Goal: Task Accomplishment & Management: Complete application form

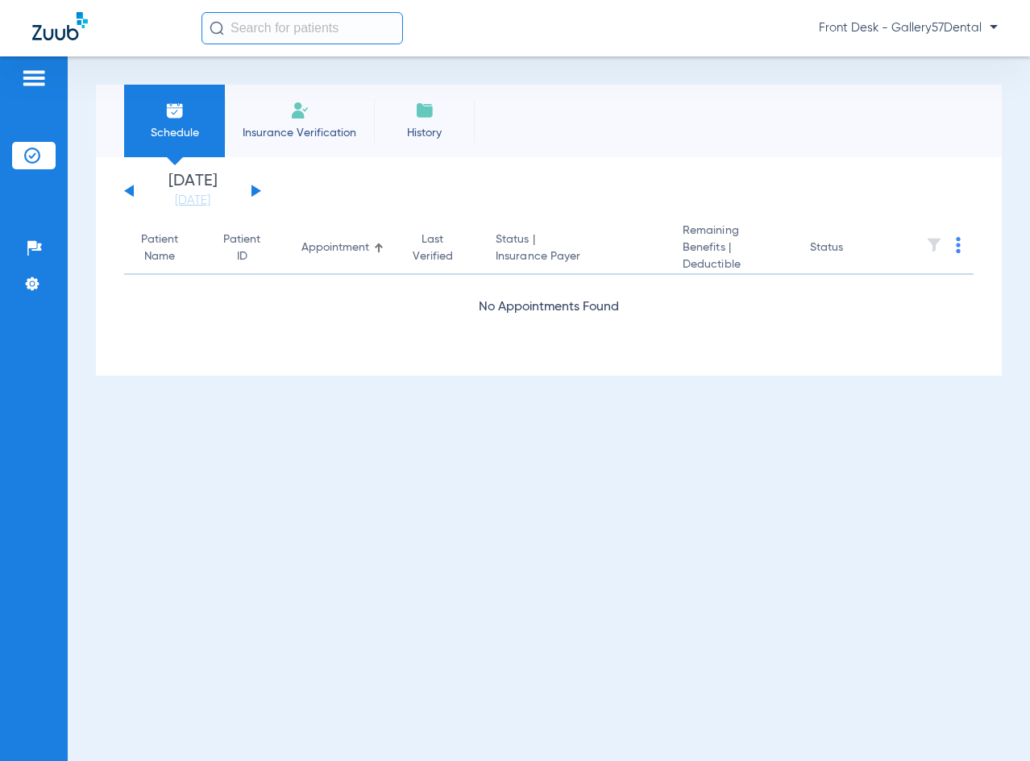
click at [280, 134] on span "Insurance Verification" at bounding box center [299, 133] width 125 height 16
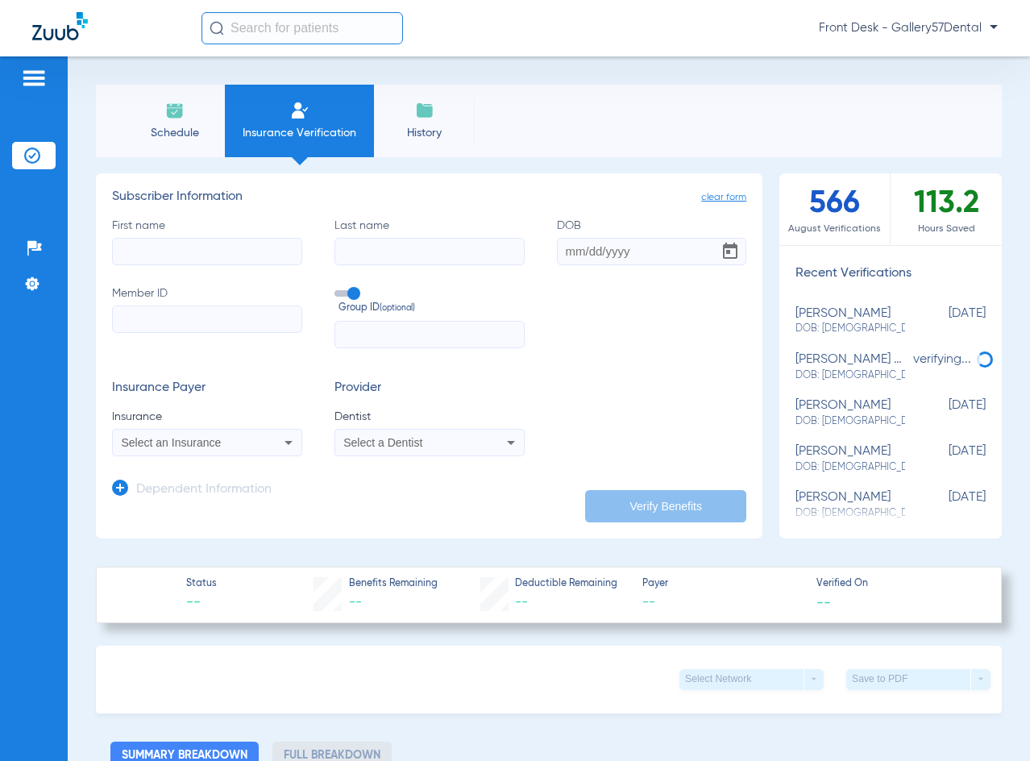
click at [160, 258] on input "First name" at bounding box center [207, 251] width 190 height 27
paste input "[PERSON_NAME]"
drag, startPoint x: 215, startPoint y: 253, endPoint x: 180, endPoint y: 257, distance: 35.7
click at [180, 257] on input "[PERSON_NAME]" at bounding box center [207, 251] width 190 height 27
type input "[PERSON_NAME]"
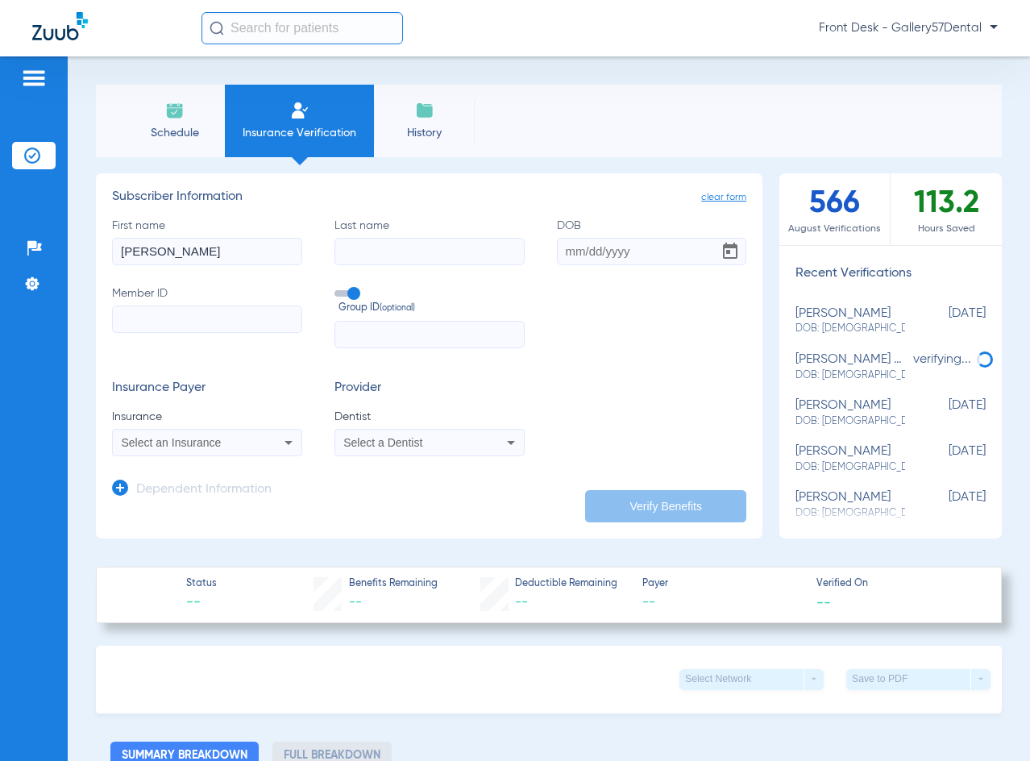
click at [354, 250] on input "Last name" at bounding box center [429, 251] width 190 height 27
paste input "Poulos"
type input "Poulos"
drag, startPoint x: 246, startPoint y: 255, endPoint x: 175, endPoint y: 257, distance: 70.9
click at [175, 257] on input "Katherine Poulos" at bounding box center [207, 251] width 190 height 27
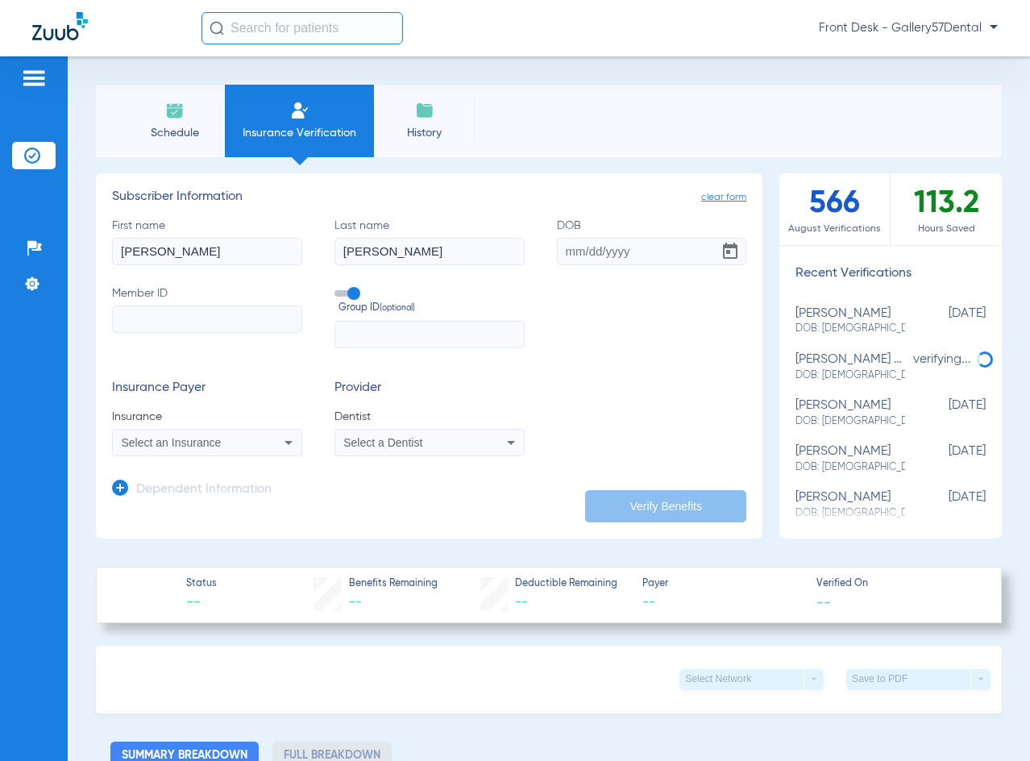
type input "Katherine"
click at [359, 441] on span "Select a Dentist" at bounding box center [382, 442] width 79 height 13
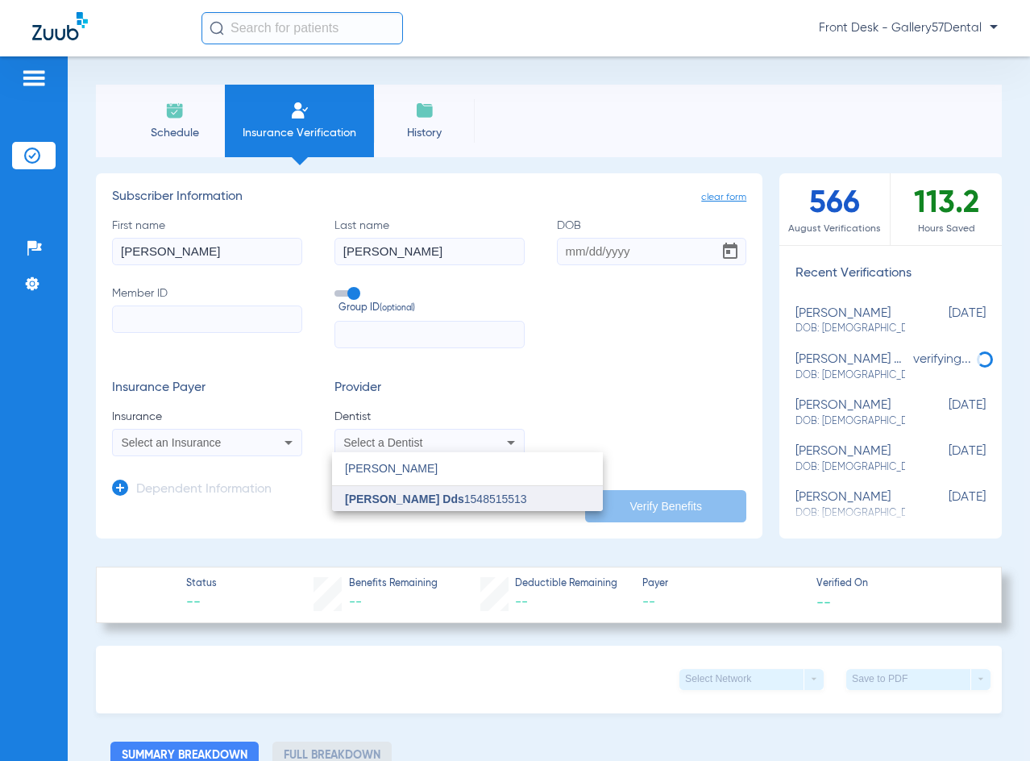
type input "andrew"
click at [369, 495] on span "[PERSON_NAME] Dds" at bounding box center [404, 498] width 119 height 13
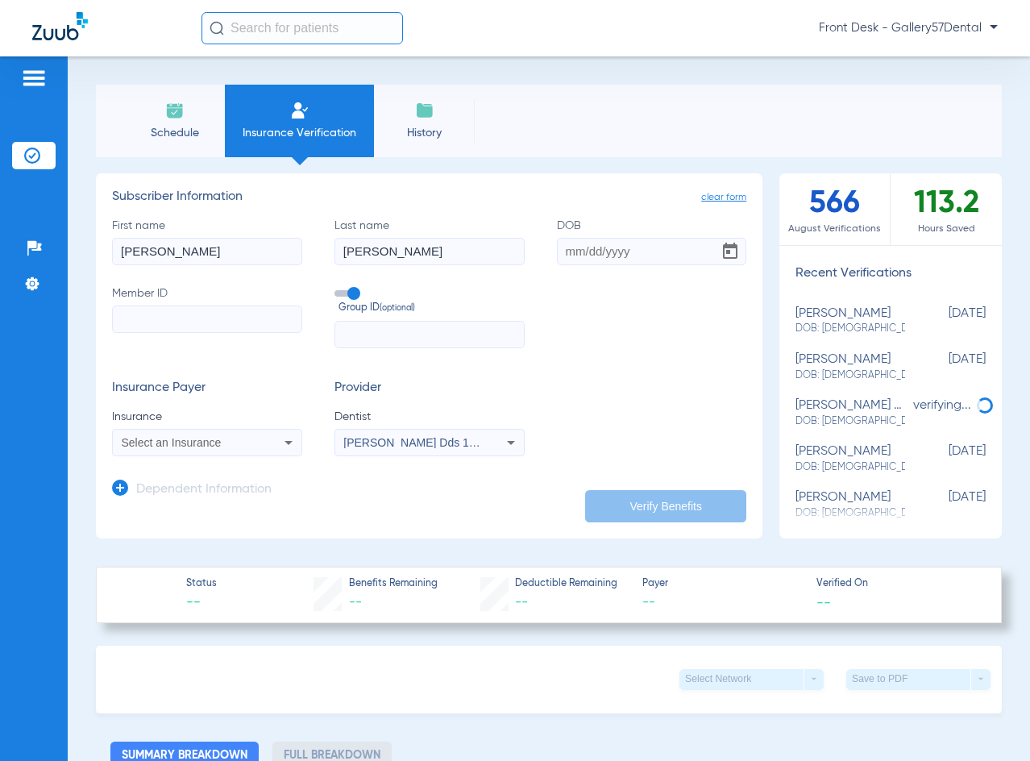
click at [142, 317] on input "Member ID" at bounding box center [207, 318] width 190 height 27
paste input "CFT39W22677"
type input "CFT39W22677"
click at [137, 446] on span "Select an Insurance" at bounding box center [172, 442] width 100 height 13
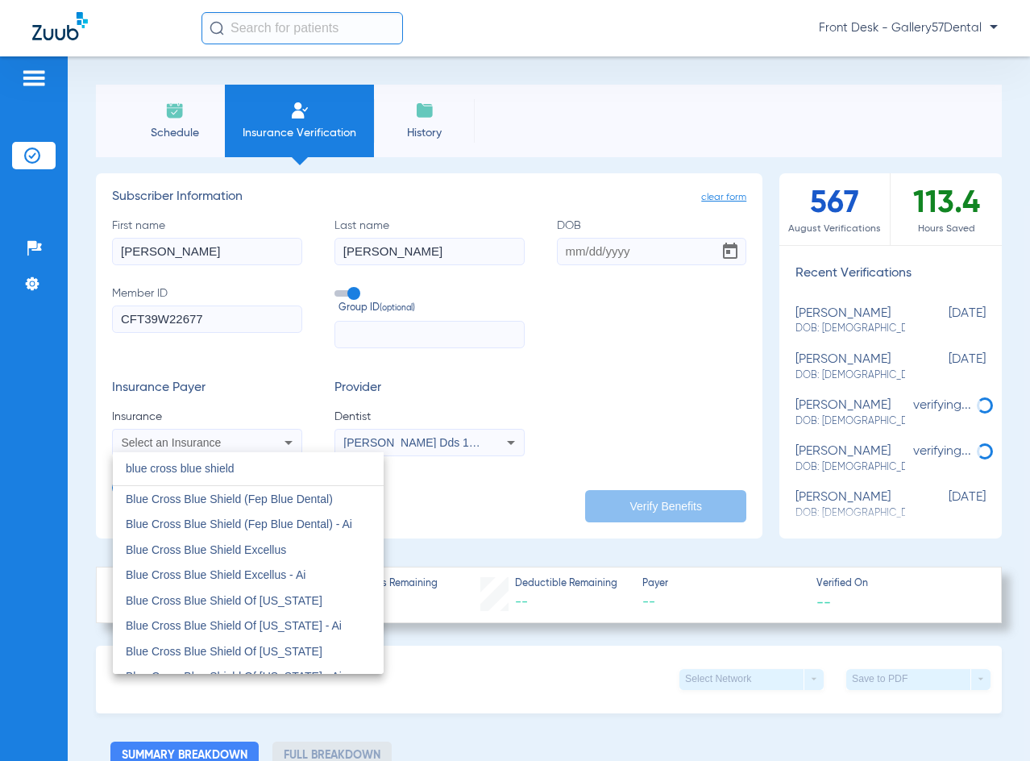
click at [121, 468] on input "blue cross blue shield" at bounding box center [248, 468] width 271 height 33
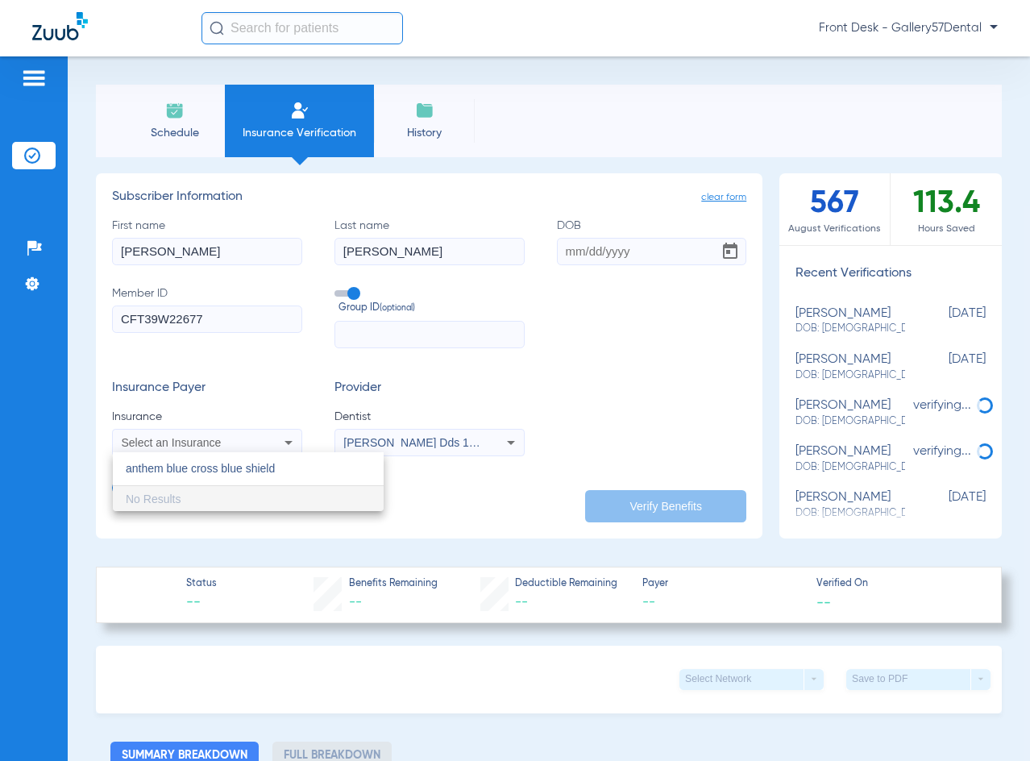
drag, startPoint x: 327, startPoint y: 470, endPoint x: 39, endPoint y: 480, distance: 287.8
click at [39, 480] on div "anthem blue cross blue shield close No Results" at bounding box center [515, 380] width 1030 height 761
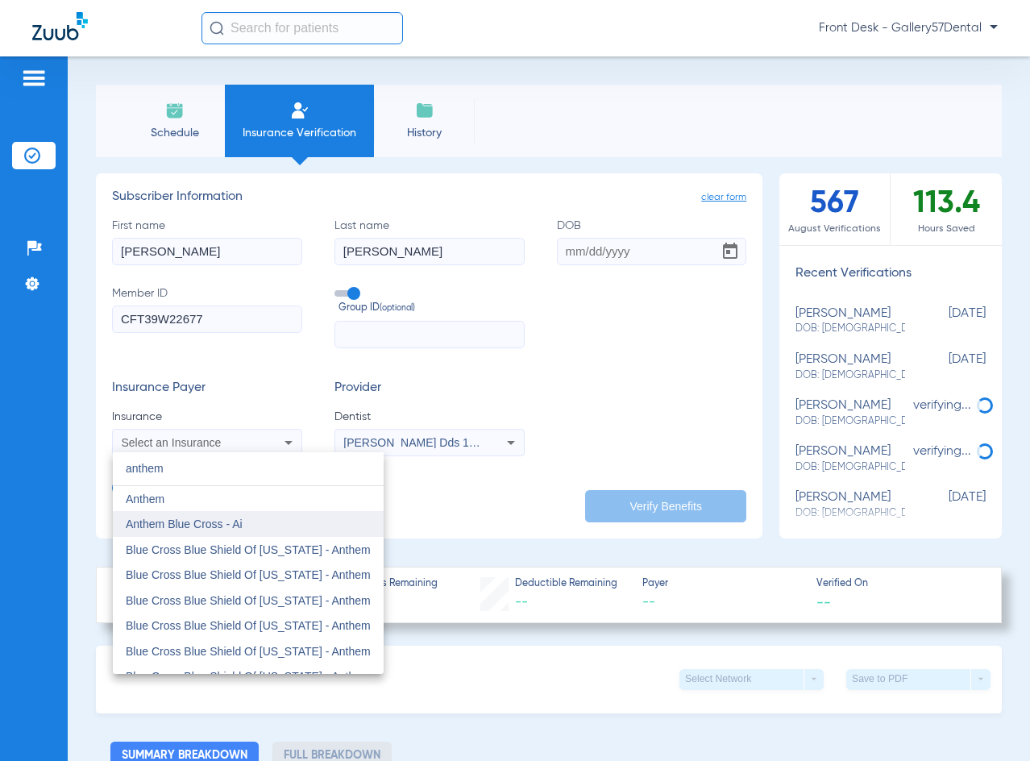
type input "anthem"
click at [182, 531] on mat-option "Anthem Blue Cross - Ai" at bounding box center [248, 524] width 271 height 26
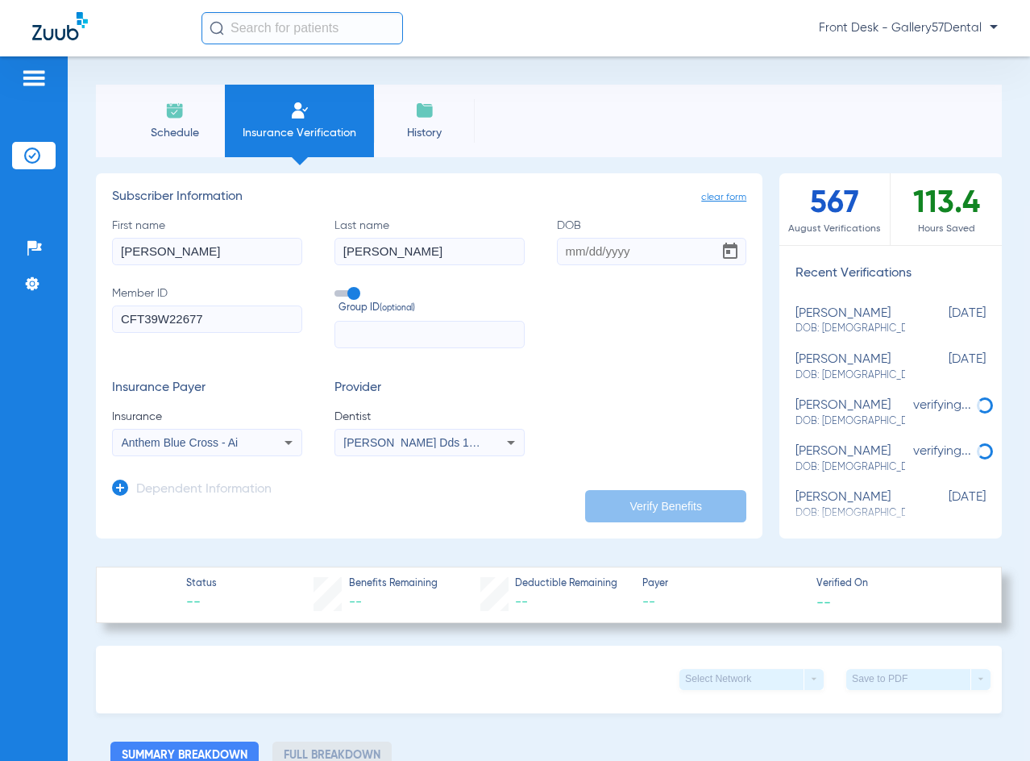
click at [557, 251] on input "DOB" at bounding box center [652, 251] width 190 height 27
type input "05/11/1990"
click at [700, 349] on form "First name Katherine Last name Poulos DOB 05/11/1990 Member ID CFT39W22677 Grou…" at bounding box center [429, 337] width 634 height 238
click at [618, 507] on button "Verify Benefits" at bounding box center [665, 506] width 161 height 32
click at [132, 253] on input "First name" at bounding box center [207, 251] width 190 height 27
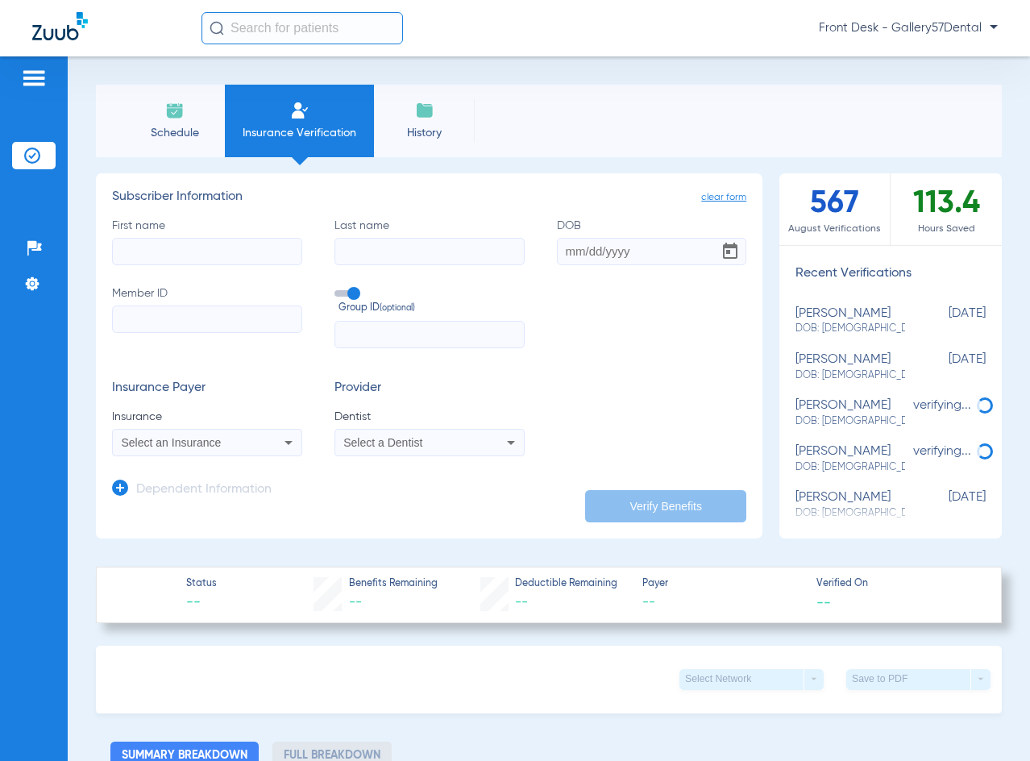
paste input "Mary Norwalk"
drag, startPoint x: 212, startPoint y: 247, endPoint x: 155, endPoint y: 264, distance: 59.6
click at [155, 264] on input "Mary Norwalk" at bounding box center [207, 251] width 190 height 27
type input "Mary"
click at [357, 239] on input "Last name" at bounding box center [429, 251] width 190 height 27
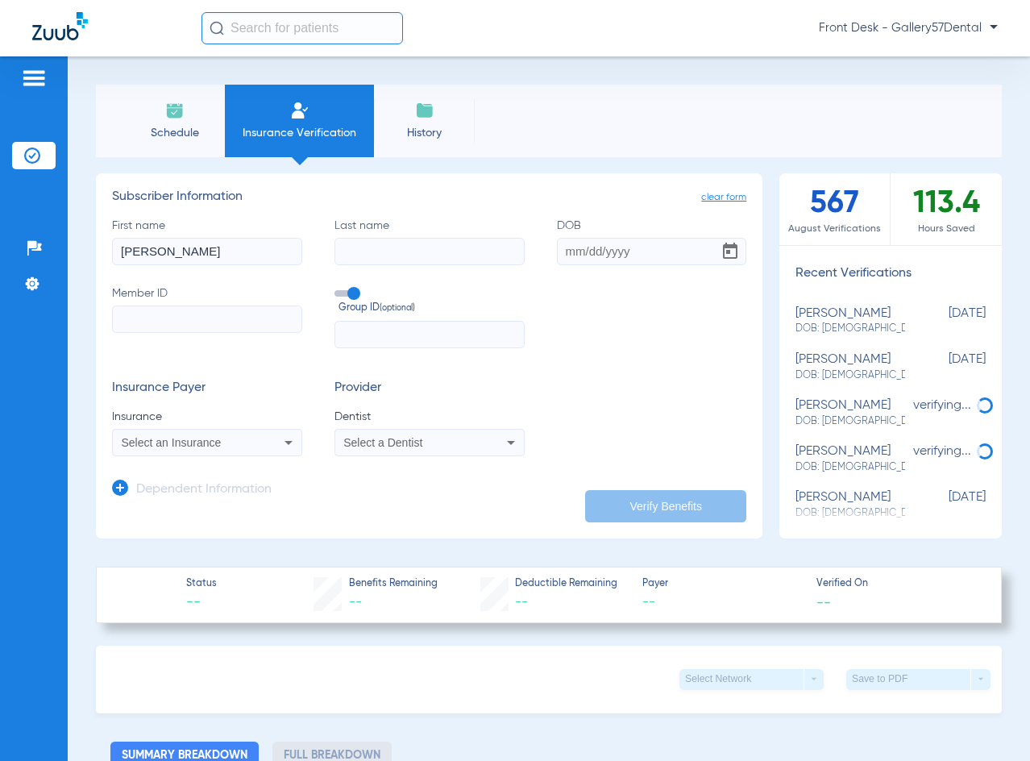
paste input "Norwalk"
type input "Norwalk"
click at [140, 322] on input "Member ID" at bounding box center [207, 318] width 190 height 27
click at [138, 310] on input "Member ID Required" at bounding box center [207, 318] width 190 height 27
click at [168, 446] on span "Select an Insurance" at bounding box center [172, 442] width 100 height 13
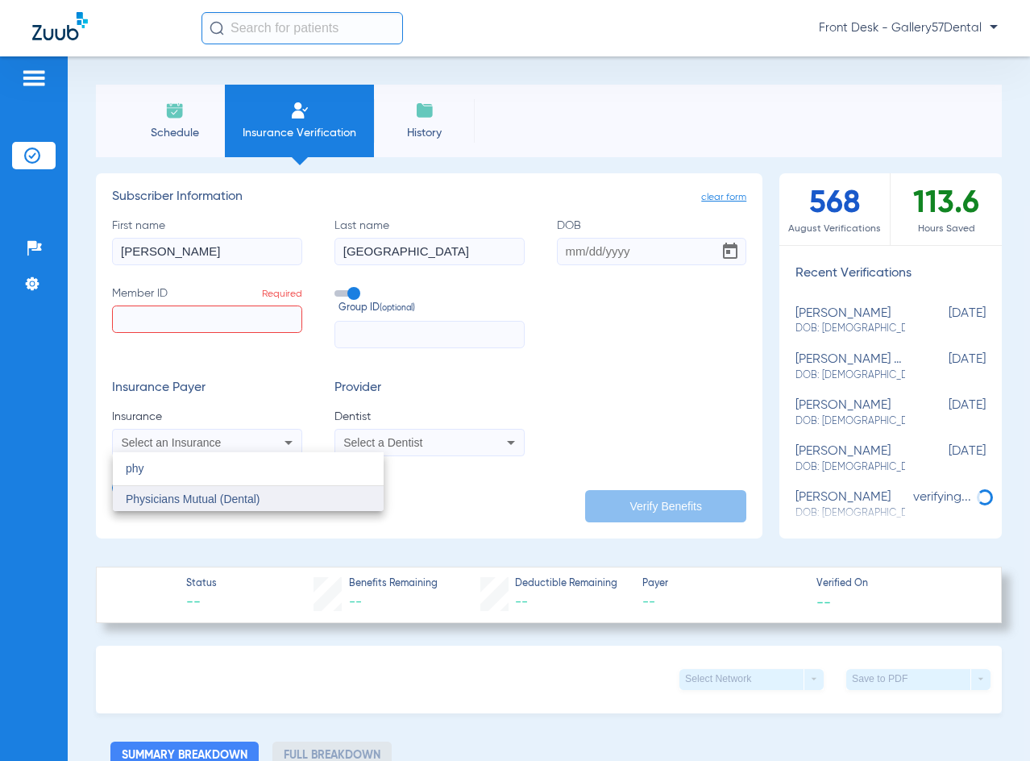
type input "phy"
click at [177, 507] on mat-option "Physicians Mutual (Dental)" at bounding box center [248, 499] width 271 height 26
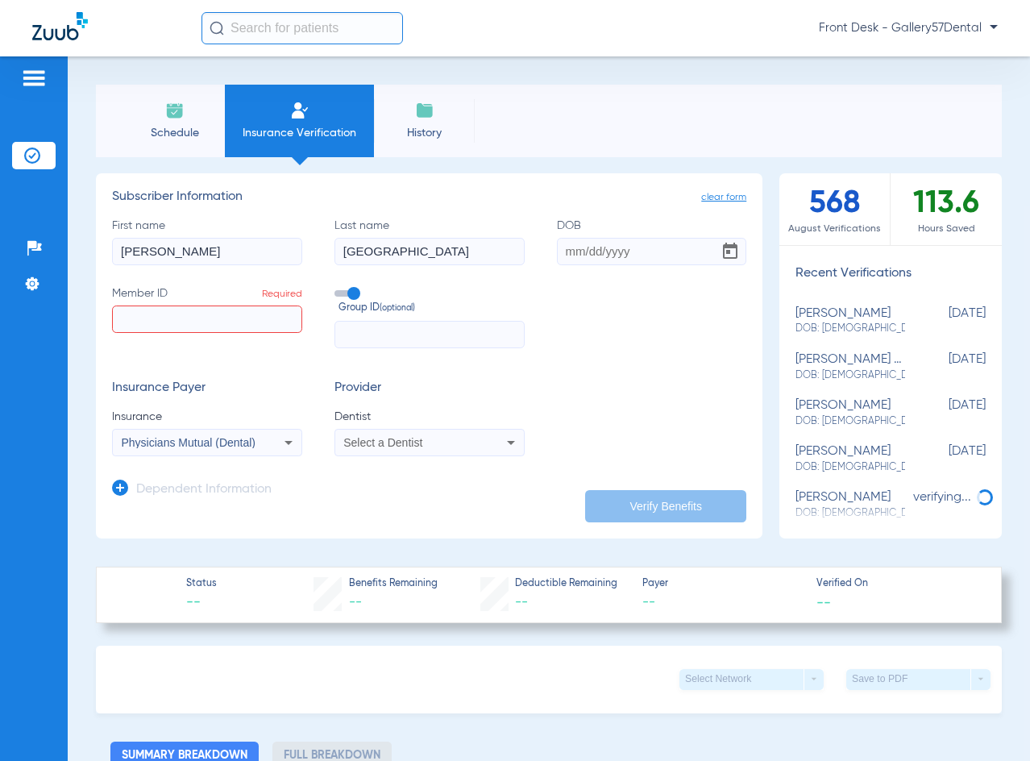
click at [425, 433] on div "Select a Dentist" at bounding box center [429, 442] width 189 height 19
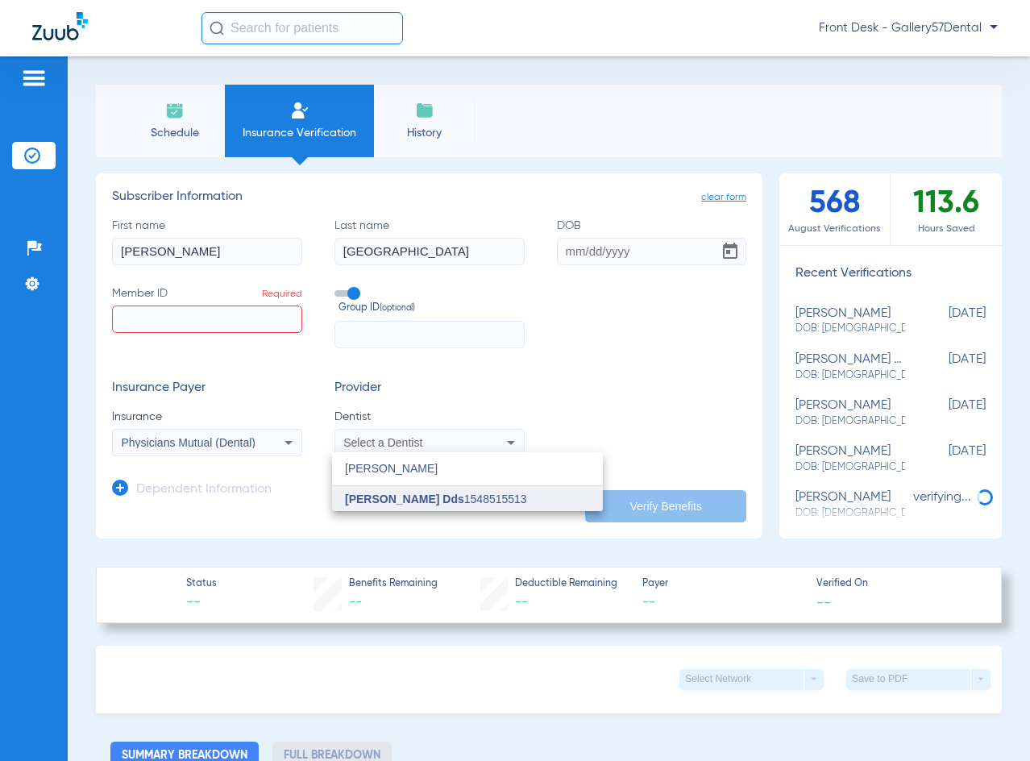
type input "andrew"
click at [421, 491] on mat-option "Andrew Koenigsberg Dds 1548515513" at bounding box center [467, 499] width 271 height 26
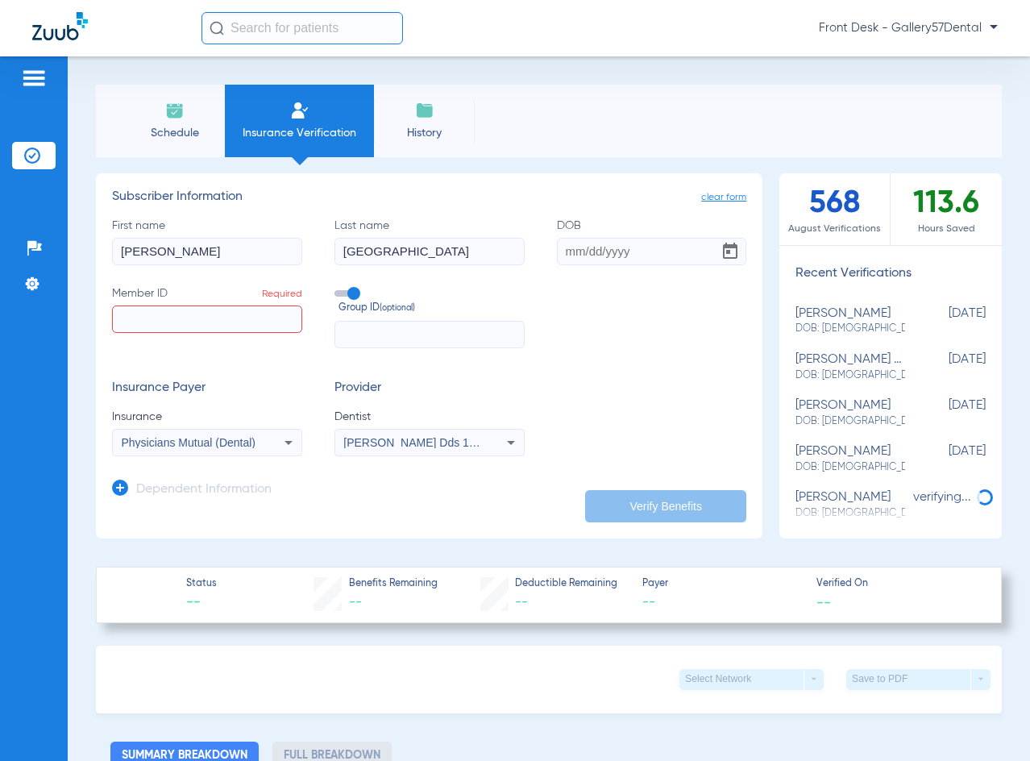
drag, startPoint x: 170, startPoint y: 252, endPoint x: 78, endPoint y: 257, distance: 92.0
click at [78, 257] on div "Schedule Insurance Verification History Last Appt. Sync Time: Today - 05:52 PM …" at bounding box center [549, 408] width 962 height 704
paste input "Valerie Williams"
click at [203, 250] on input "Valerie Williams" at bounding box center [207, 251] width 190 height 27
click at [202, 250] on input "Valerie Williams" at bounding box center [207, 251] width 190 height 27
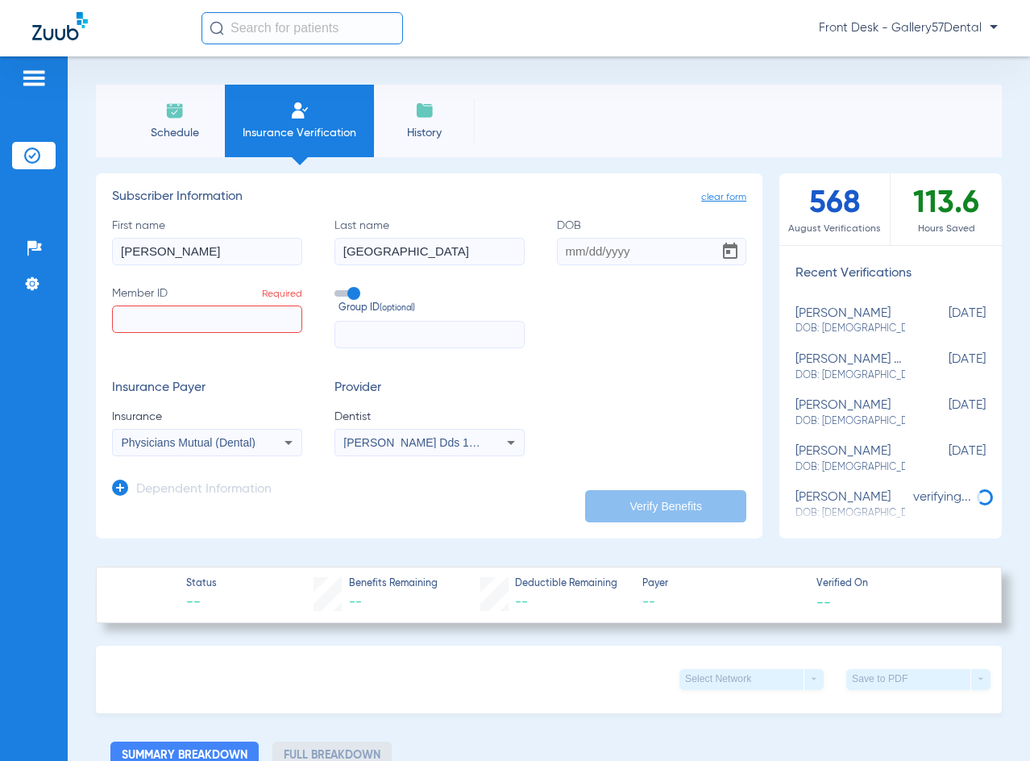
click at [202, 249] on input "Valerie Williams" at bounding box center [207, 251] width 190 height 27
type input "Valerie"
click at [351, 257] on input "Norwalk" at bounding box center [429, 251] width 190 height 27
click at [351, 256] on input "Norwalk" at bounding box center [429, 251] width 190 height 27
paste input "Williams"
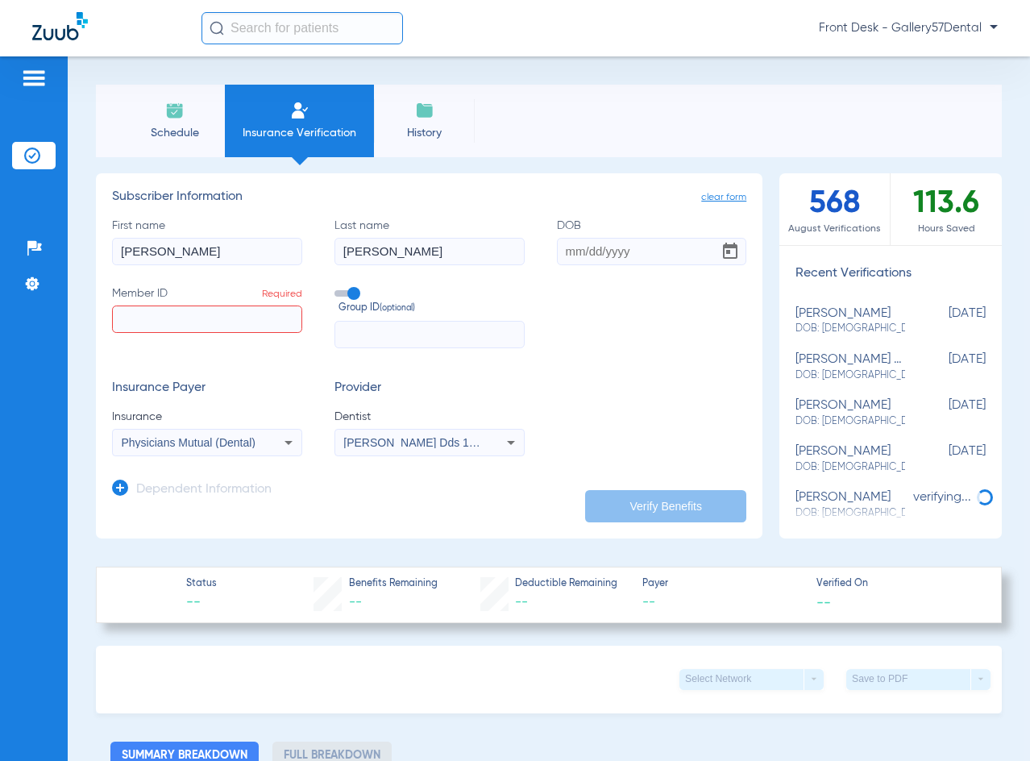
type input "Williams"
click at [557, 251] on input "DOB" at bounding box center [652, 251] width 190 height 27
type input "08/16/1955"
click at [193, 330] on input "Member ID Required" at bounding box center [207, 318] width 190 height 27
click at [205, 312] on input "Member ID Required" at bounding box center [207, 318] width 190 height 27
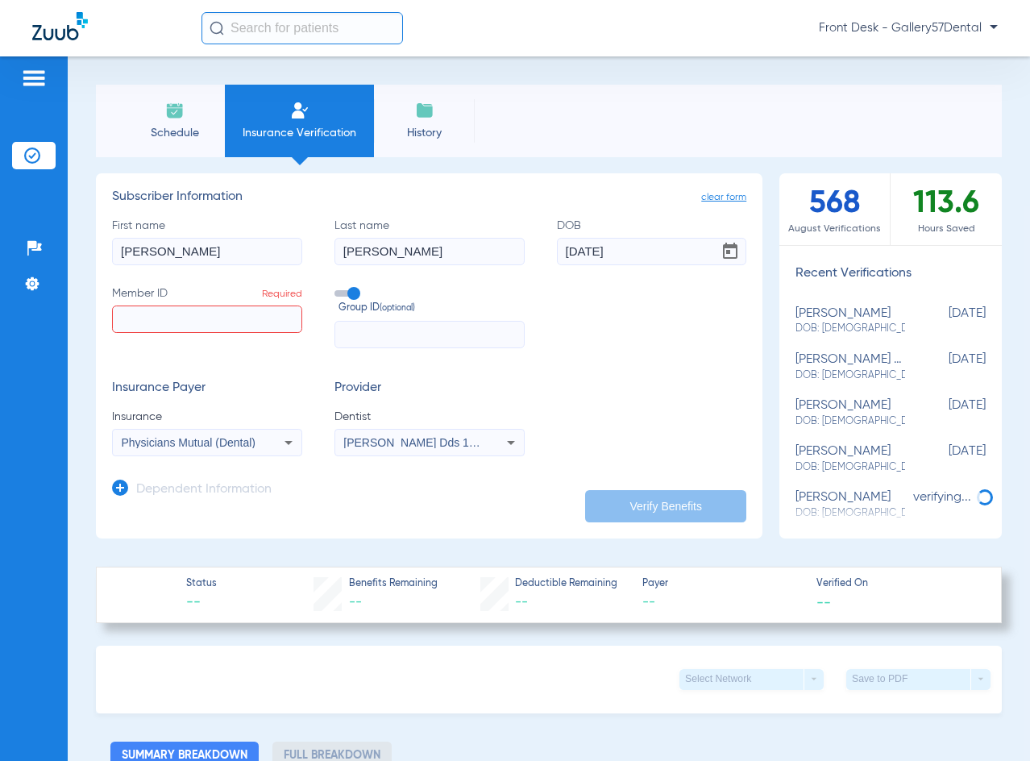
paste input "H710978509"
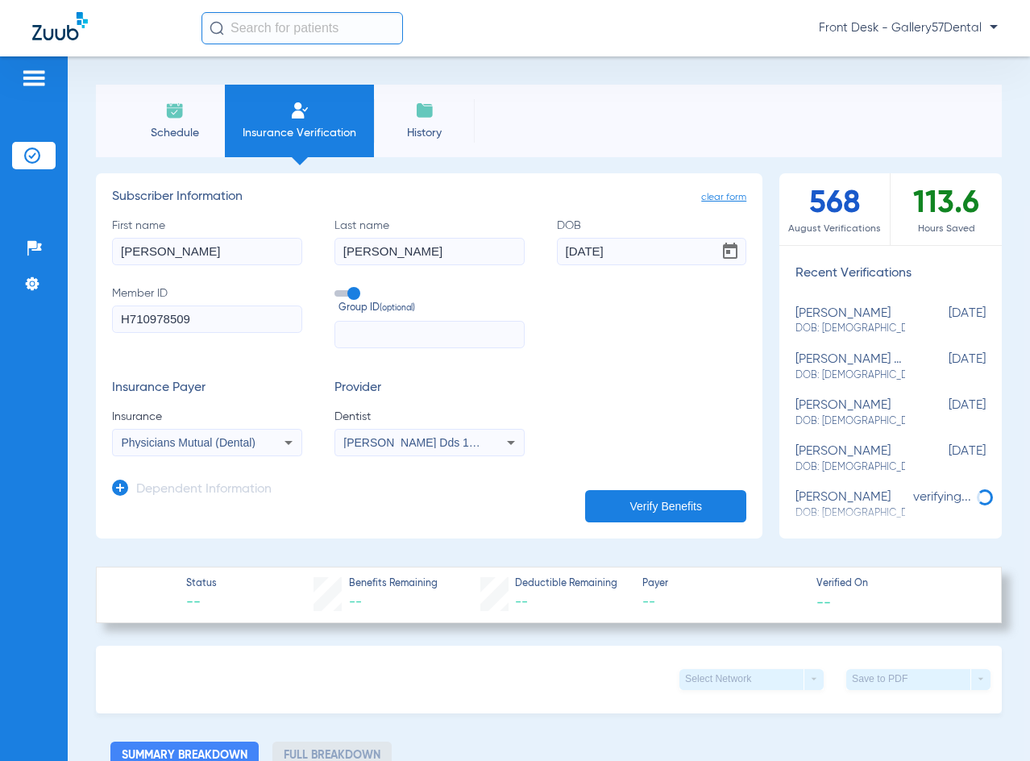
type input "H710978509"
click at [613, 490] on button "Verify Benefits" at bounding box center [665, 506] width 161 height 32
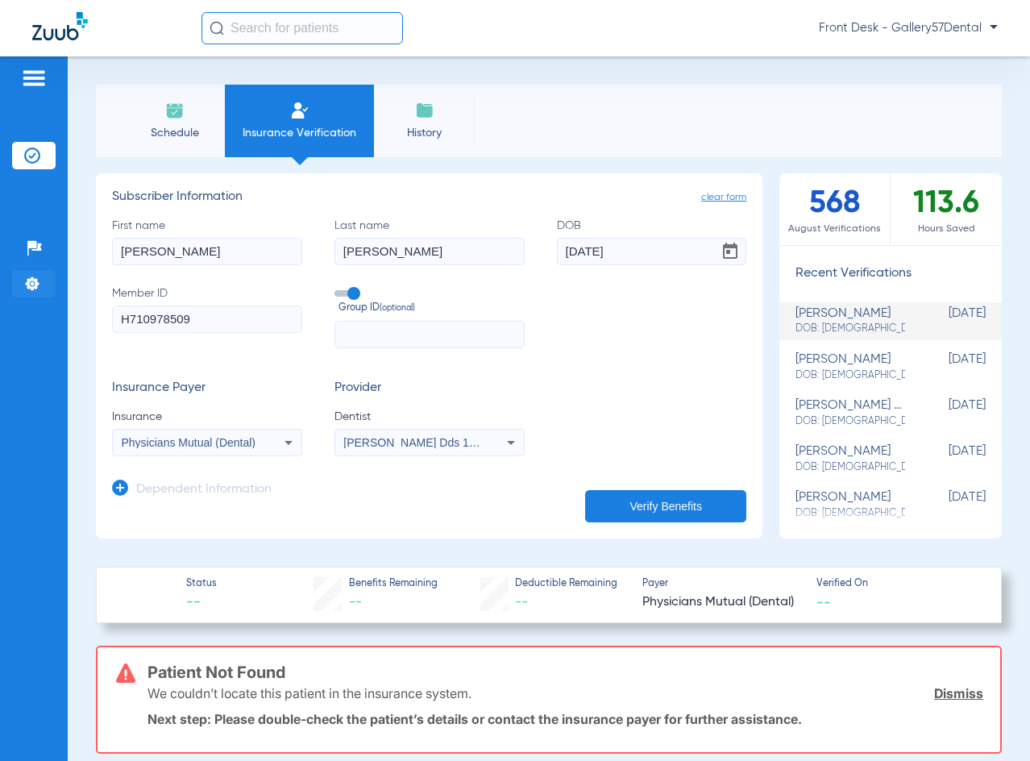
drag, startPoint x: 198, startPoint y: 248, endPoint x: 25, endPoint y: 284, distance: 177.0
click at [25, 284] on div "Patients Insurance Verification Setup Help Center Settings Schedule Insurance V…" at bounding box center [515, 436] width 1030 height 761
paste input "Natalie Bassini"
click at [189, 245] on input "Natalie Bassini" at bounding box center [207, 251] width 190 height 27
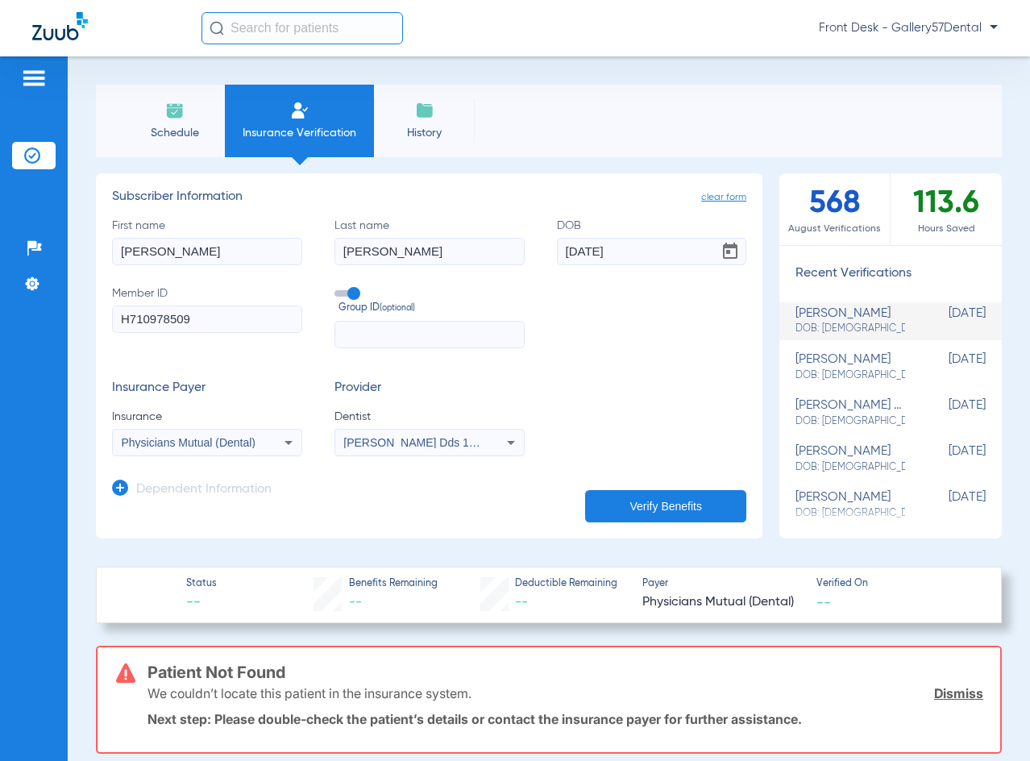
type input "Natalie"
click at [371, 255] on input "Williams" at bounding box center [429, 251] width 190 height 27
paste input "Bassini"
type input "Bassini"
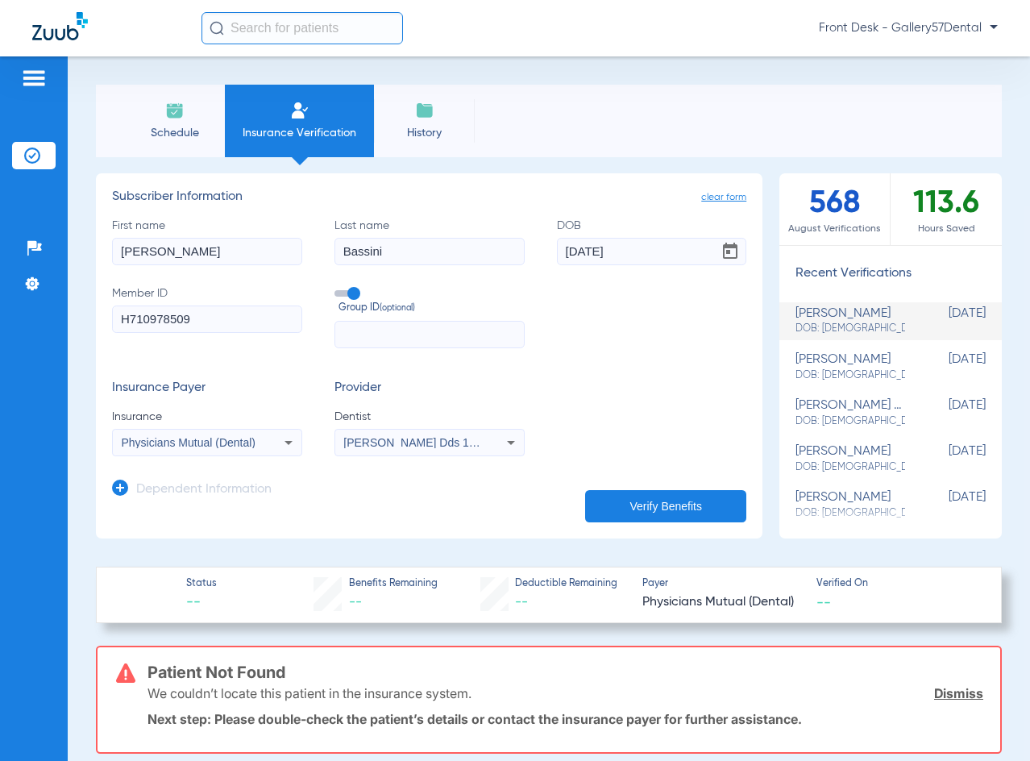
drag, startPoint x: 637, startPoint y: 244, endPoint x: 460, endPoint y: 264, distance: 178.4
click at [460, 264] on div "First name Natalie Last name Bassini DOB 08/16/1955 Member ID H710978509 Group …" at bounding box center [429, 283] width 634 height 131
type input "06/20/2005"
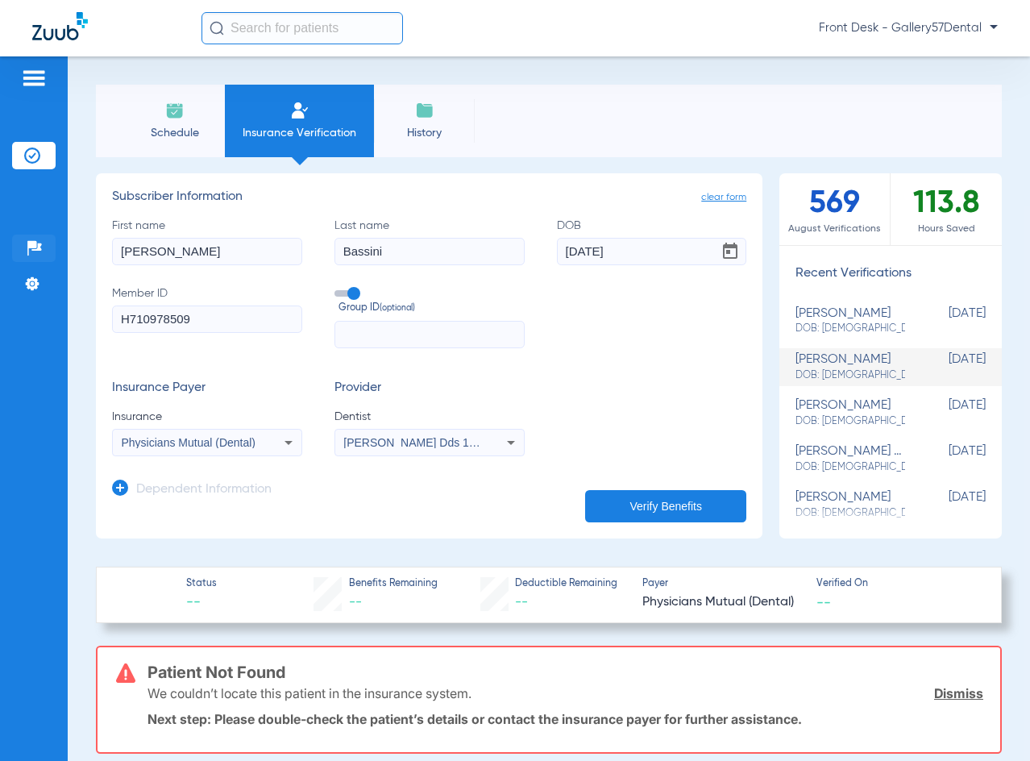
drag, startPoint x: 222, startPoint y: 247, endPoint x: 44, endPoint y: 257, distance: 178.3
click at [44, 257] on div "Patients Insurance Verification Setup Help Center Settings Schedule Insurance V…" at bounding box center [515, 436] width 1030 height 761
type input "Roger"
drag, startPoint x: 632, startPoint y: 246, endPoint x: 479, endPoint y: 272, distance: 155.4
click at [479, 272] on div "First name Roger Last name Bassini DOB 06/20/2005 Member ID H710978509 Group ID…" at bounding box center [429, 283] width 634 height 131
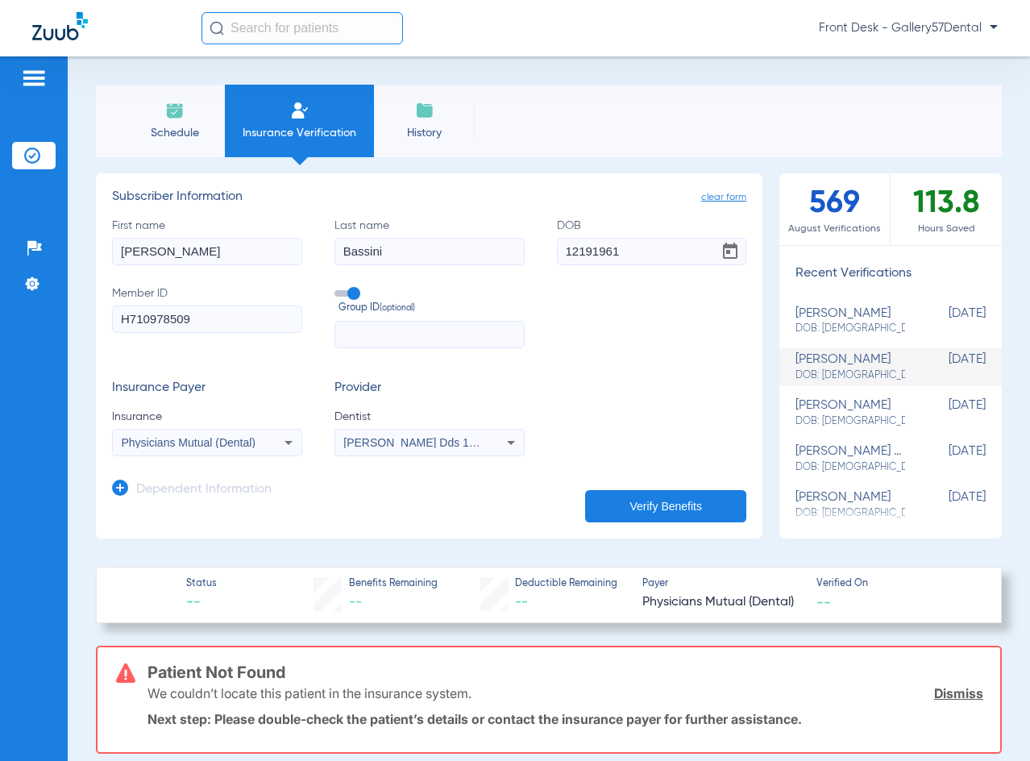
type input "12/19/1961"
drag, startPoint x: 218, startPoint y: 317, endPoint x: 30, endPoint y: 332, distance: 189.1
click at [30, 332] on div "Patients Insurance Verification Setup Help Center Settings Schedule Insurance V…" at bounding box center [515, 436] width 1030 height 761
paste input "W2915 59805"
type input "W2915 59805"
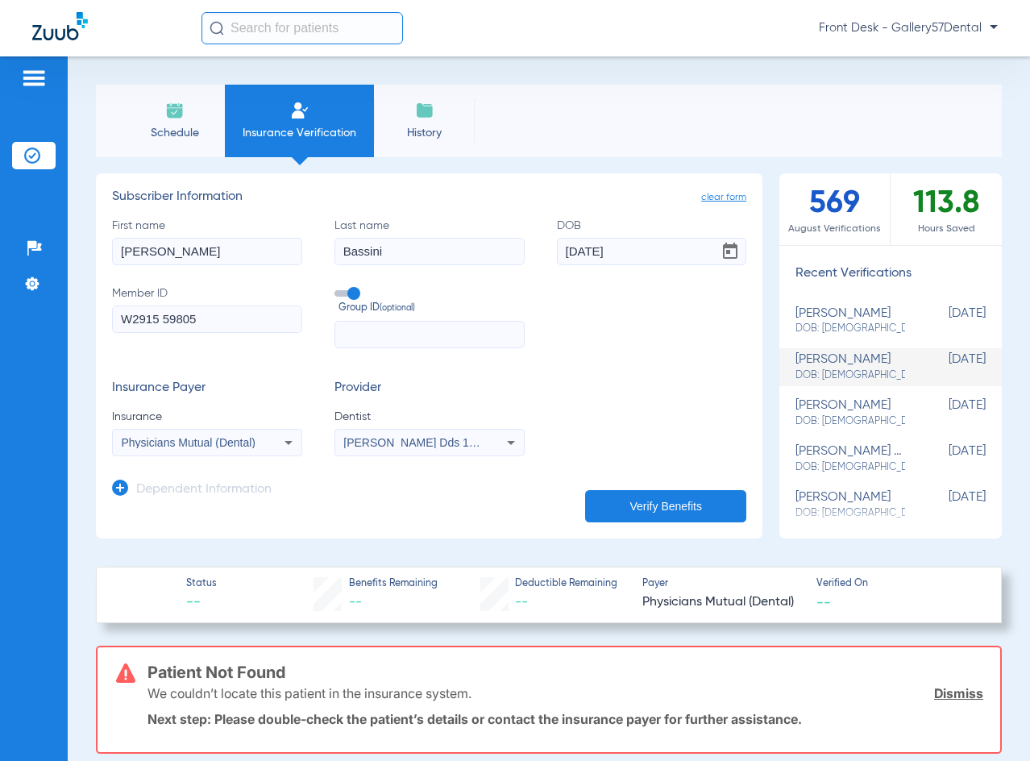
click at [217, 439] on span "Physicians Mutual (Dental)" at bounding box center [189, 442] width 135 height 13
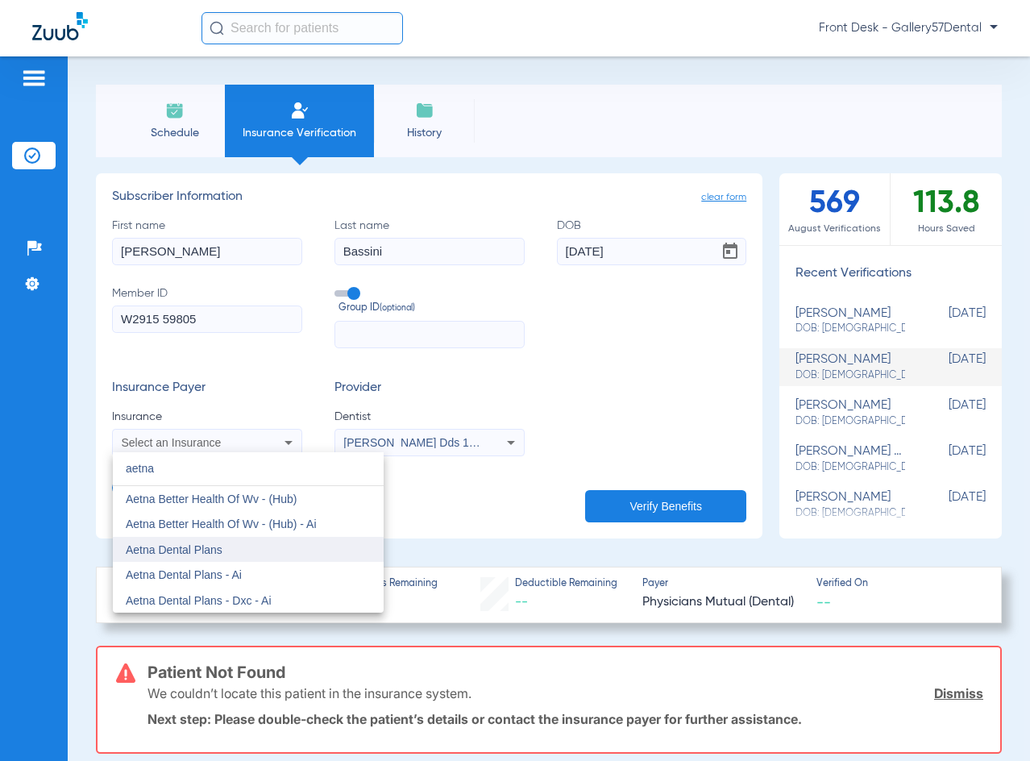
type input "aetna"
click at [202, 551] on span "Aetna Dental Plans" at bounding box center [174, 549] width 97 height 13
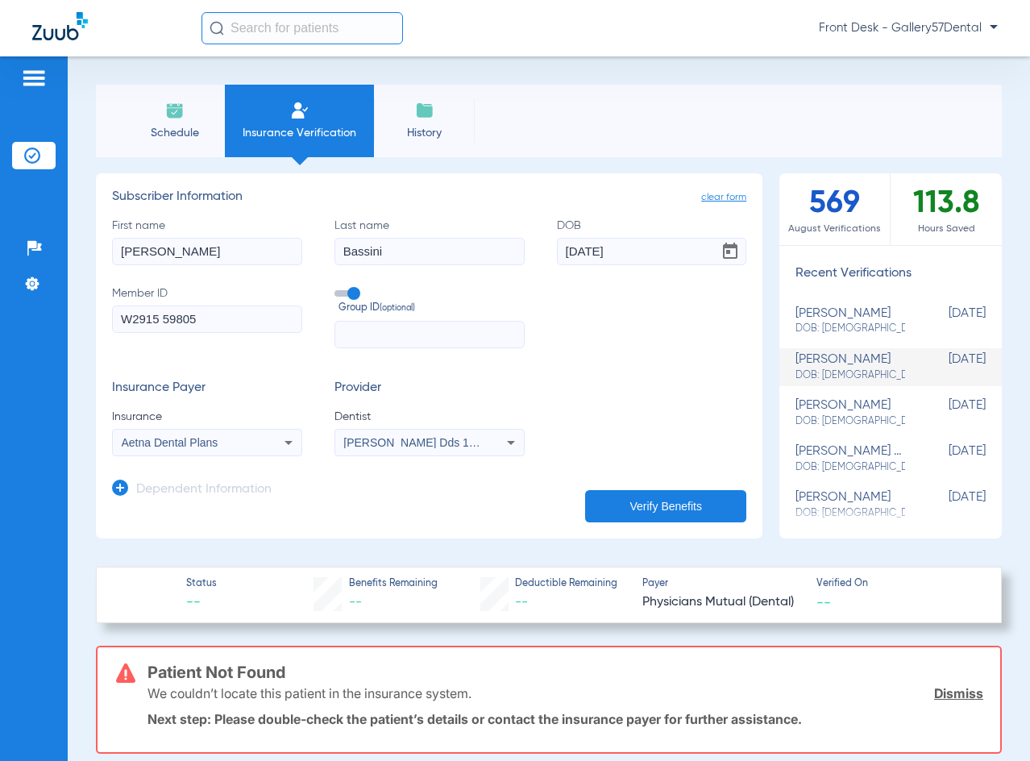
click at [215, 491] on h3 "Dependent Information" at bounding box center [203, 490] width 135 height 16
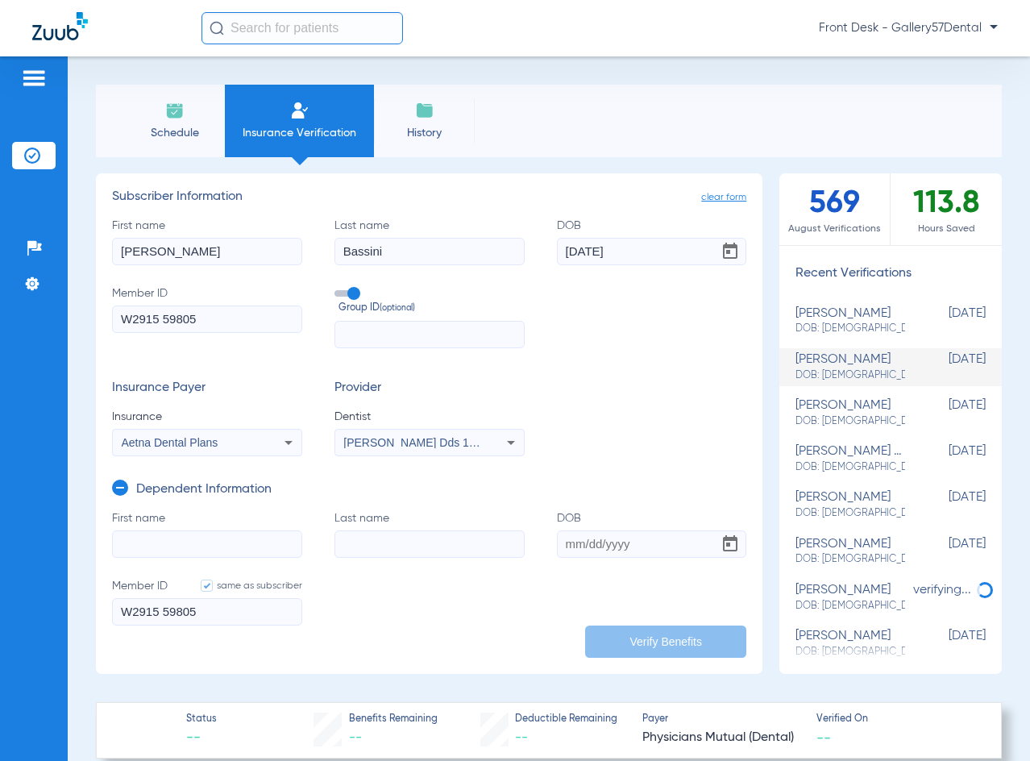
click at [186, 542] on input "First name" at bounding box center [207, 543] width 190 height 27
type input "Natalie"
click at [386, 230] on label "Last name Bassini" at bounding box center [429, 242] width 190 height 48
click at [386, 238] on input "Bassini" at bounding box center [429, 251] width 190 height 27
drag, startPoint x: 386, startPoint y: 247, endPoint x: 259, endPoint y: 279, distance: 131.3
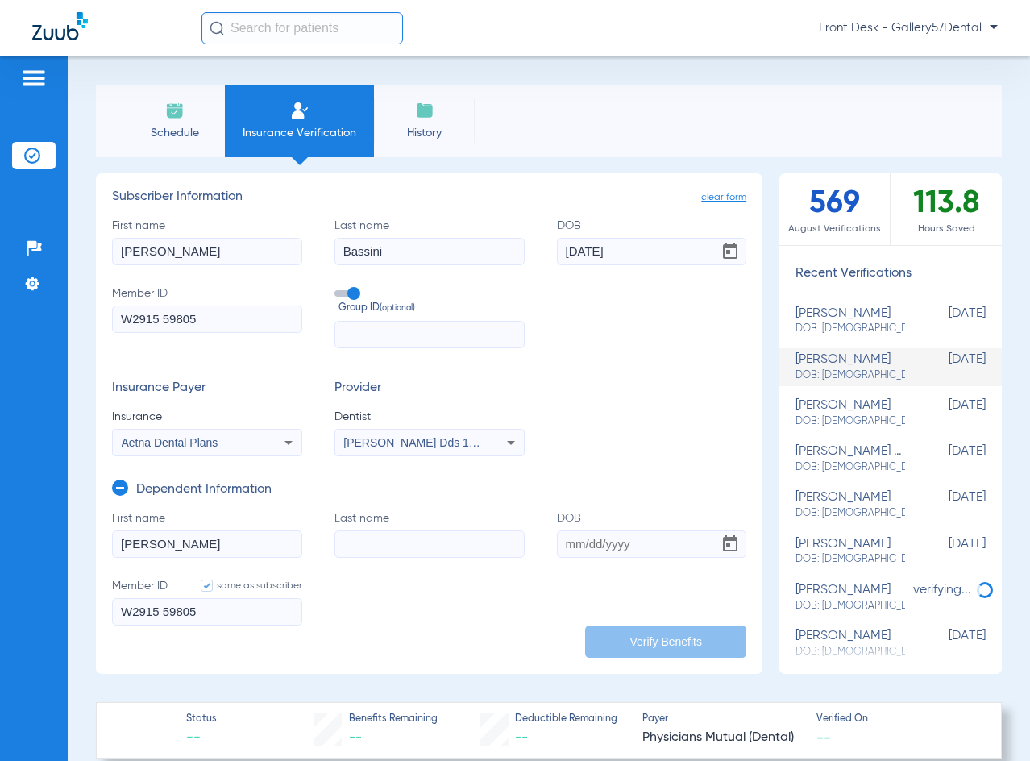
click at [259, 279] on div "First name Roger Last name Bassini DOB 12/19/1961 Member ID W2915 59805 Group I…" at bounding box center [429, 283] width 634 height 131
click at [404, 535] on input "Last name" at bounding box center [429, 543] width 190 height 27
paste input "Bassini"
type input "Bassini"
click at [566, 543] on input "DOB" at bounding box center [652, 543] width 190 height 27
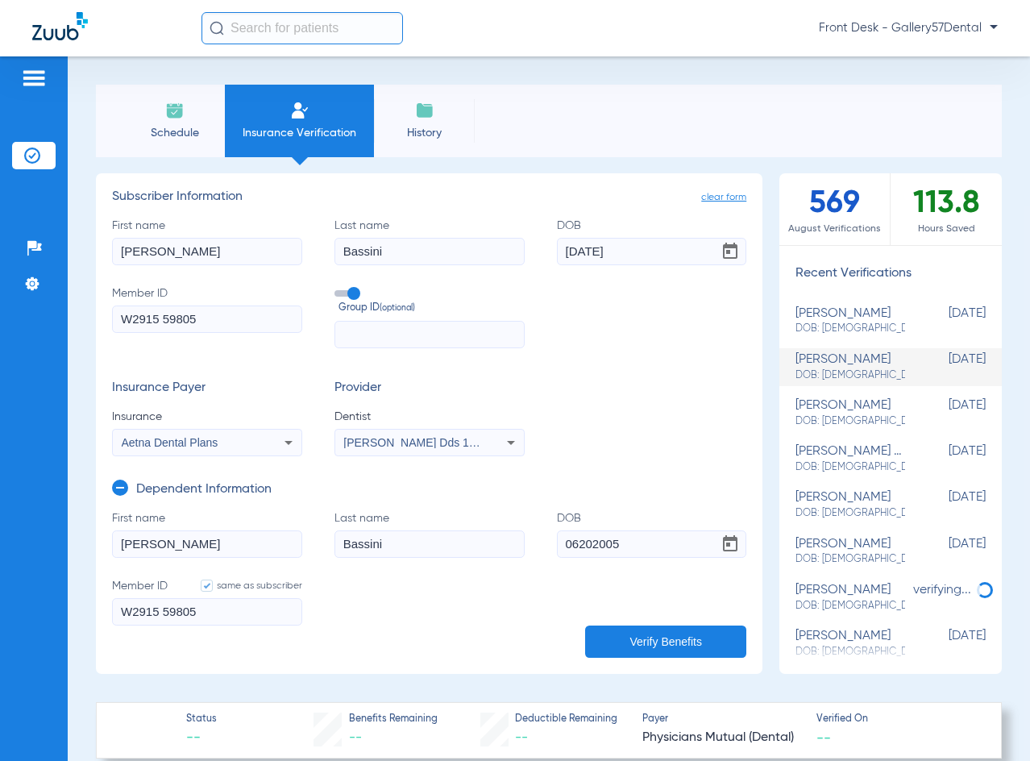
type input "06/20/2005"
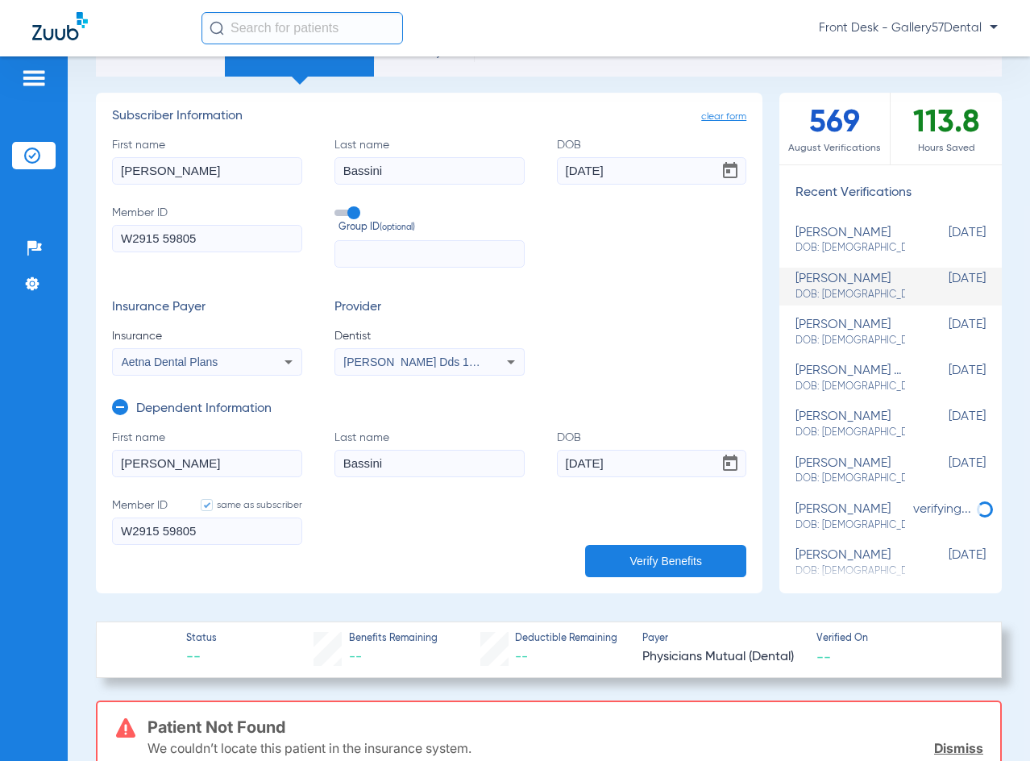
scroll to position [161, 0]
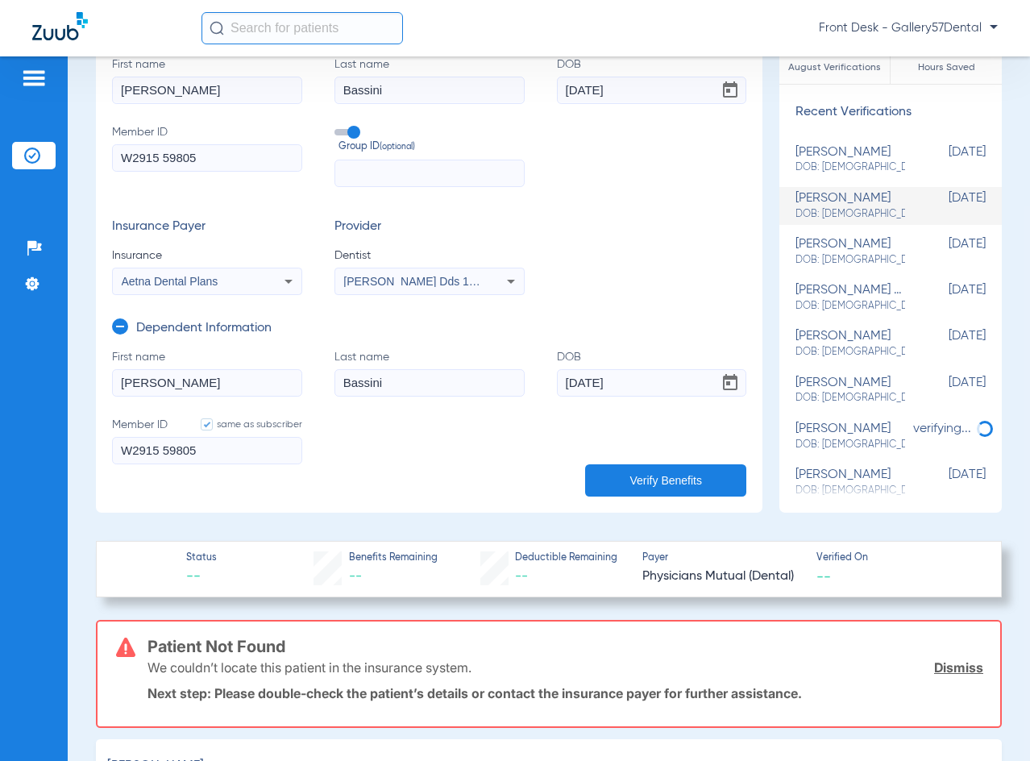
click at [679, 484] on button "Verify Benefits" at bounding box center [665, 480] width 161 height 32
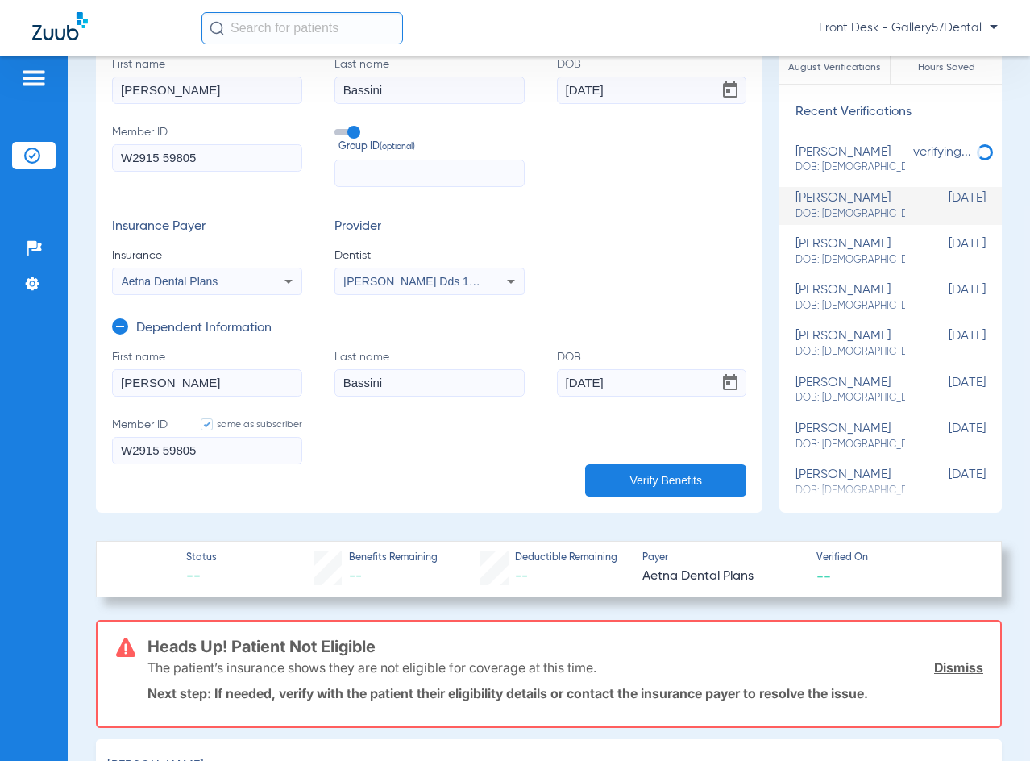
scroll to position [242, 0]
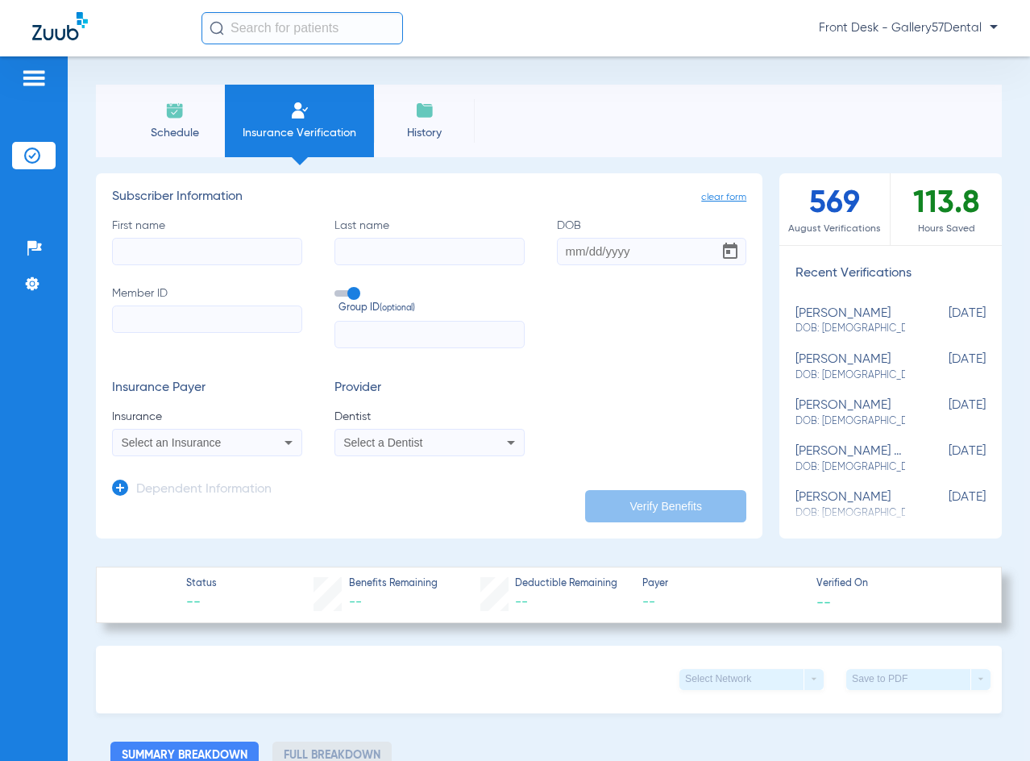
click at [122, 258] on input "First name" at bounding box center [207, 251] width 190 height 27
paste input "Lucy Donovan"
drag, startPoint x: 219, startPoint y: 262, endPoint x: 150, endPoint y: 268, distance: 69.6
click at [150, 268] on div "First name Lucy Donovan Last name DOB Member ID Group ID (optional)" at bounding box center [429, 283] width 634 height 131
type input "Lucy"
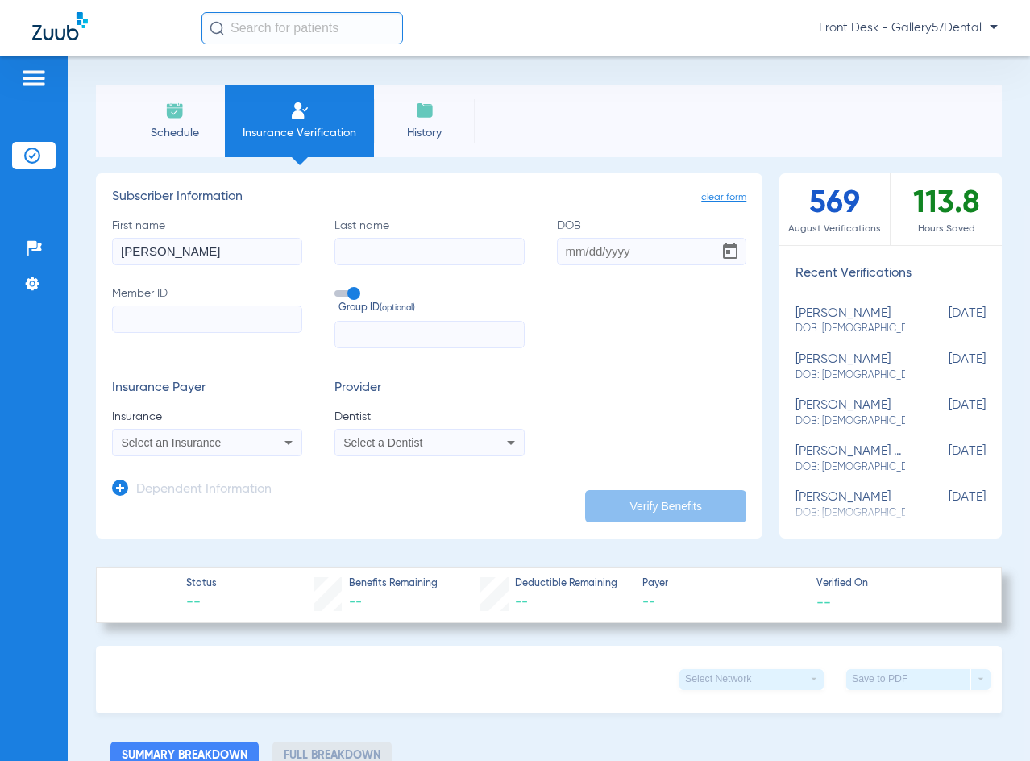
click at [344, 271] on div "First name Lucy Last name DOB Member ID Group ID (optional)" at bounding box center [429, 283] width 634 height 131
click at [350, 262] on input "Last name" at bounding box center [429, 251] width 190 height 27
paste input "Donovan"
type input "Donovan"
click at [566, 255] on input "DOB" at bounding box center [652, 251] width 190 height 27
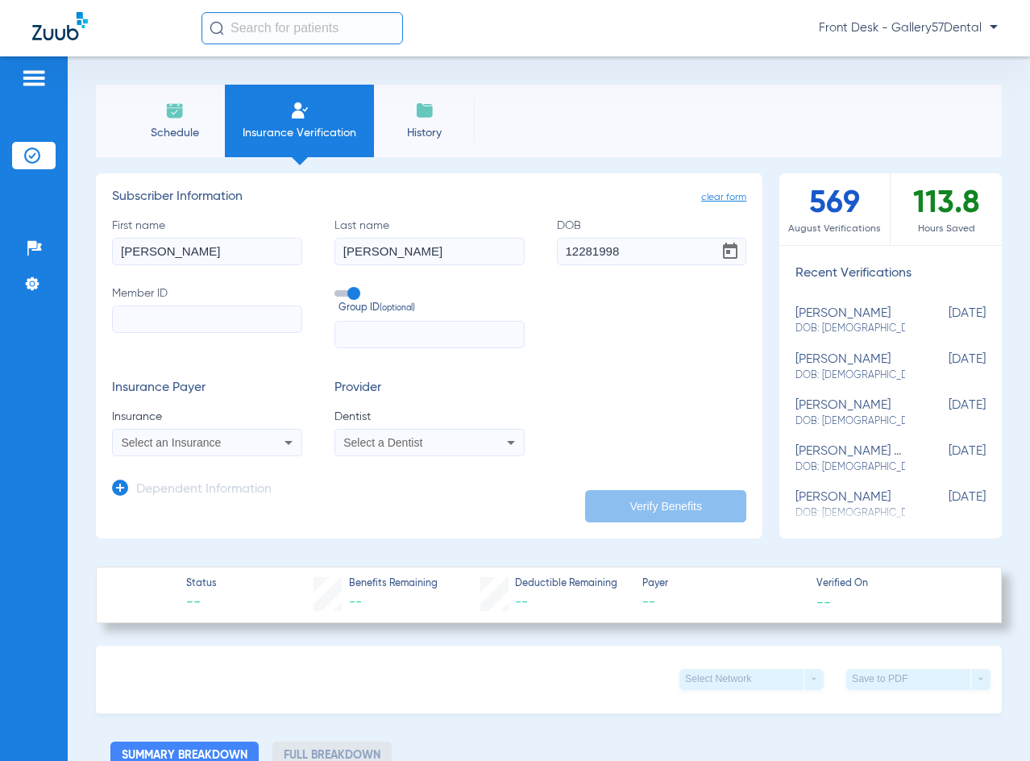
type input "12/28/1998"
drag, startPoint x: 627, startPoint y: 265, endPoint x: 151, endPoint y: 309, distance: 478.1
click at [151, 309] on input "Member ID" at bounding box center [207, 318] width 190 height 27
click at [154, 330] on input "Member ID Required" at bounding box center [207, 318] width 190 height 27
paste input "SHN811966421"
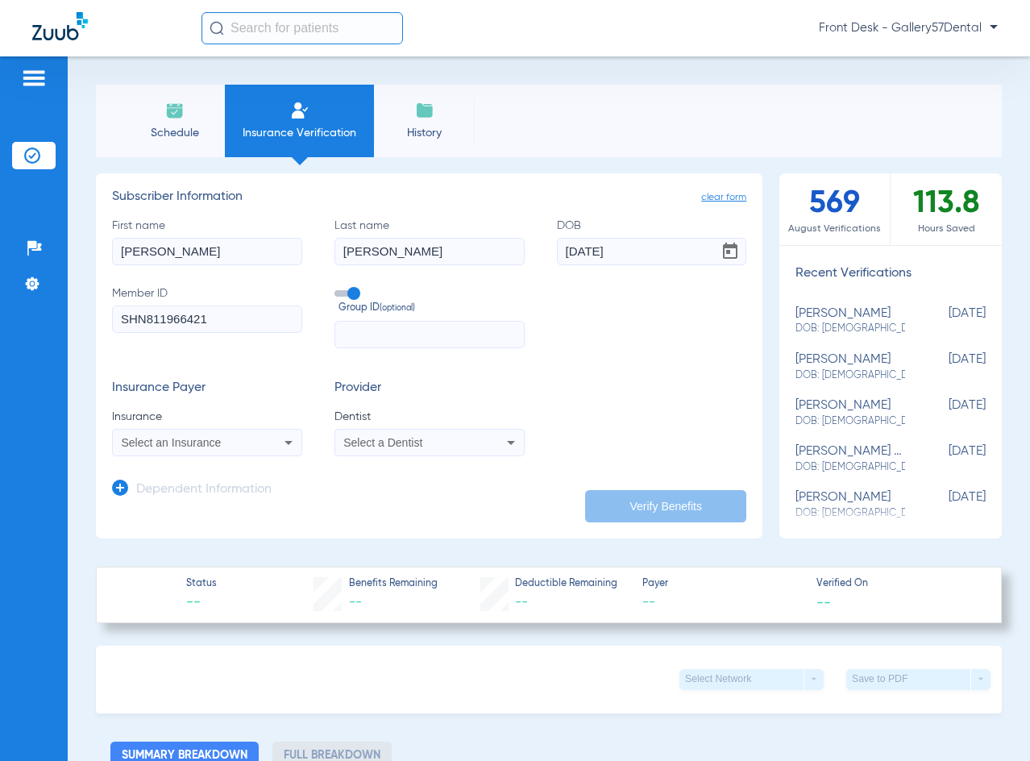
type input "SHN811966421"
click at [201, 425] on app-form-autocomplete "Insurance Select an Insurance" at bounding box center [207, 432] width 190 height 48
click at [189, 439] on span "Select an Insurance" at bounding box center [172, 442] width 100 height 13
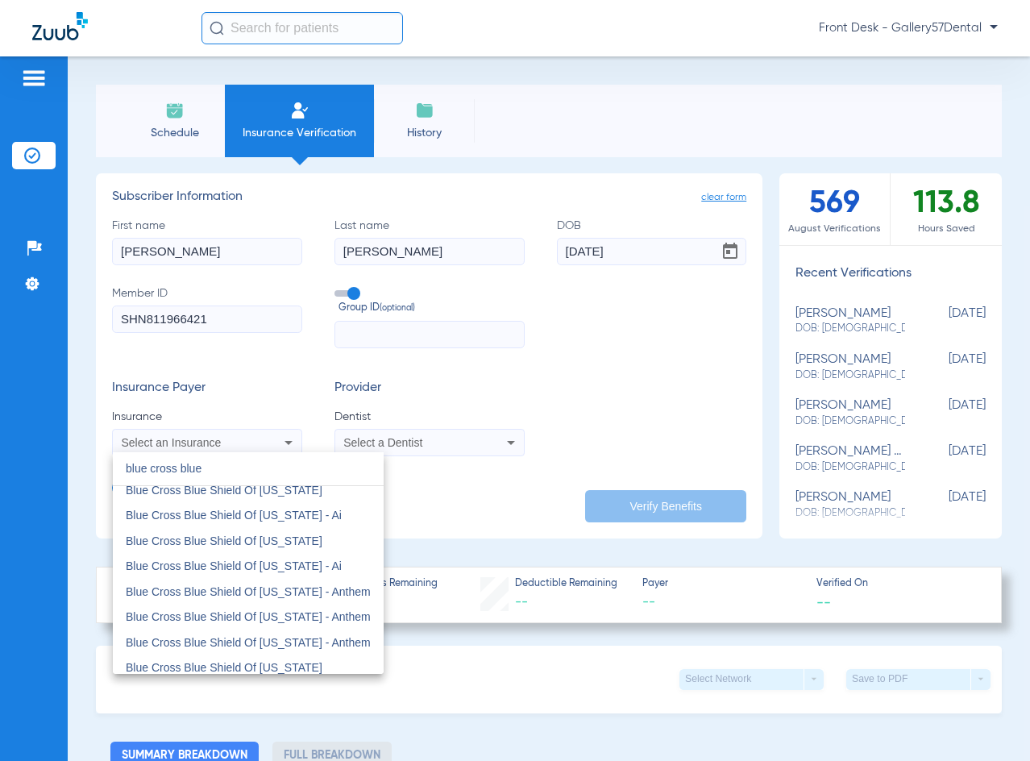
scroll to position [242, 0]
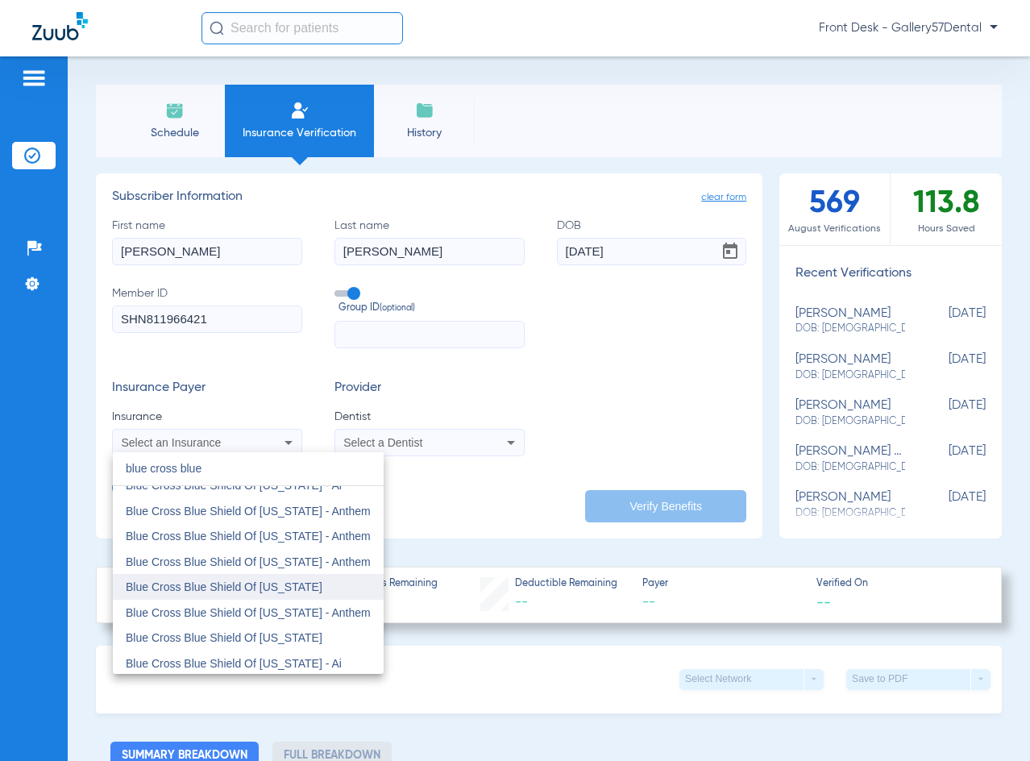
type input "blue cross blue"
click at [222, 586] on span "Blue Cross Blue Shield Of [US_STATE]" at bounding box center [224, 586] width 197 height 13
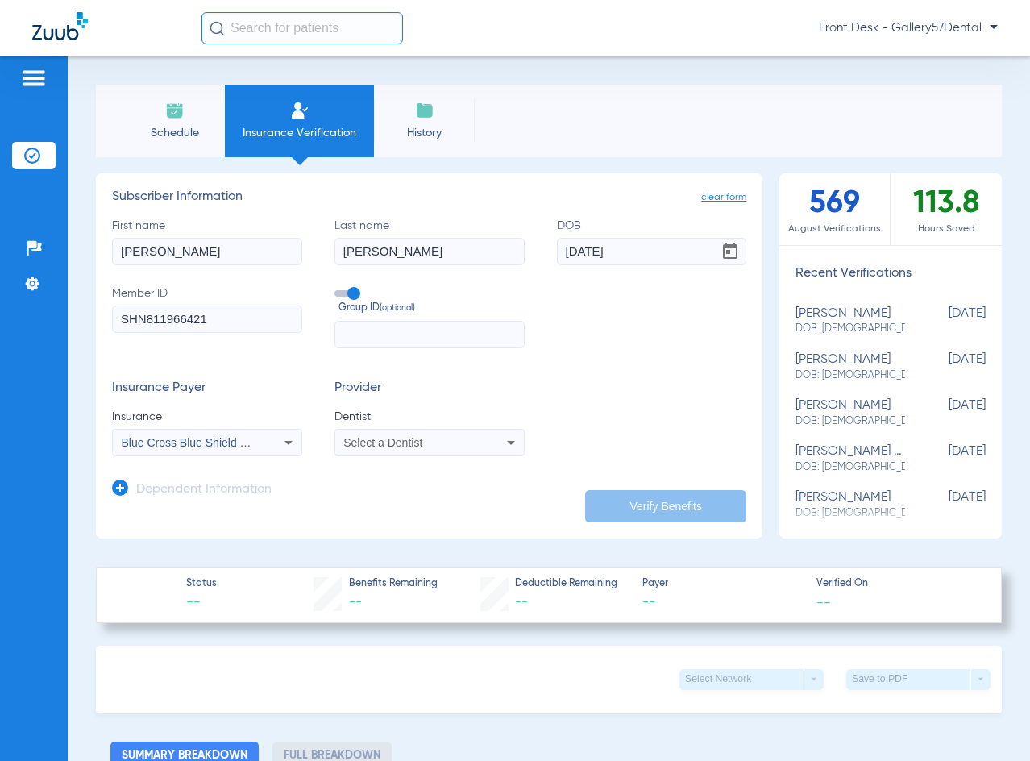
click at [474, 442] on div "Select a Dentist" at bounding box center [411, 442] width 137 height 11
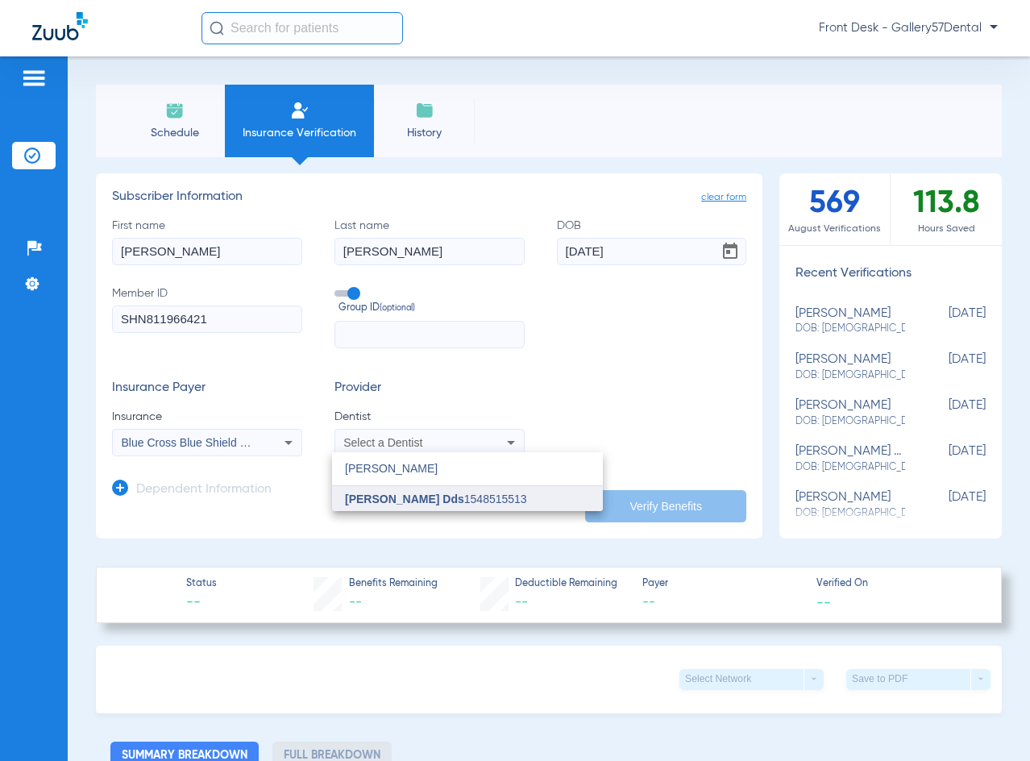
type input "[PERSON_NAME]"
click at [447, 495] on span "[PERSON_NAME] Dds" at bounding box center [404, 498] width 119 height 13
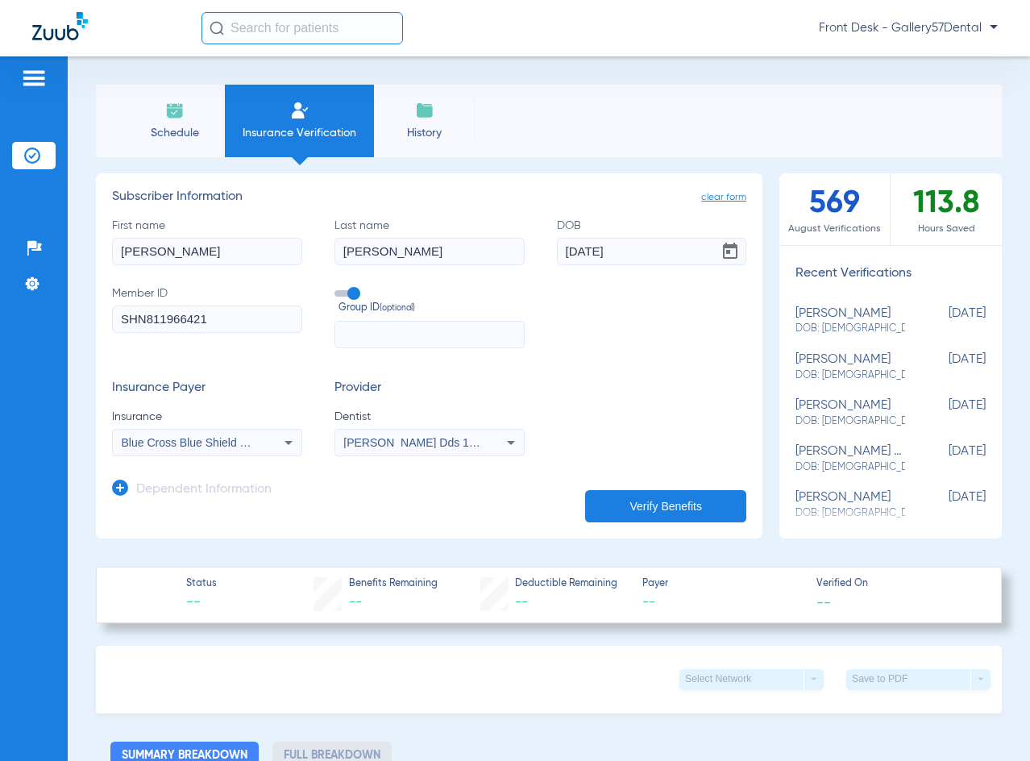
click at [585, 509] on button "Verify Benefits" at bounding box center [665, 506] width 161 height 32
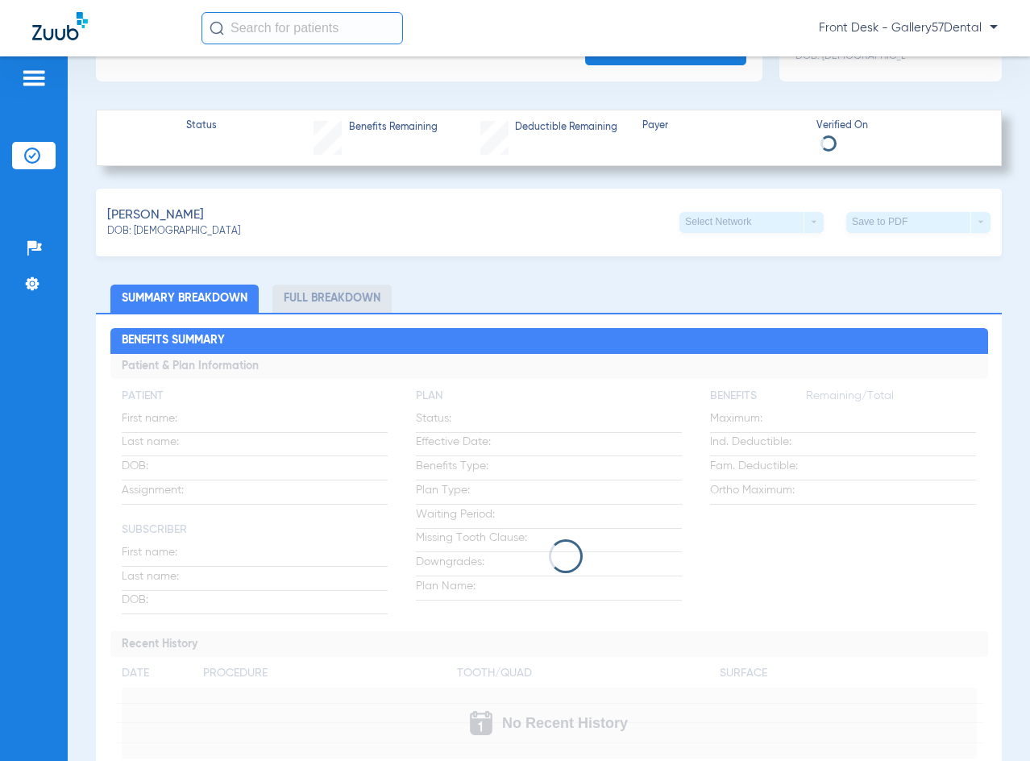
scroll to position [483, 0]
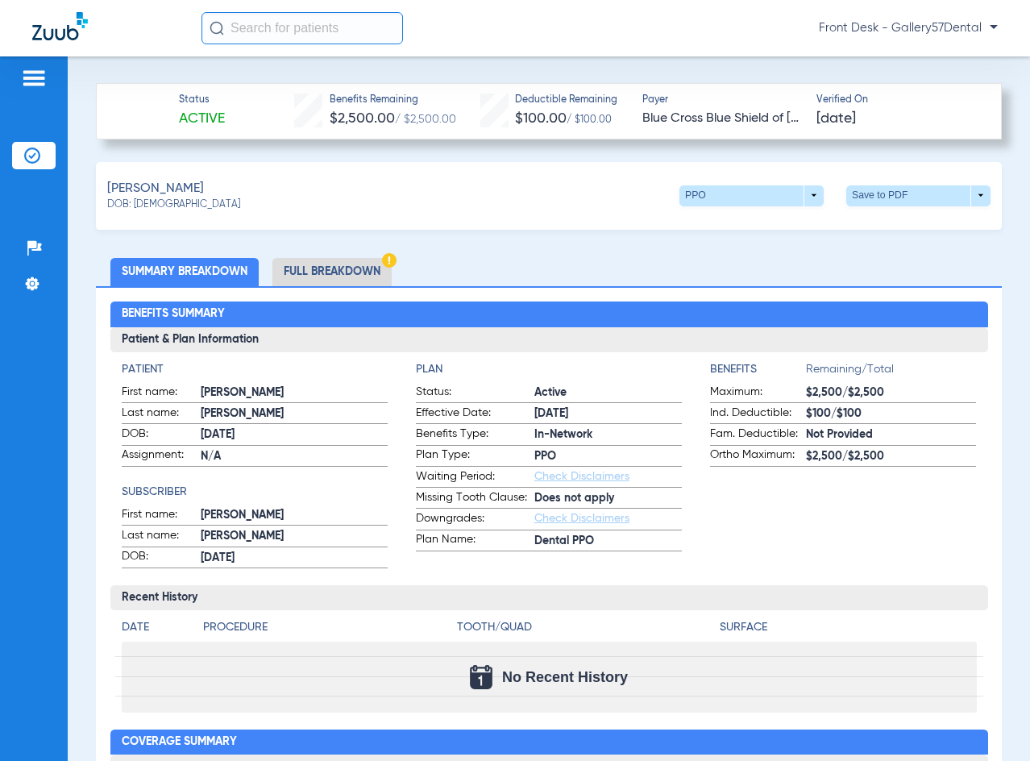
click at [367, 263] on li "Full Breakdown" at bounding box center [331, 272] width 119 height 28
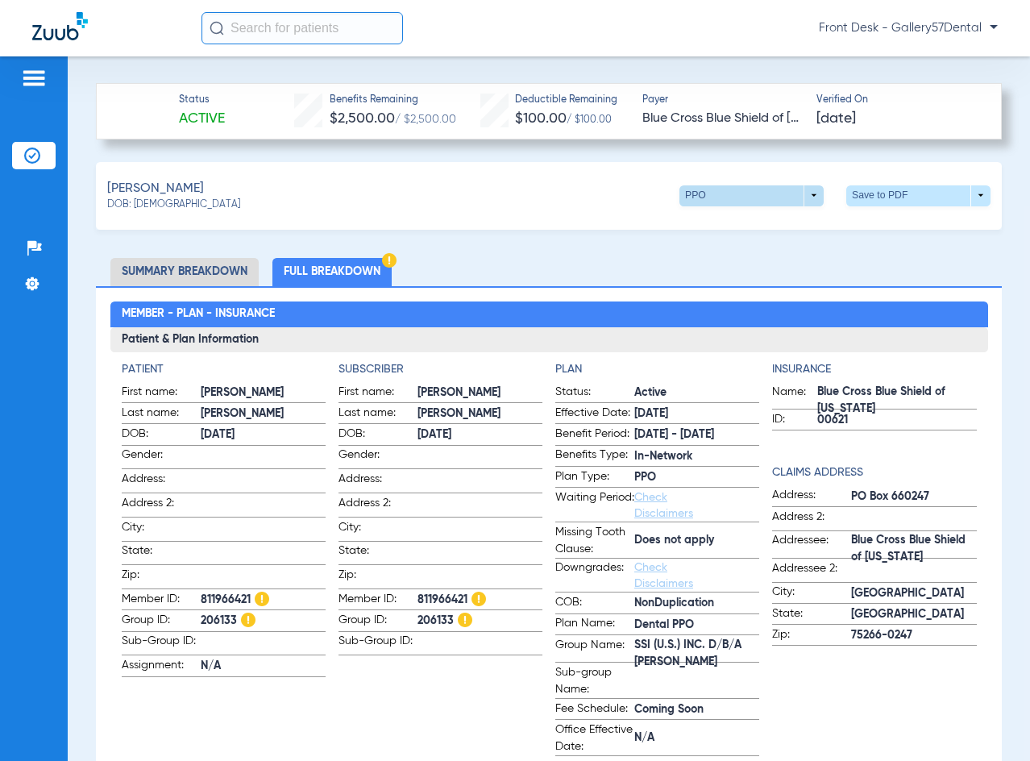
click at [804, 190] on span at bounding box center [751, 195] width 144 height 21
click at [736, 255] on span "Out of Network" at bounding box center [718, 257] width 75 height 11
click at [877, 194] on span at bounding box center [918, 195] width 144 height 21
click at [797, 221] on span "Save to PDF" at bounding box center [785, 225] width 64 height 11
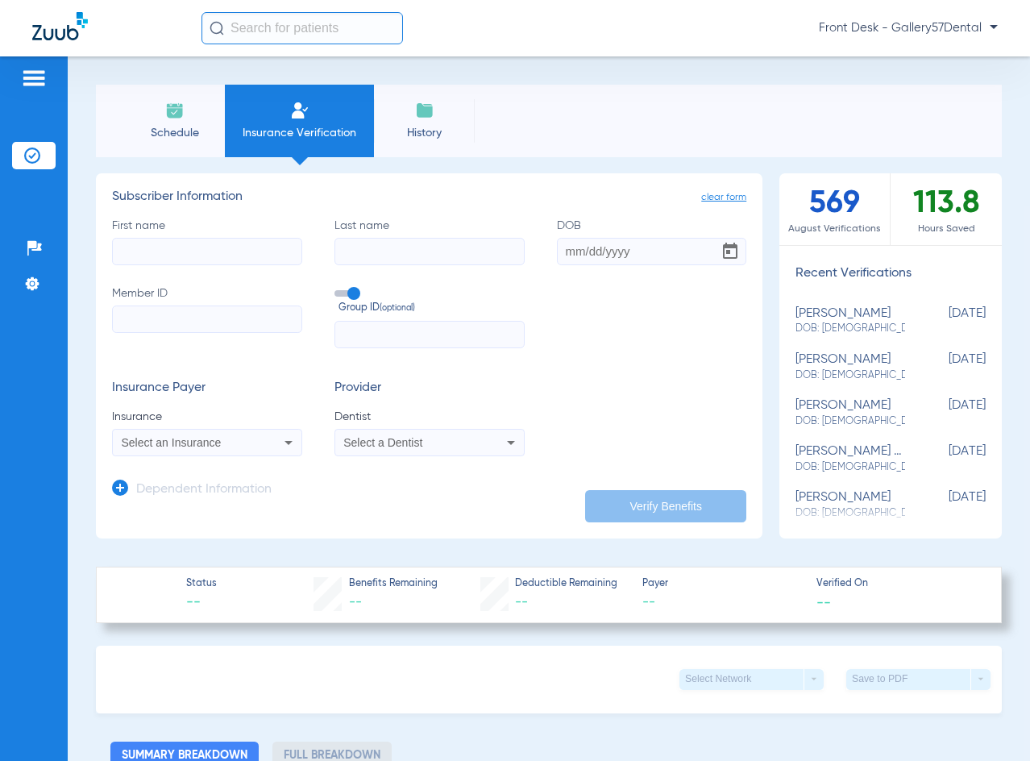
click at [158, 229] on label "First name" at bounding box center [207, 242] width 190 height 48
click at [158, 238] on input "First name" at bounding box center [207, 251] width 190 height 27
click at [161, 249] on input "First name" at bounding box center [207, 251] width 190 height 27
paste input "Cynthia Kaplan"
drag, startPoint x: 204, startPoint y: 255, endPoint x: 164, endPoint y: 264, distance: 40.6
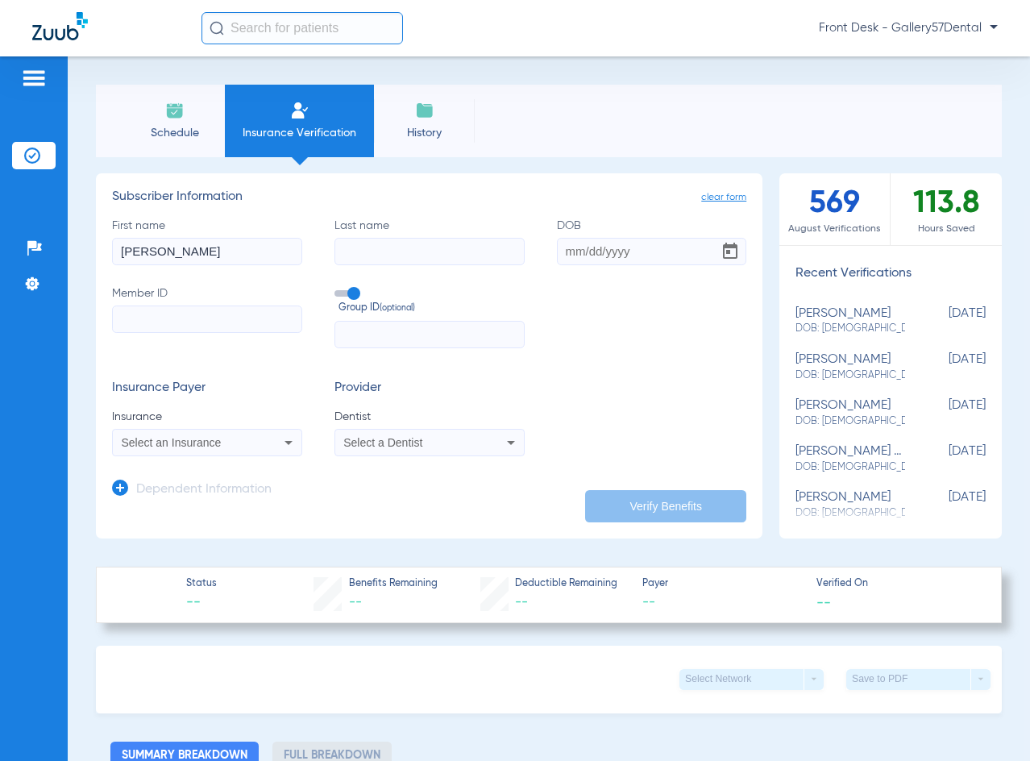
click at [164, 264] on input "Cynthia Kaplan" at bounding box center [207, 251] width 190 height 27
type input "Cynthia"
click at [363, 246] on input "Last name" at bounding box center [429, 251] width 190 height 27
paste input "Kaplan"
type input "Kaplan"
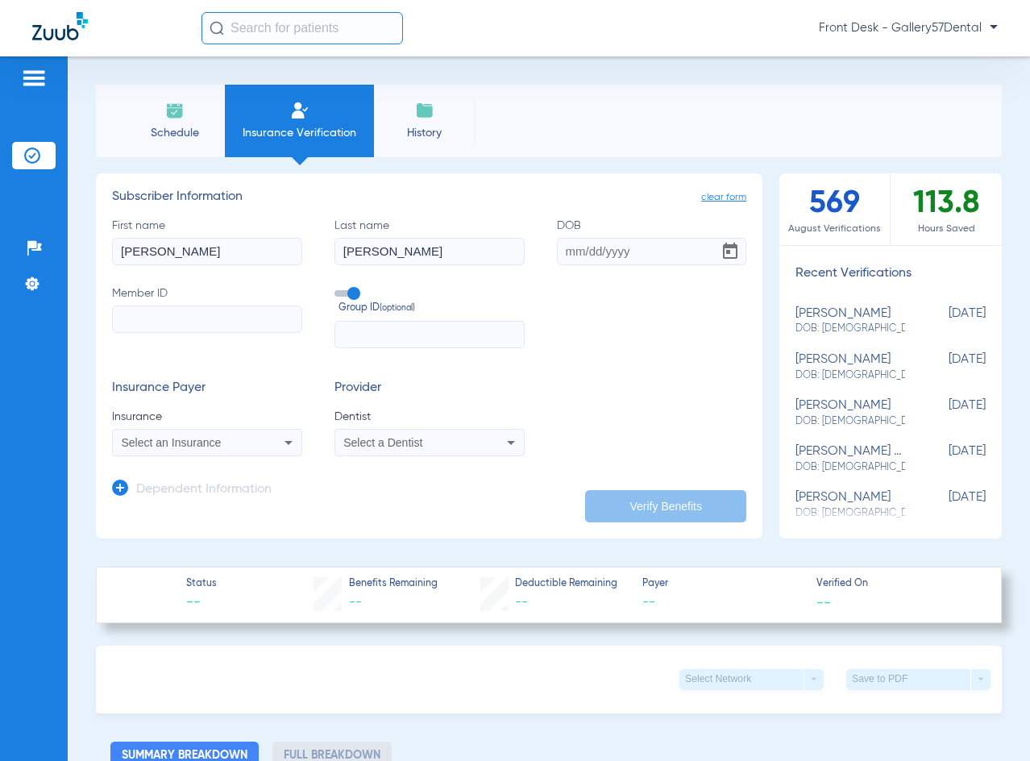
click at [559, 253] on input "DOB" at bounding box center [652, 251] width 190 height 27
type input "04/26/1963"
click at [180, 323] on input "Member ID" at bounding box center [207, 318] width 190 height 27
paste input "951232744"
type input "951232744"
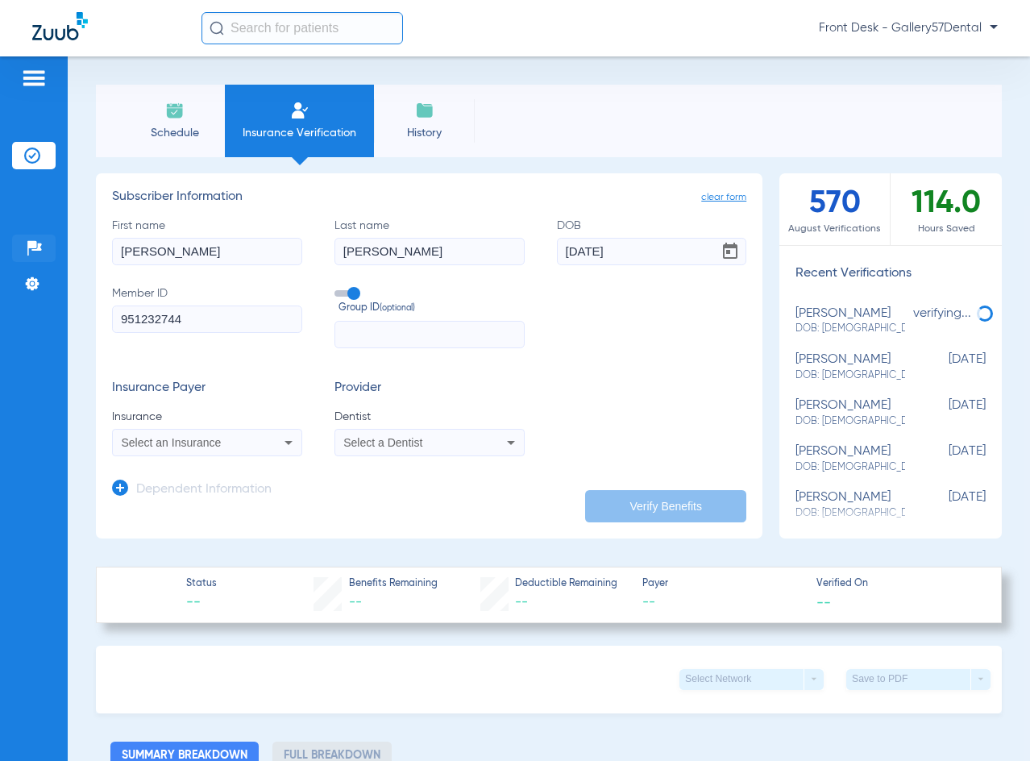
drag, startPoint x: 172, startPoint y: 253, endPoint x: 15, endPoint y: 255, distance: 157.1
click at [15, 255] on div "Patients Insurance Verification Setup Help Center Settings Schedule Insurance V…" at bounding box center [515, 436] width 1030 height 761
paste input "David Froelich"
drag, startPoint x: 202, startPoint y: 247, endPoint x: 157, endPoint y: 263, distance: 47.9
click at [157, 263] on input "David Froelich" at bounding box center [207, 251] width 190 height 27
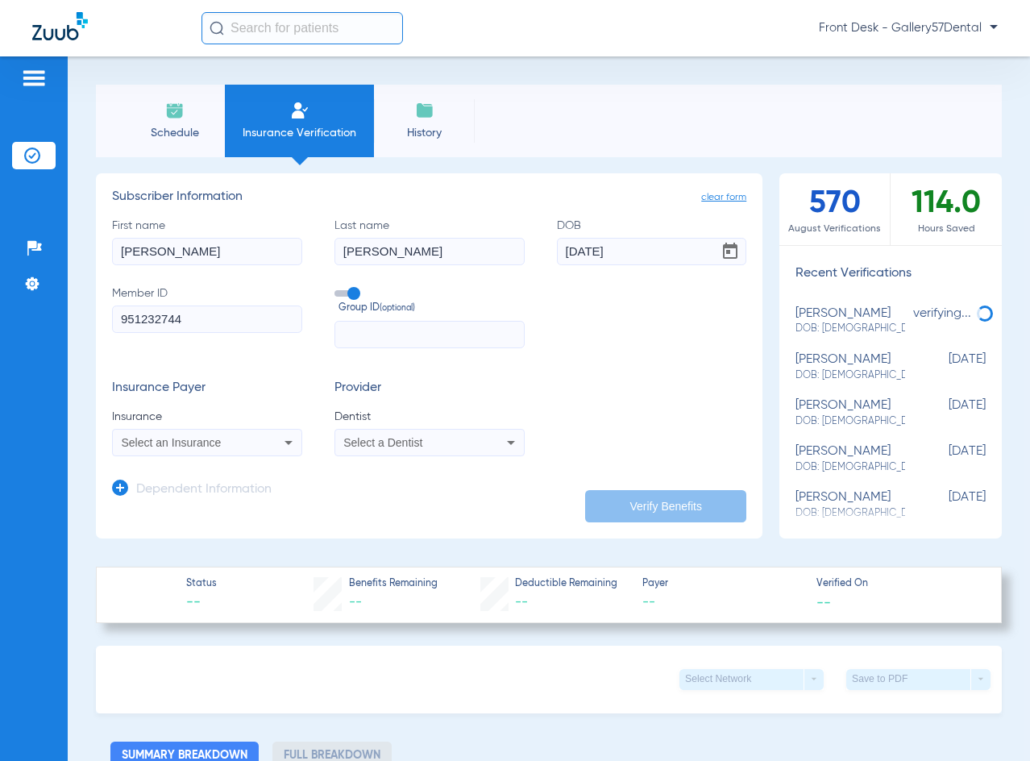
type input "David"
click at [361, 242] on input "Kaplan" at bounding box center [429, 251] width 190 height 27
paste input "Froelich"
type input "Froelich"
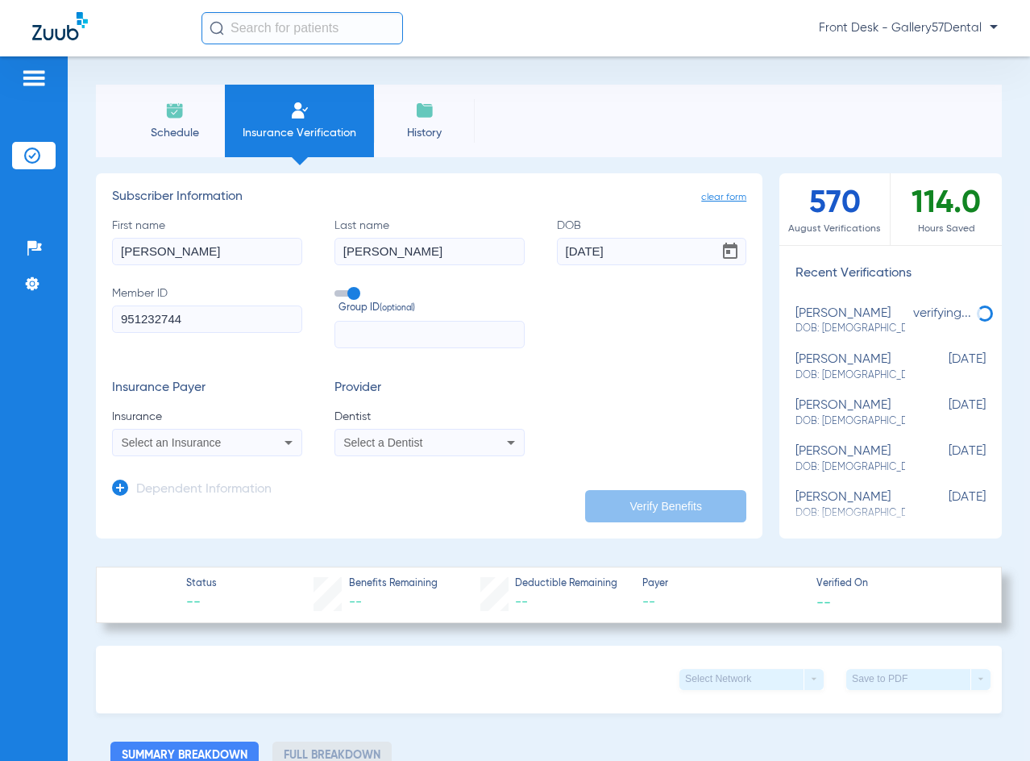
drag, startPoint x: 620, startPoint y: 246, endPoint x: 536, endPoint y: 255, distance: 85.1
click at [536, 255] on div "First name David Last name Froelich DOB 04/26/1963 Member ID 951232744 Group ID…" at bounding box center [429, 283] width 634 height 131
type input "05/21/1963"
click at [246, 328] on input "951232744" at bounding box center [207, 318] width 190 height 27
click at [204, 487] on h3 "Dependent Information" at bounding box center [203, 490] width 135 height 16
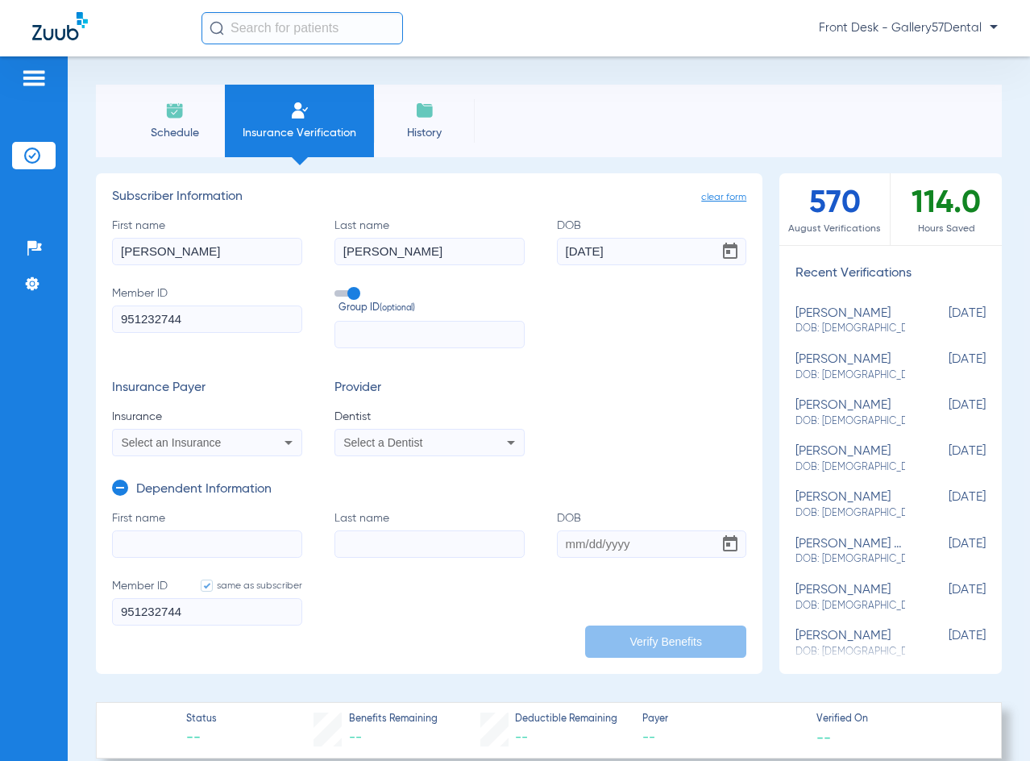
click at [157, 454] on mat-select "Select an Insurance" at bounding box center [207, 442] width 190 height 27
click at [164, 439] on span "Select an Insurance" at bounding box center [172, 442] width 100 height 13
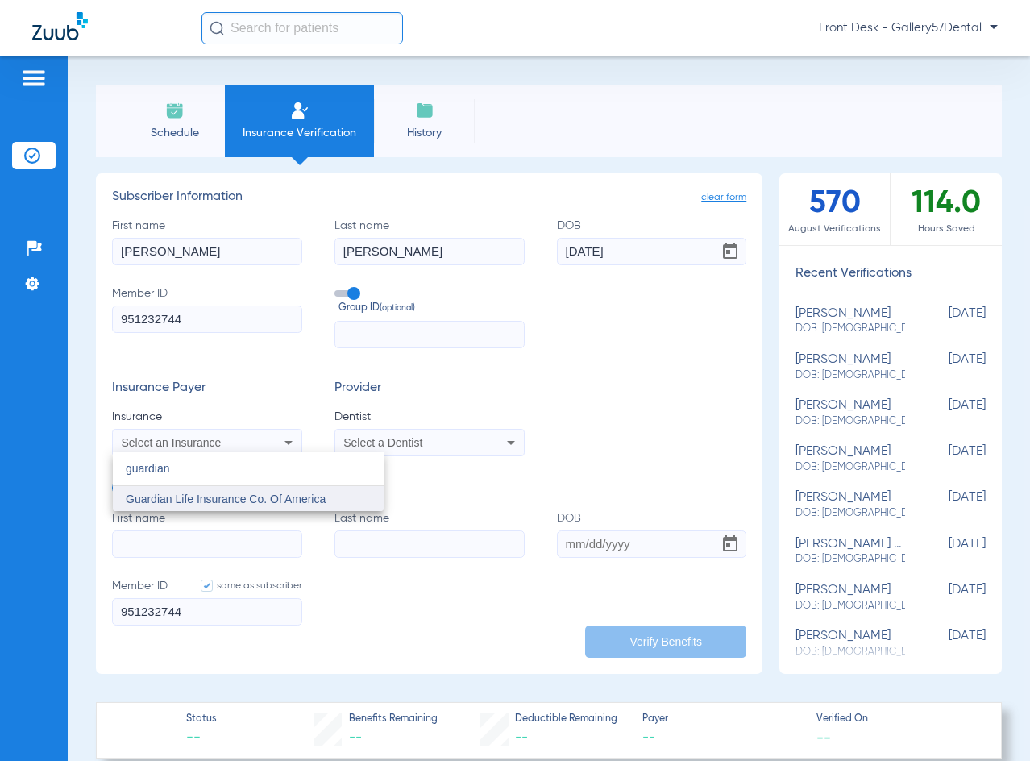
type input "guardian"
click at [198, 496] on span "Guardian Life Insurance Co. Of America" at bounding box center [226, 498] width 200 height 13
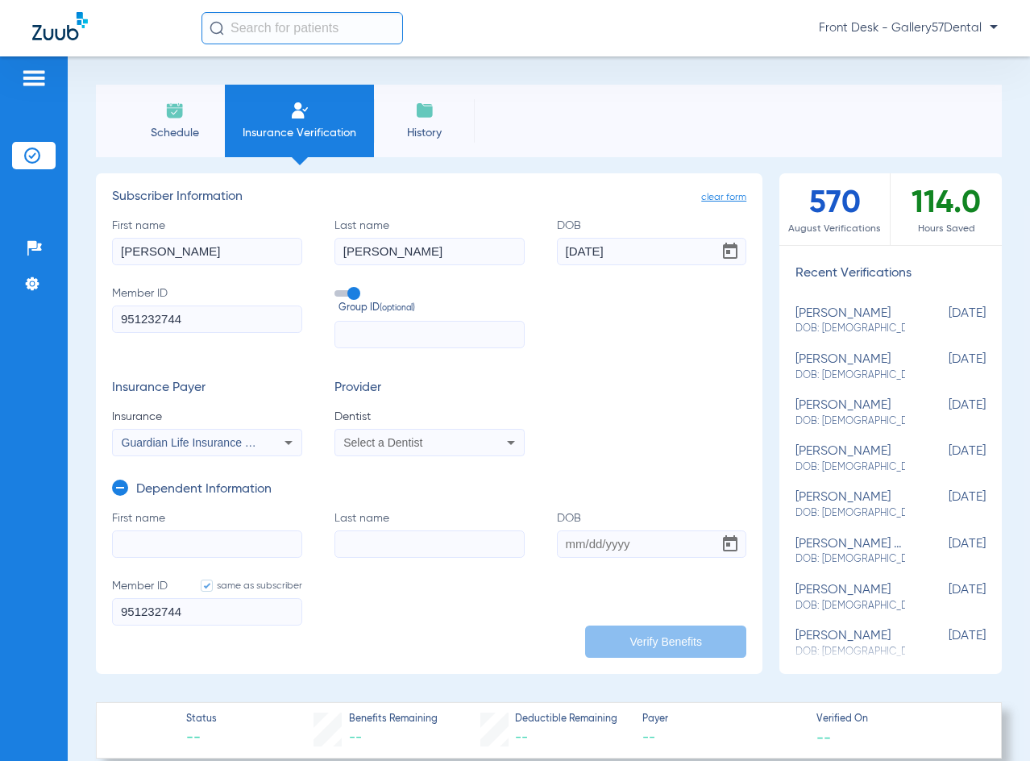
click at [116, 545] on input "First name" at bounding box center [207, 543] width 190 height 27
paste input "Cynthia Kaplan"
drag, startPoint x: 172, startPoint y: 544, endPoint x: 201, endPoint y: 541, distance: 29.9
click at [201, 541] on input "Cynthia Kaplan" at bounding box center [207, 543] width 190 height 27
click at [202, 541] on input "Cynthia Kaplan" at bounding box center [207, 543] width 190 height 27
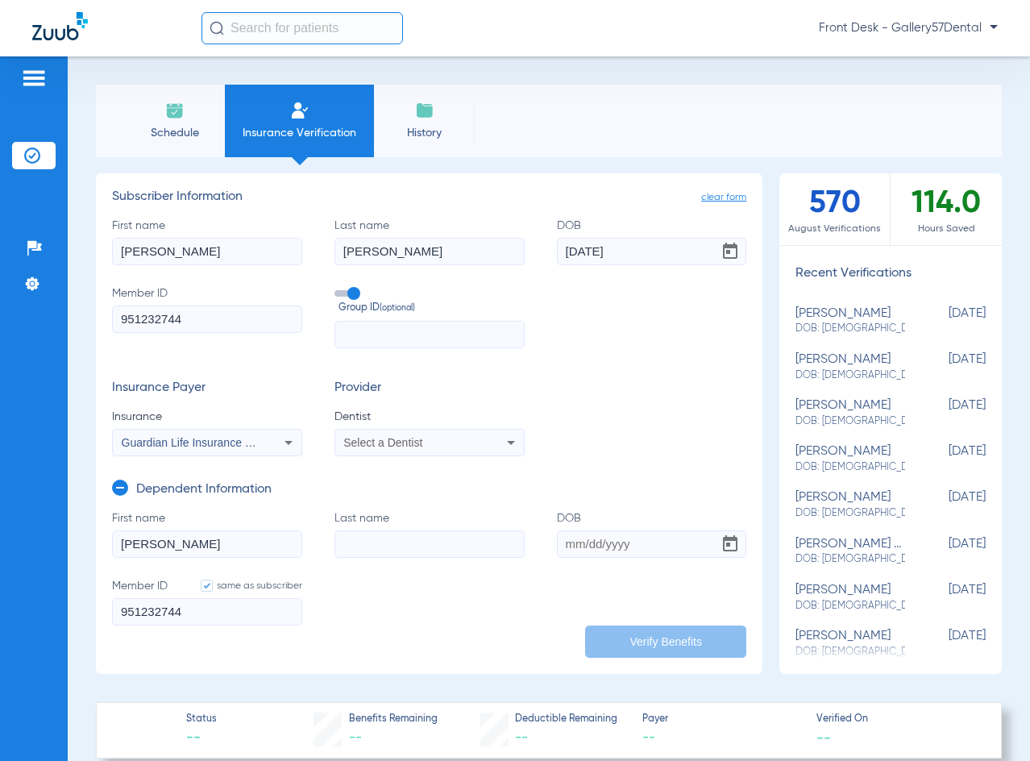
click at [202, 541] on input "Cynthia Kaplan" at bounding box center [207, 543] width 190 height 27
click at [184, 540] on input "Cynthia Kaplan" at bounding box center [207, 543] width 190 height 27
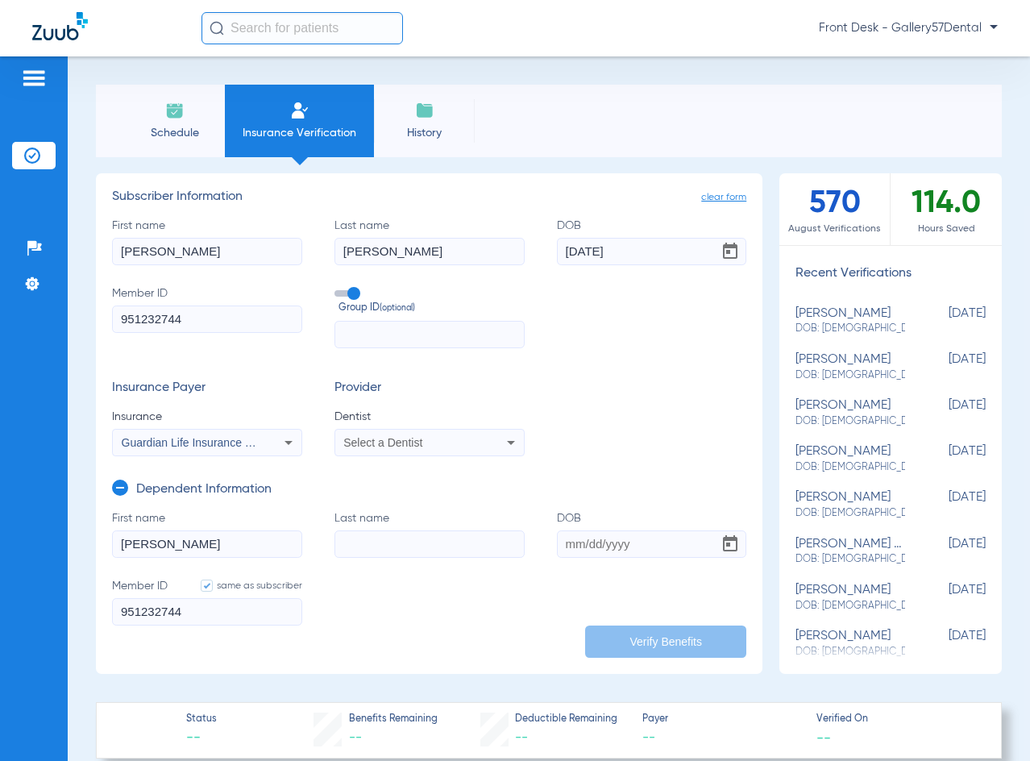
click at [184, 540] on input "Cynthia Kaplan" at bounding box center [207, 543] width 190 height 27
click at [216, 541] on input "Cynthia Kaplan" at bounding box center [207, 543] width 190 height 27
drag, startPoint x: 216, startPoint y: 541, endPoint x: 202, endPoint y: 546, distance: 14.5
click at [203, 546] on input "Cynthia Kaplan" at bounding box center [207, 543] width 190 height 27
click at [341, 541] on input "Last name" at bounding box center [429, 543] width 190 height 27
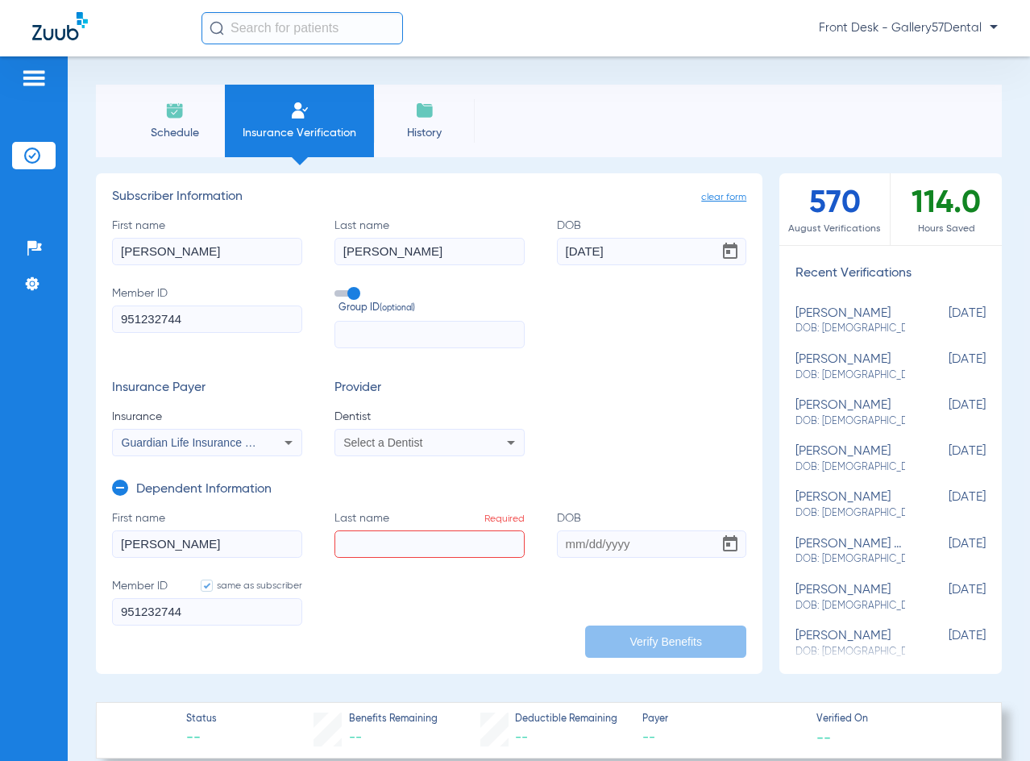
drag, startPoint x: 215, startPoint y: 544, endPoint x: 168, endPoint y: 553, distance: 48.5
click at [168, 553] on input "Cynthia Kaplan" at bounding box center [207, 543] width 190 height 27
type input "Cynthia"
click at [359, 539] on input "Last name Required" at bounding box center [429, 543] width 190 height 27
paste input "Kaplan"
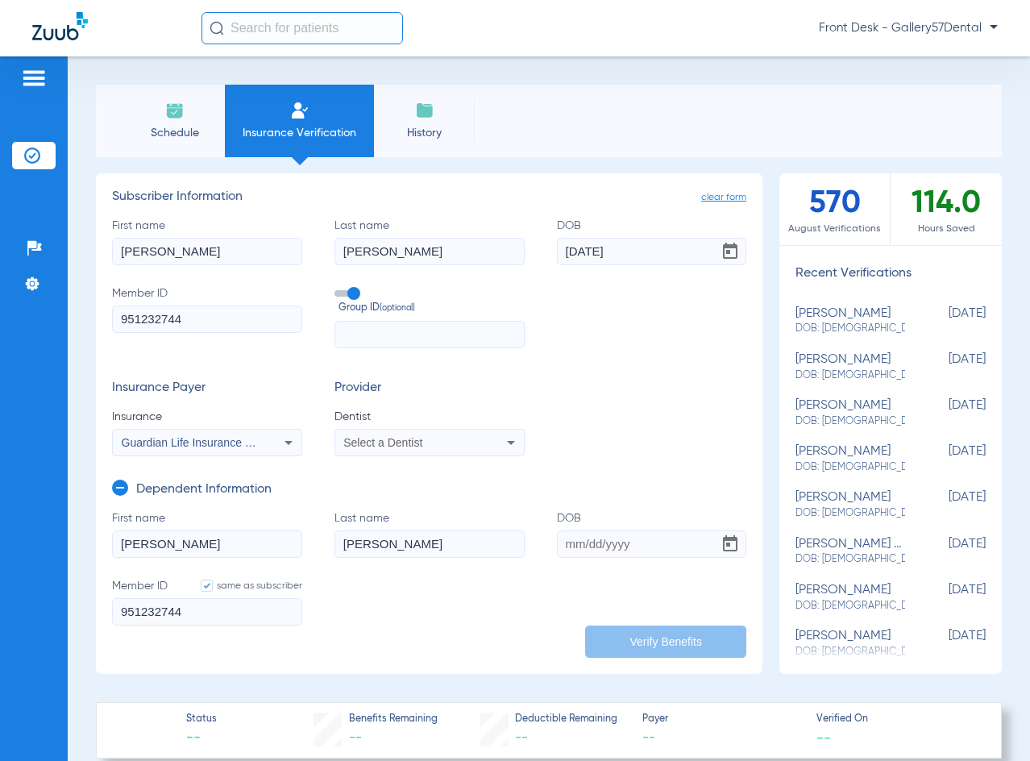
type input "Kaplan"
click at [560, 534] on input "DOB" at bounding box center [652, 543] width 190 height 27
type input "04/26/1963"
click at [282, 615] on input "951232744" at bounding box center [207, 611] width 190 height 27
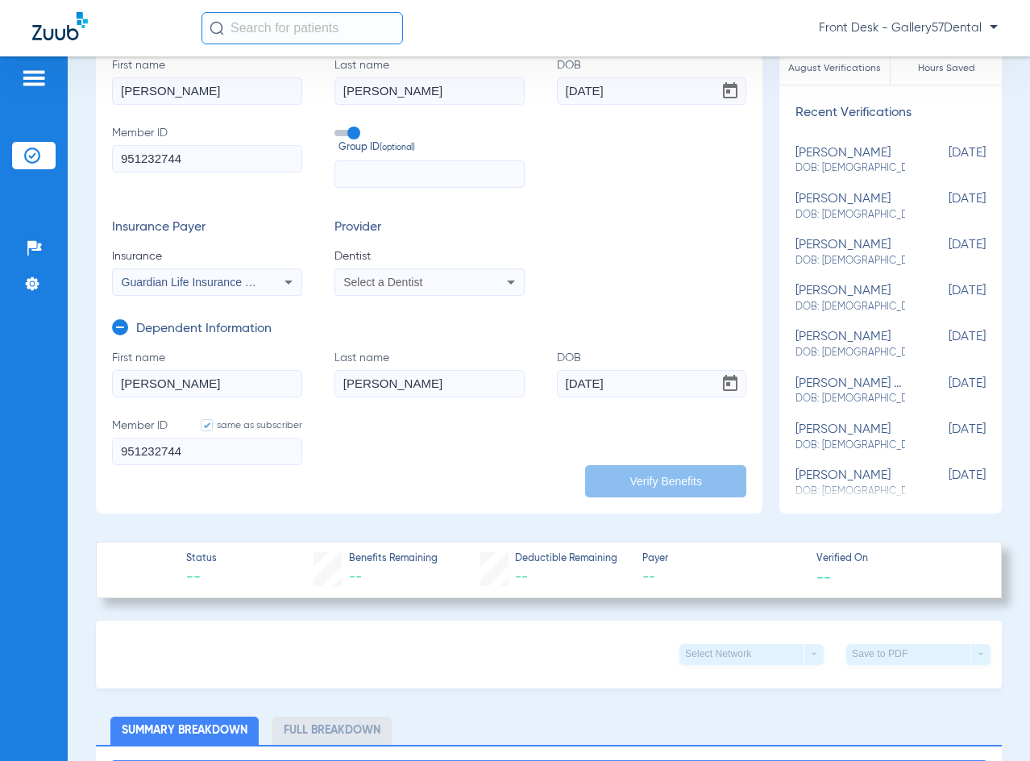
scroll to position [161, 0]
click at [360, 385] on input "Kaplan" at bounding box center [429, 382] width 190 height 27
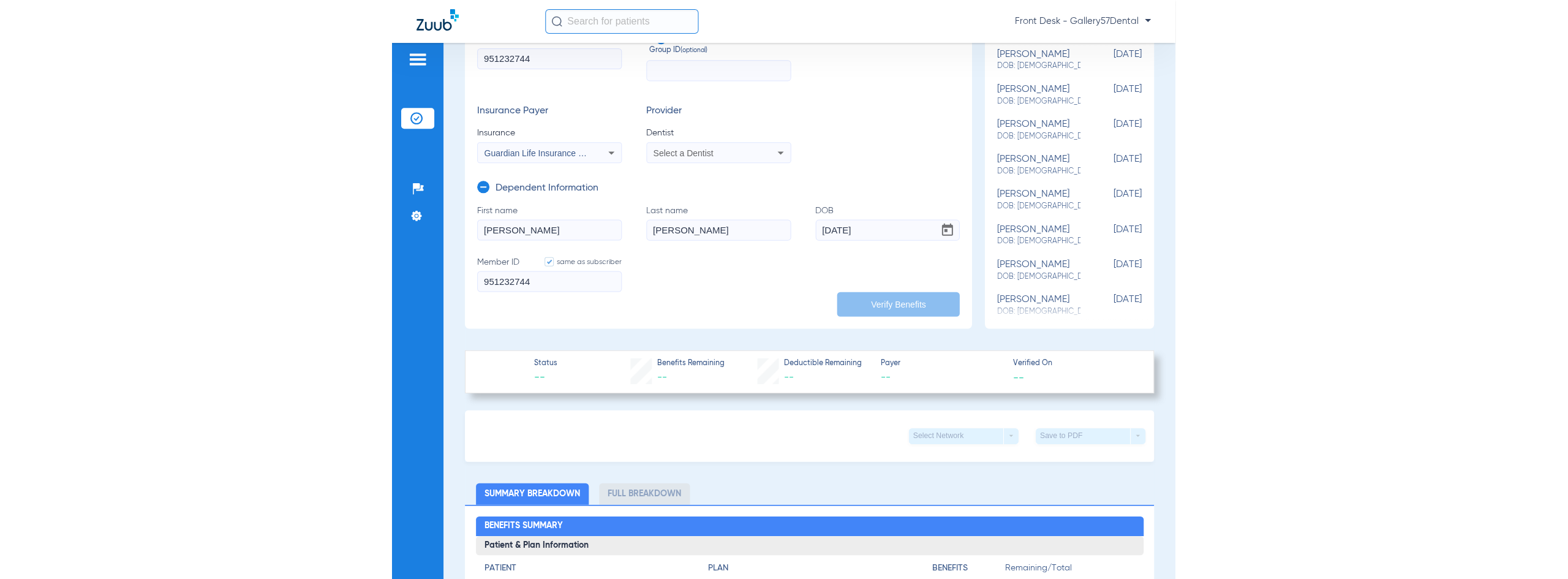
scroll to position [0, 0]
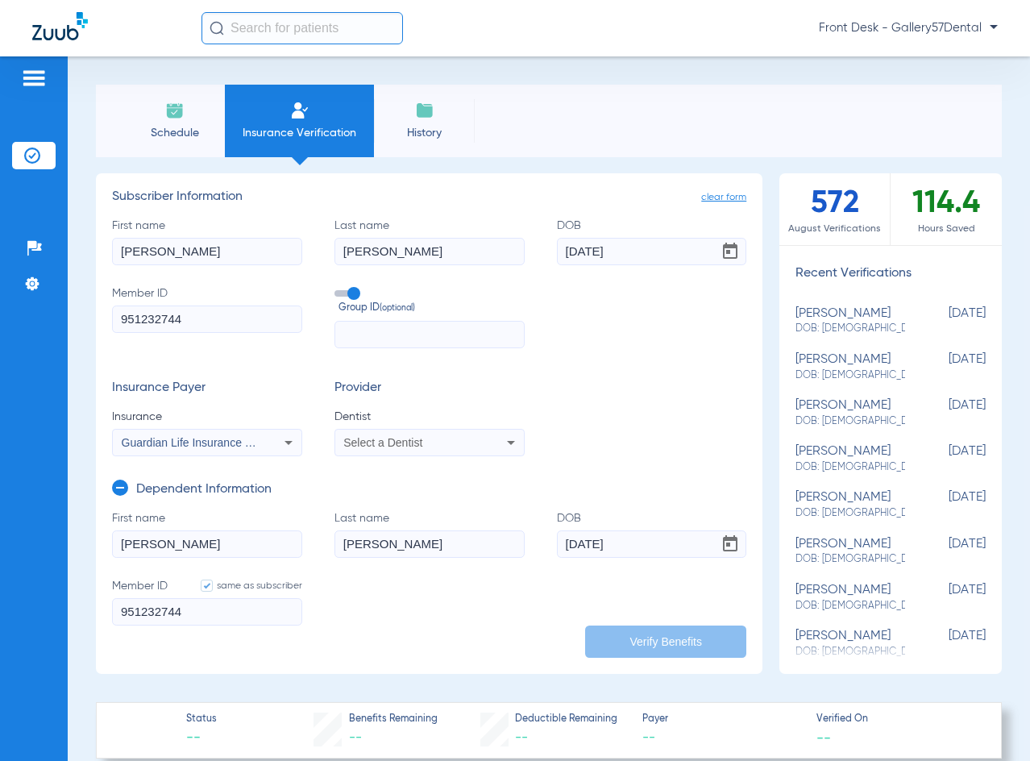
click at [524, 257] on div "First name David Last name Froelich DOB 05/21/1963 Member ID 951232744 Group ID…" at bounding box center [429, 283] width 634 height 131
click at [481, 241] on input "Froelich" at bounding box center [429, 251] width 190 height 27
click at [210, 603] on input "951232744" at bounding box center [207, 611] width 190 height 27
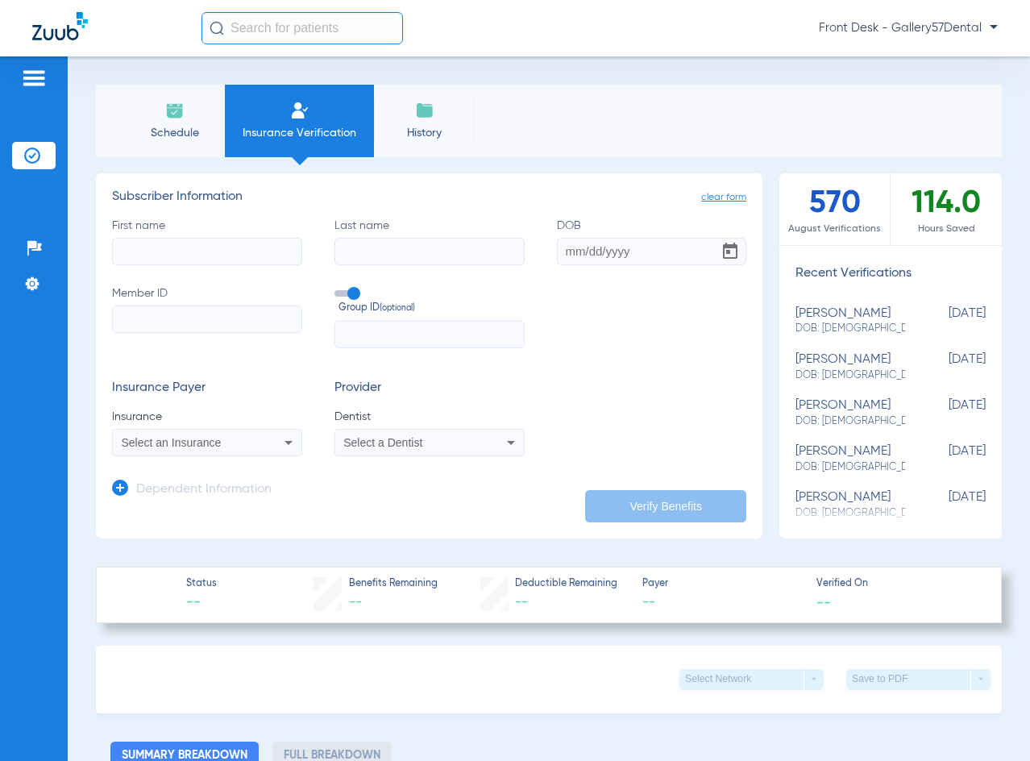
click at [153, 262] on input "First name" at bounding box center [207, 251] width 190 height 27
paste input "[PERSON_NAME]"
click at [184, 248] on input "[PERSON_NAME]" at bounding box center [207, 251] width 190 height 27
type input "[PERSON_NAME]"
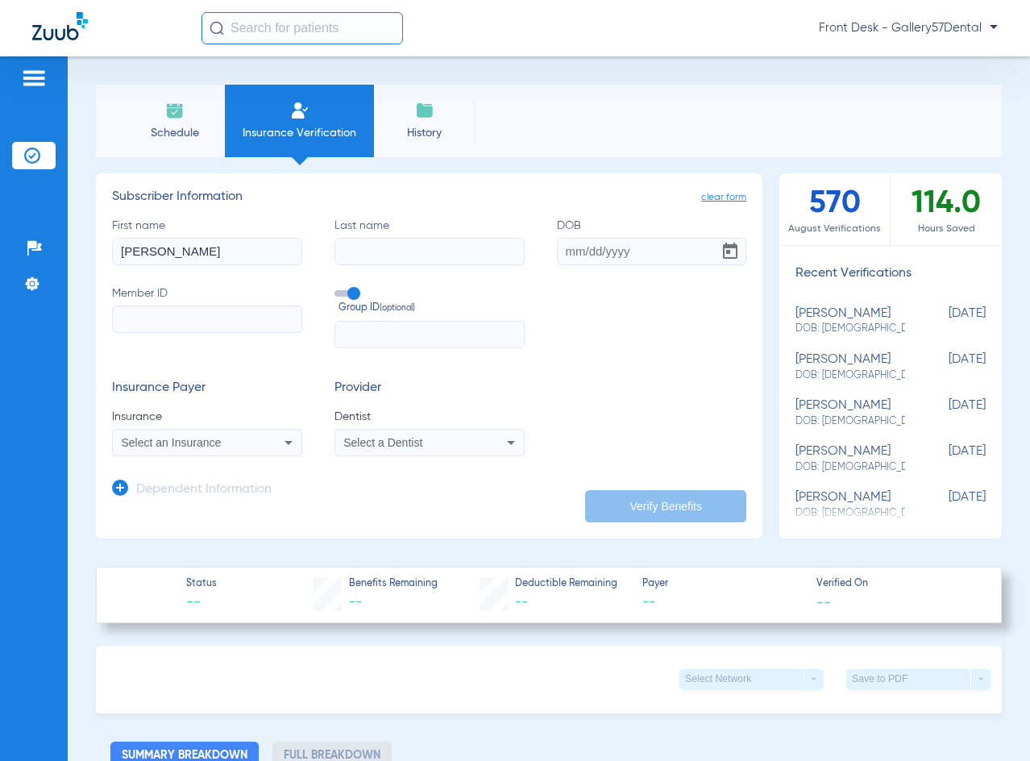
click at [356, 251] on input "Last name" at bounding box center [429, 251] width 190 height 27
paste input "Lender"
type input "Lender"
click at [561, 250] on input "DOB" at bounding box center [652, 251] width 190 height 27
paste input "[DATE]"
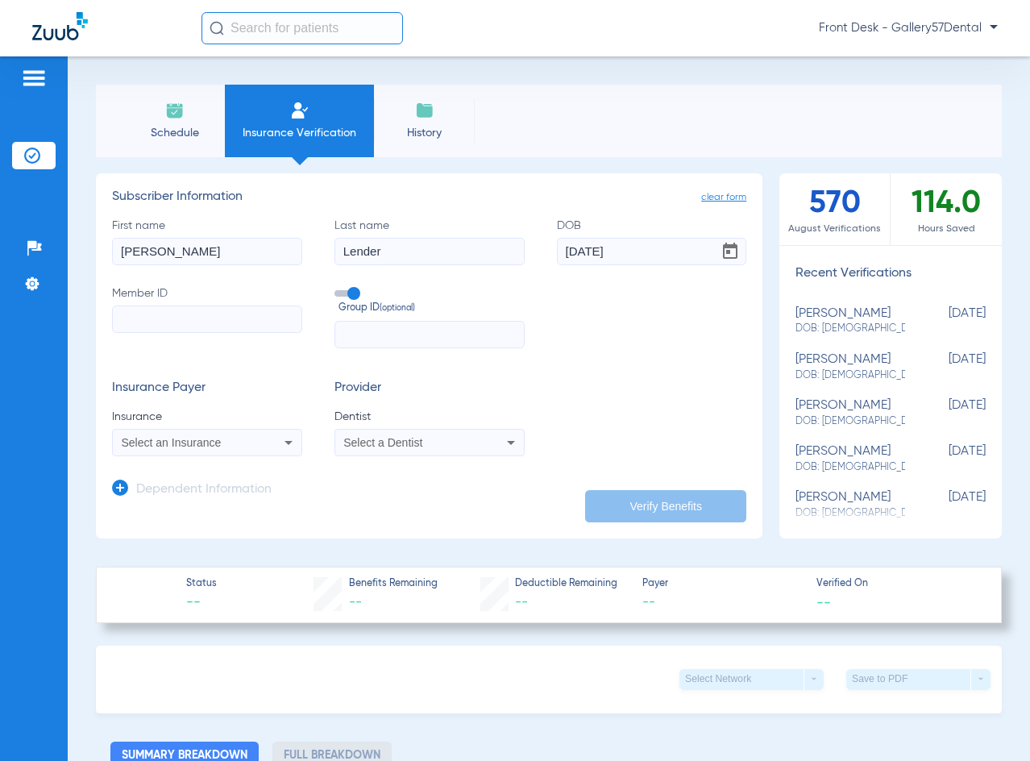
type input "[DATE]"
click at [202, 322] on input "Member ID" at bounding box center [207, 318] width 190 height 27
paste input "801956237"
type input "801956237"
click at [345, 439] on span "Select a Dentist" at bounding box center [382, 442] width 79 height 13
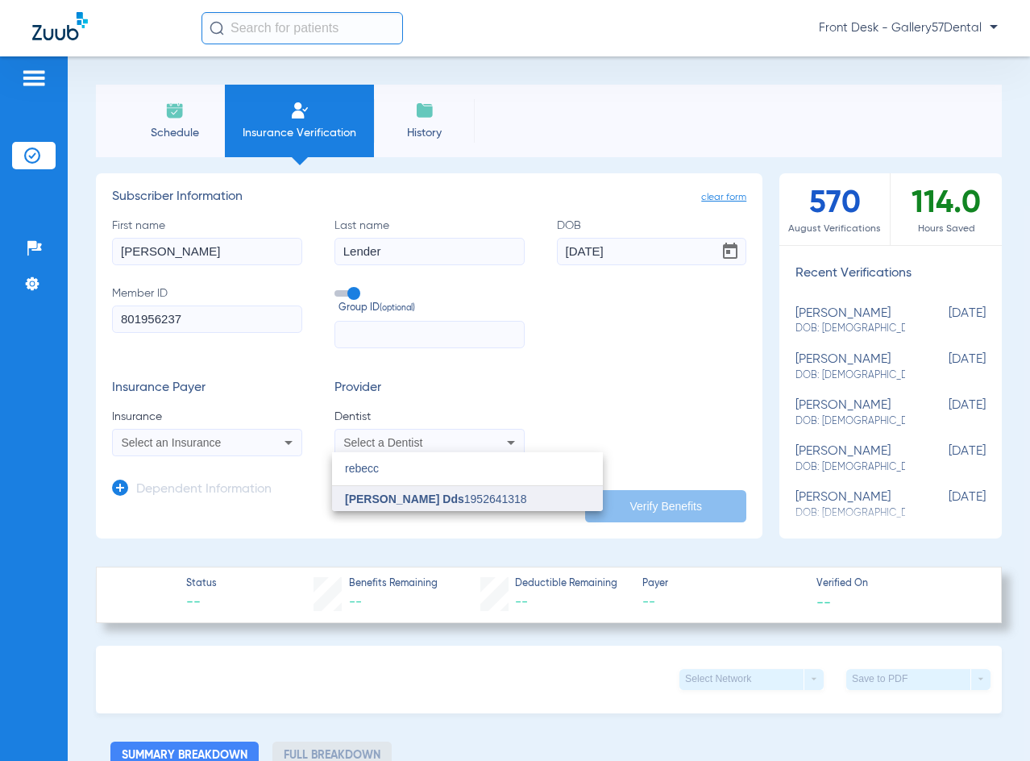
type input "rebecc"
click at [354, 495] on span "[PERSON_NAME] Dds" at bounding box center [404, 498] width 119 height 13
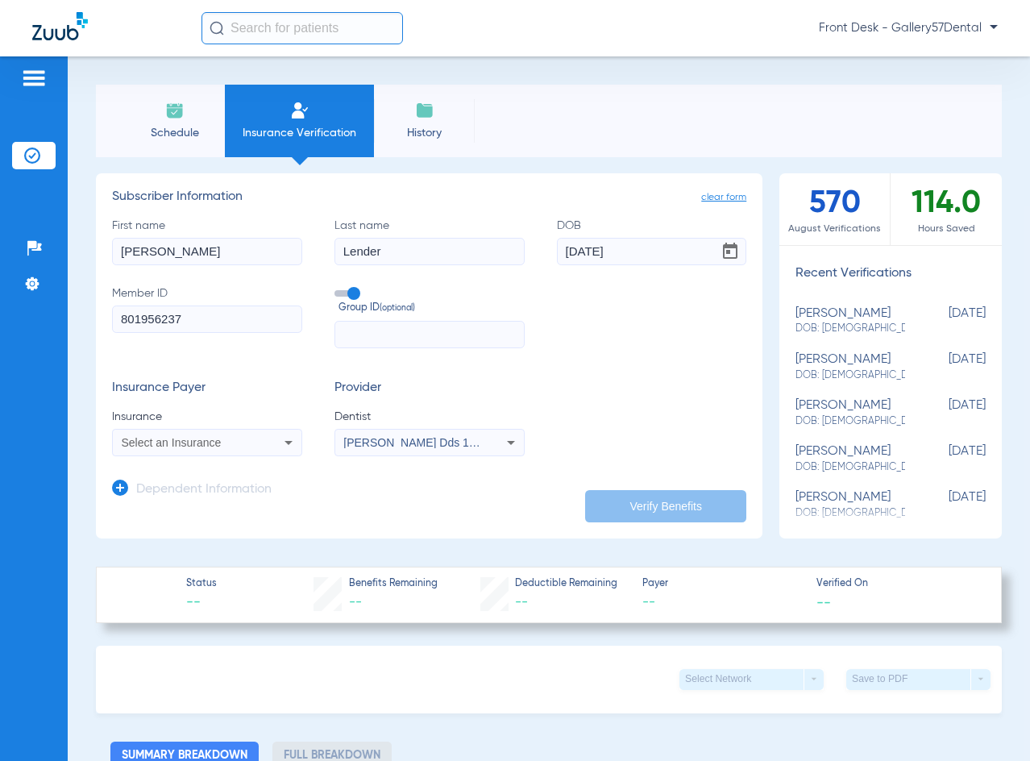
click at [142, 446] on span "Select an Insurance" at bounding box center [172, 442] width 100 height 13
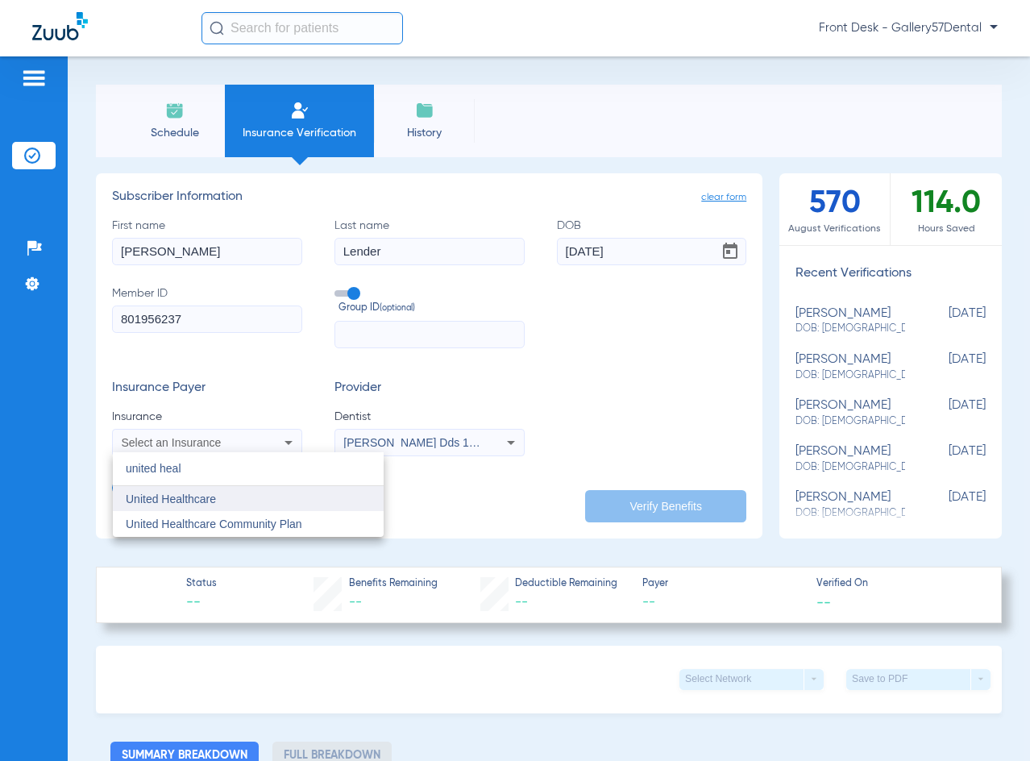
type input "united heal"
click at [248, 502] on mat-option "United Healthcare" at bounding box center [248, 499] width 271 height 26
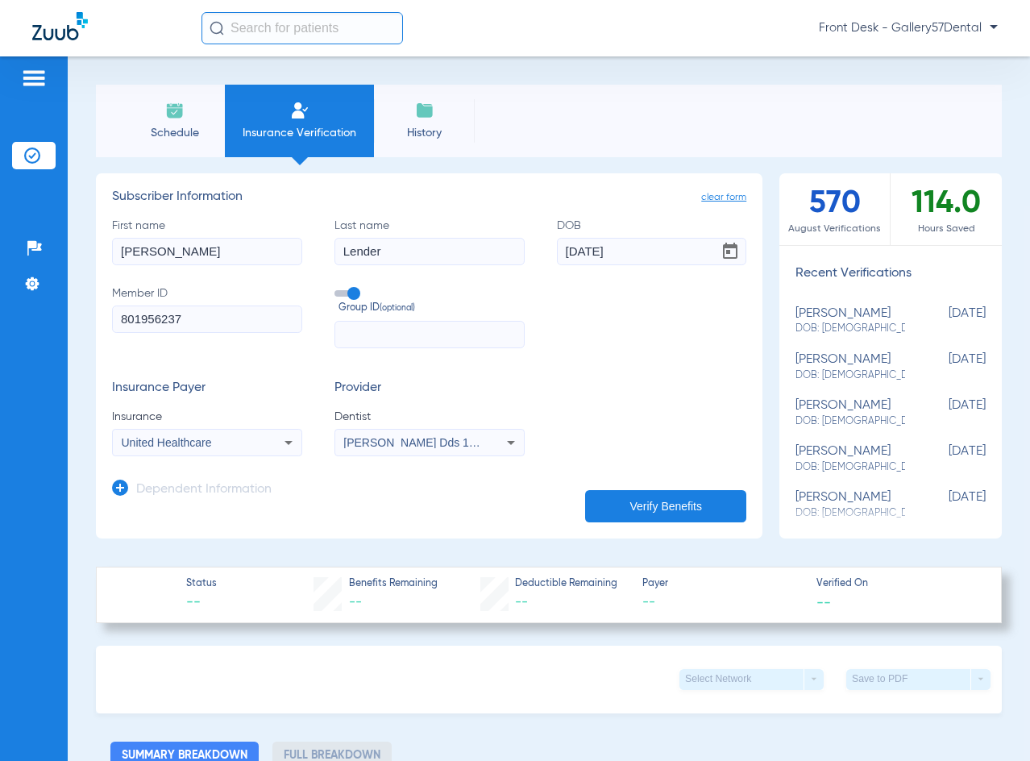
click at [208, 483] on h3 "Dependent Information" at bounding box center [203, 490] width 135 height 16
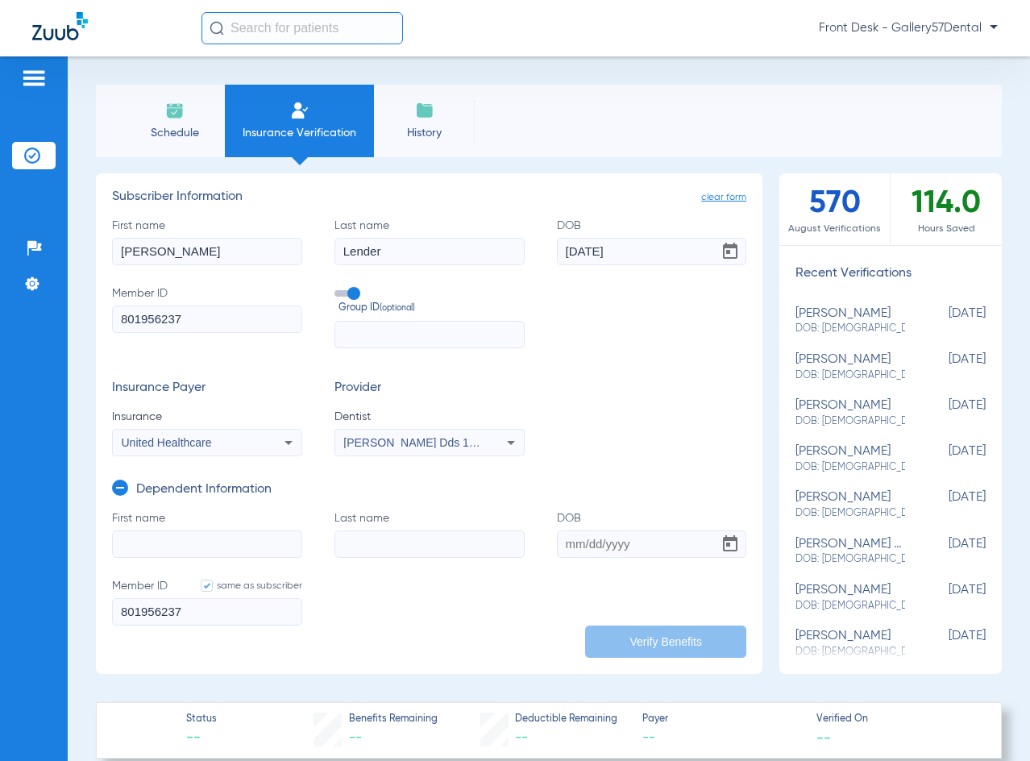
click at [171, 542] on input "First name" at bounding box center [207, 543] width 190 height 27
paste input "[PERSON_NAME]"
click at [177, 540] on input "[PERSON_NAME]" at bounding box center [207, 543] width 190 height 27
type input "[PERSON_NAME]"
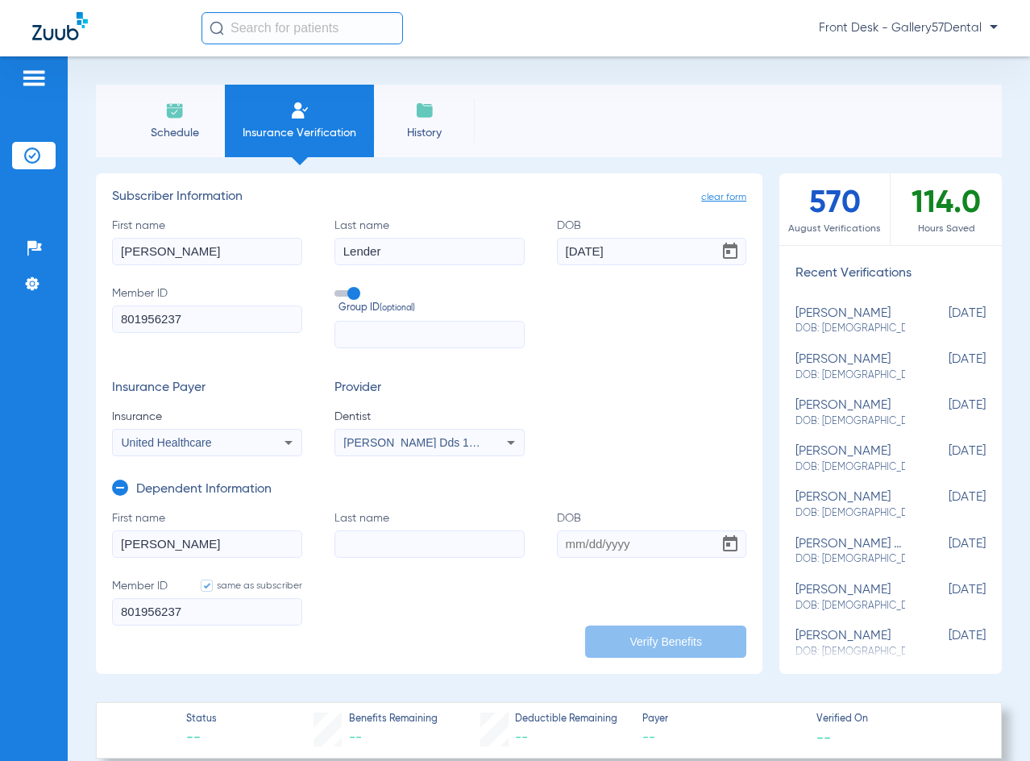
click at [379, 542] on input "Last name" at bounding box center [429, 543] width 190 height 27
paste input "Lender"
type input "Lender"
click at [567, 541] on input "DOB" at bounding box center [652, 543] width 190 height 27
paste input "[DATE]"
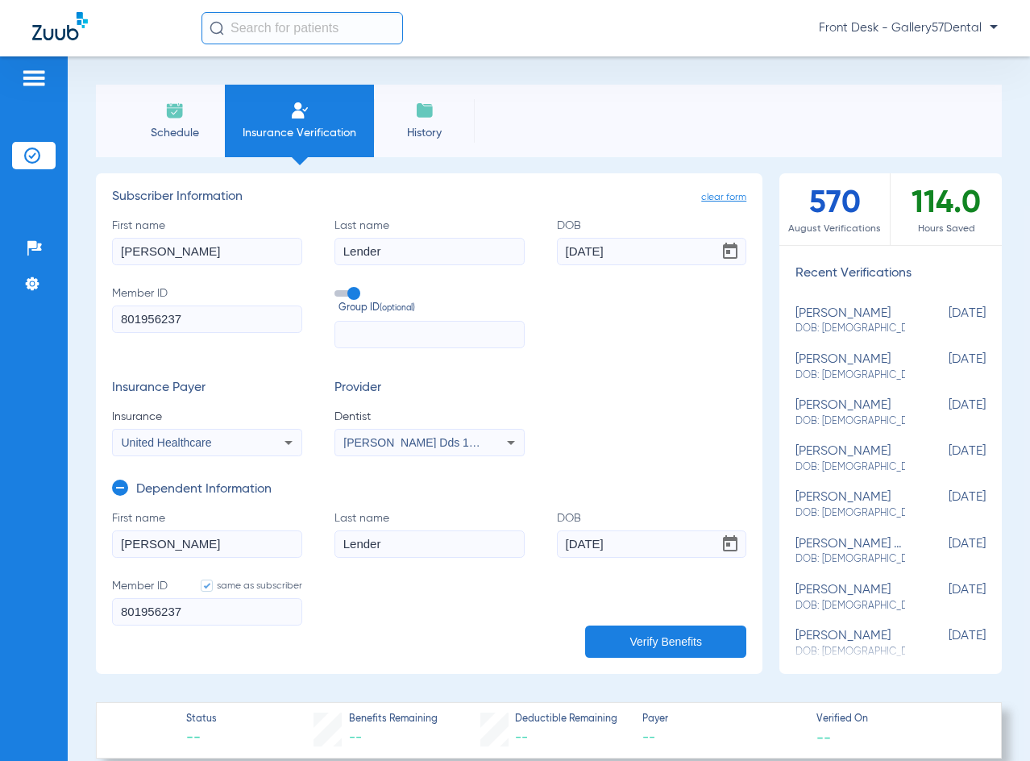
type input "[DATE]"
click at [620, 631] on button "Verify Benefits" at bounding box center [665, 641] width 161 height 32
click at [189, 117] on li "Schedule" at bounding box center [174, 121] width 101 height 73
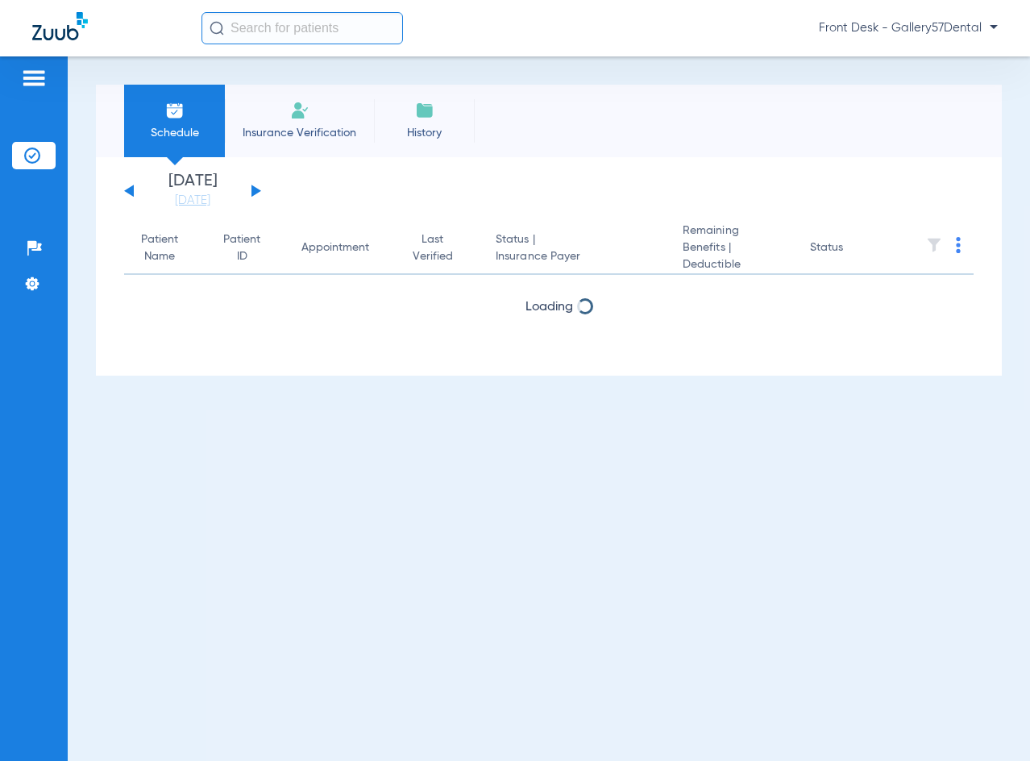
click at [278, 123] on li "Insurance Verification" at bounding box center [299, 121] width 149 height 73
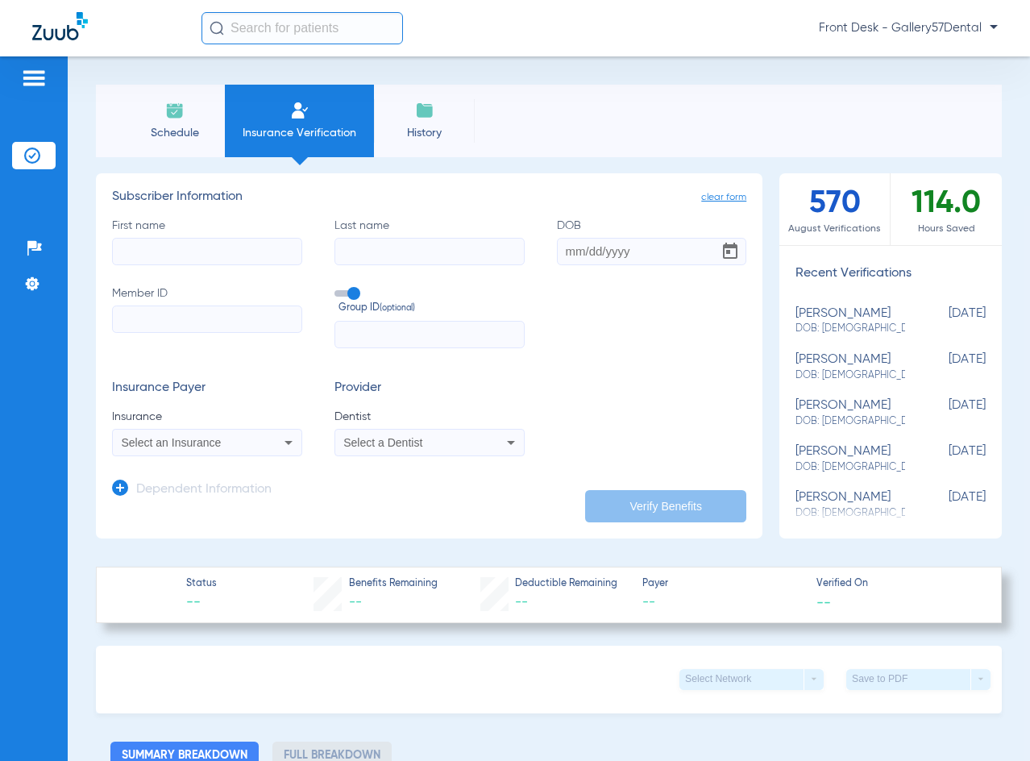
click at [166, 242] on input "First name" at bounding box center [207, 251] width 190 height 27
paste input "[PERSON_NAME]"
drag, startPoint x: 214, startPoint y: 255, endPoint x: 176, endPoint y: 263, distance: 38.6
click at [176, 263] on input "[PERSON_NAME]" at bounding box center [207, 251] width 190 height 27
type input "[PERSON_NAME]"
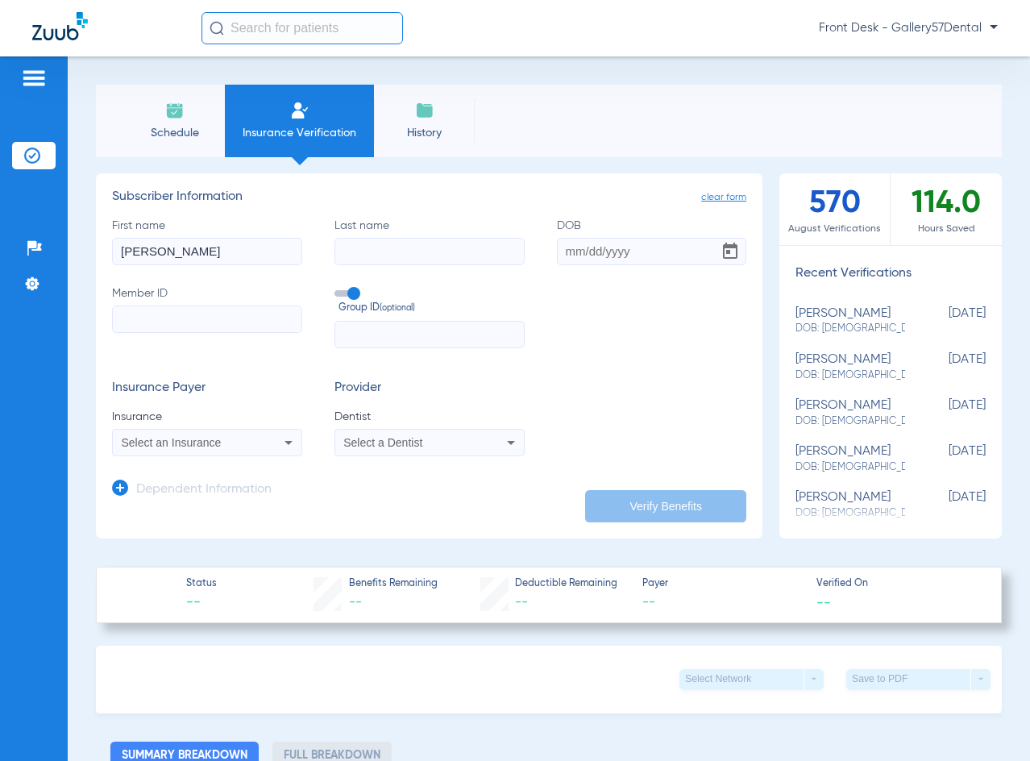
paste input "[PERSON_NAME]"
type input "[PERSON_NAME]"
click at [573, 255] on input "DOB" at bounding box center [652, 251] width 190 height 27
type input "[DATE]"
click at [159, 322] on input "Member ID" at bounding box center [207, 318] width 190 height 27
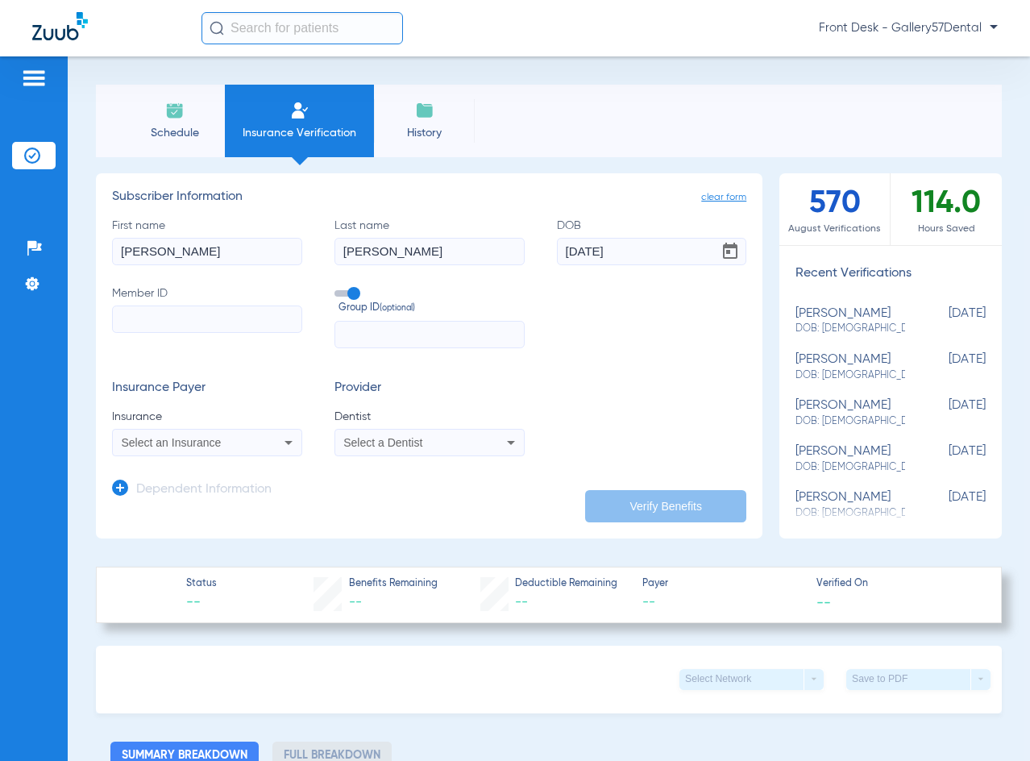
paste input "090845895"
type input "090845895"
click at [178, 447] on span "Select an Insurance" at bounding box center [172, 442] width 100 height 13
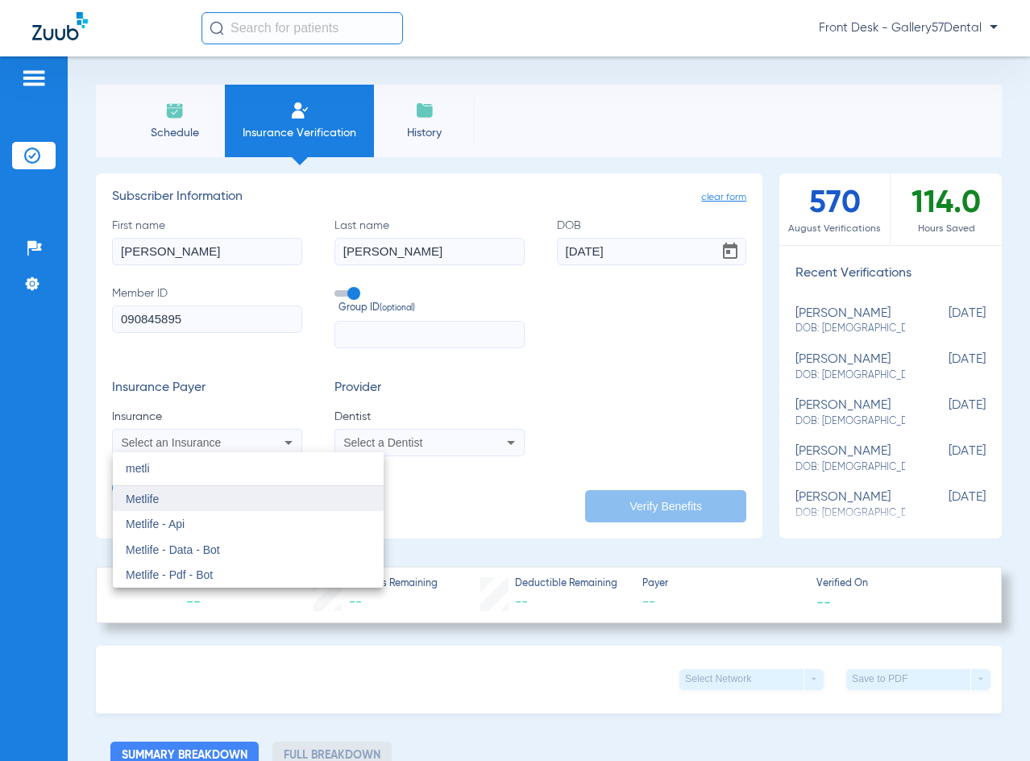
type input "metli"
click at [126, 492] on mat-option "Metlife" at bounding box center [248, 499] width 271 height 26
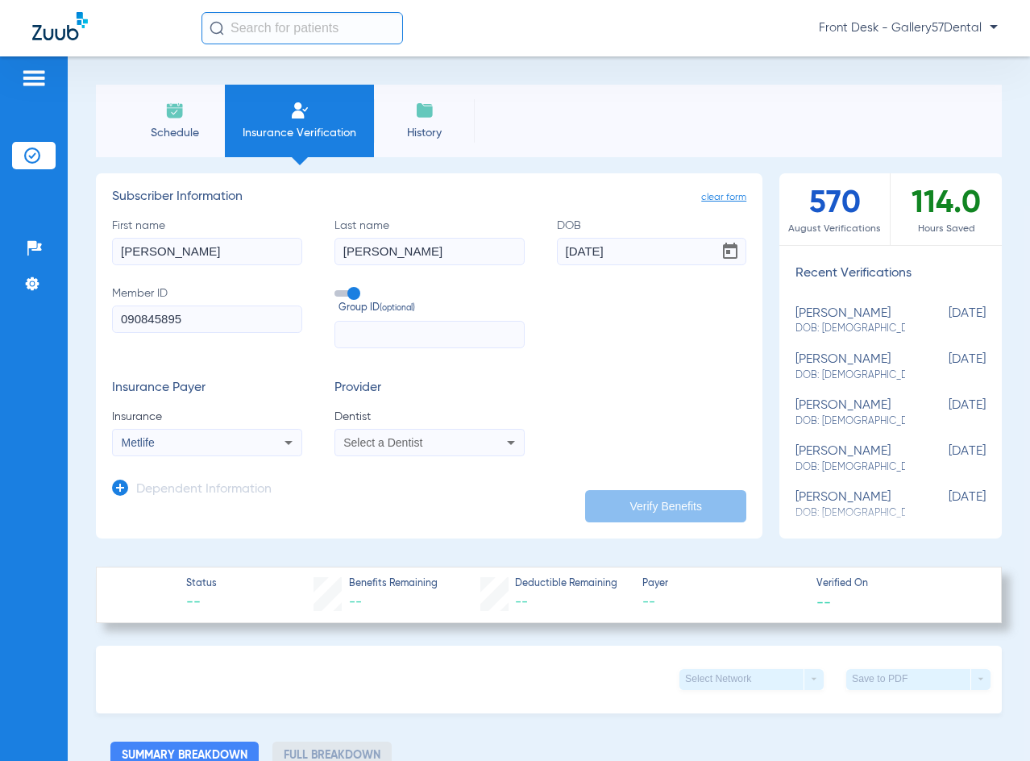
click at [415, 433] on div "Select a Dentist" at bounding box center [429, 442] width 189 height 19
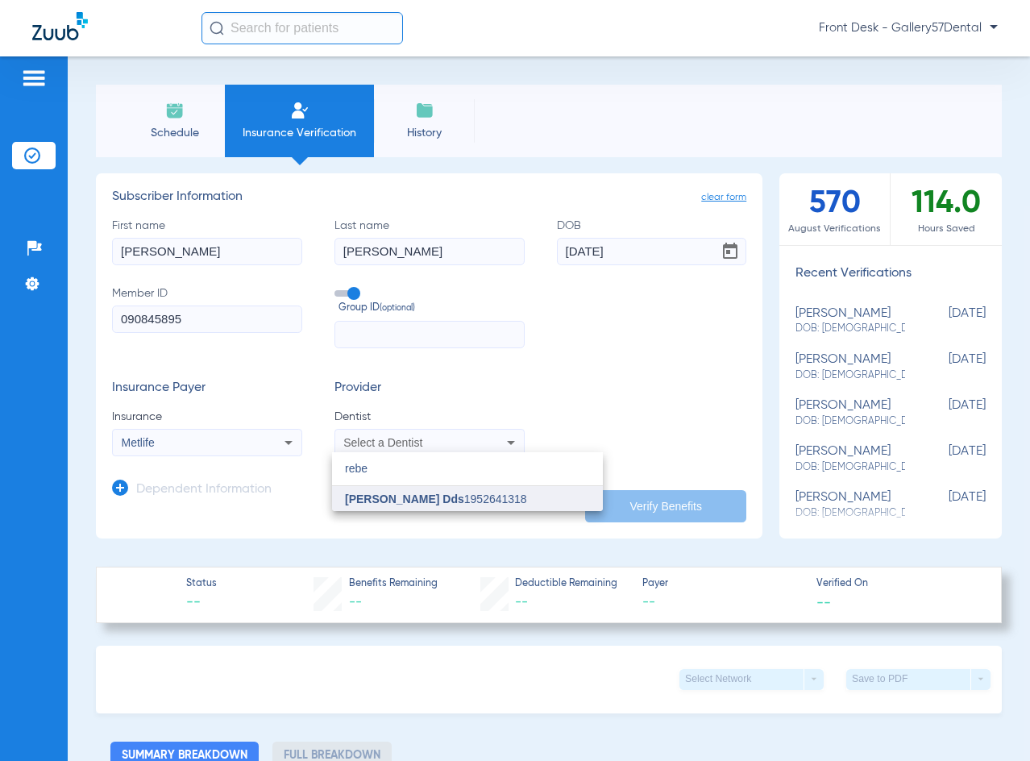
type input "rebe"
click at [437, 502] on span "[PERSON_NAME] Dds" at bounding box center [404, 498] width 119 height 13
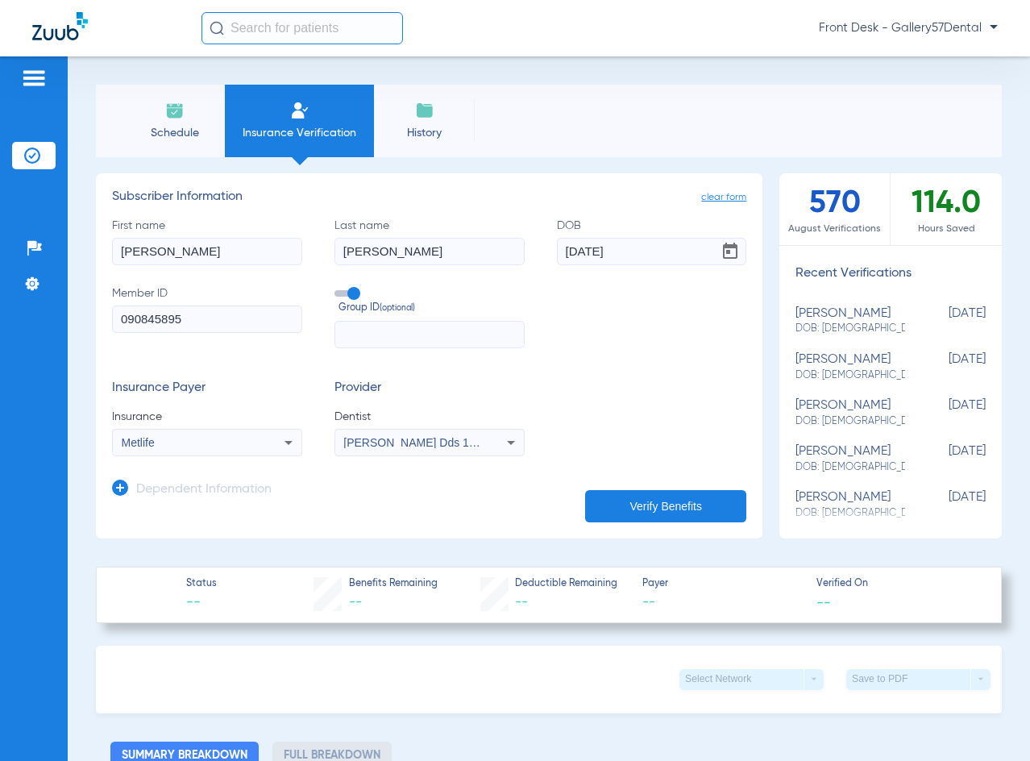
click at [639, 516] on button "Verify Benefits" at bounding box center [665, 506] width 161 height 32
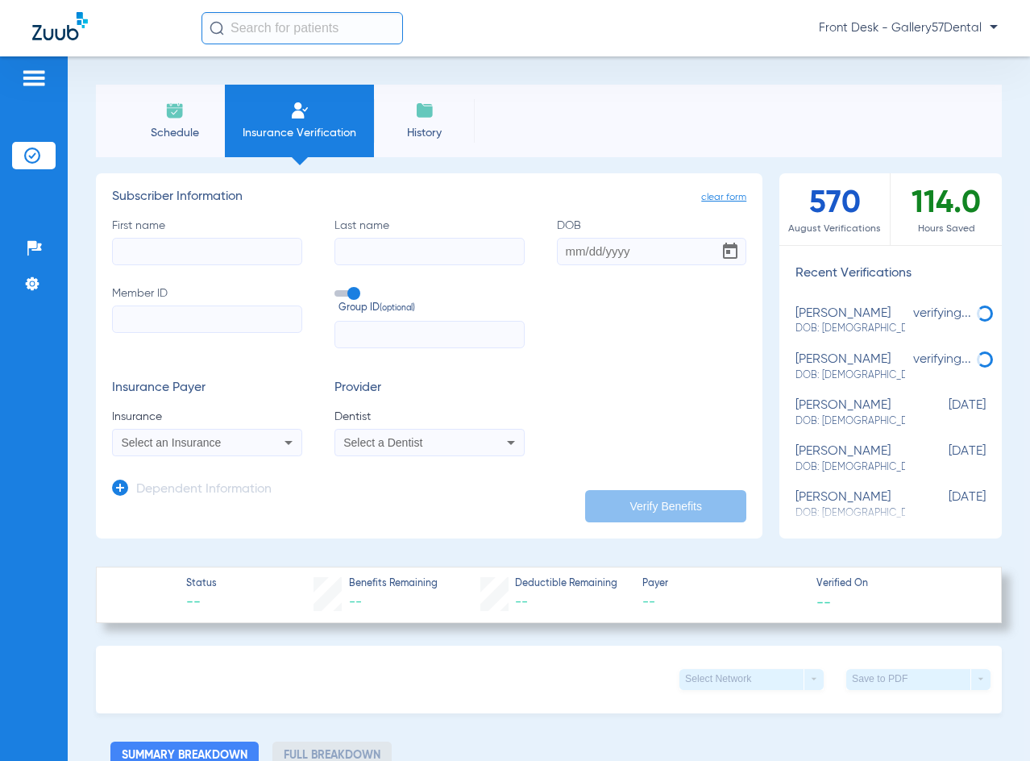
click at [230, 238] on input "First name" at bounding box center [207, 251] width 190 height 27
paste input "Michael Quartararo"
click at [216, 248] on input "Michael Quartararo" at bounding box center [207, 251] width 190 height 27
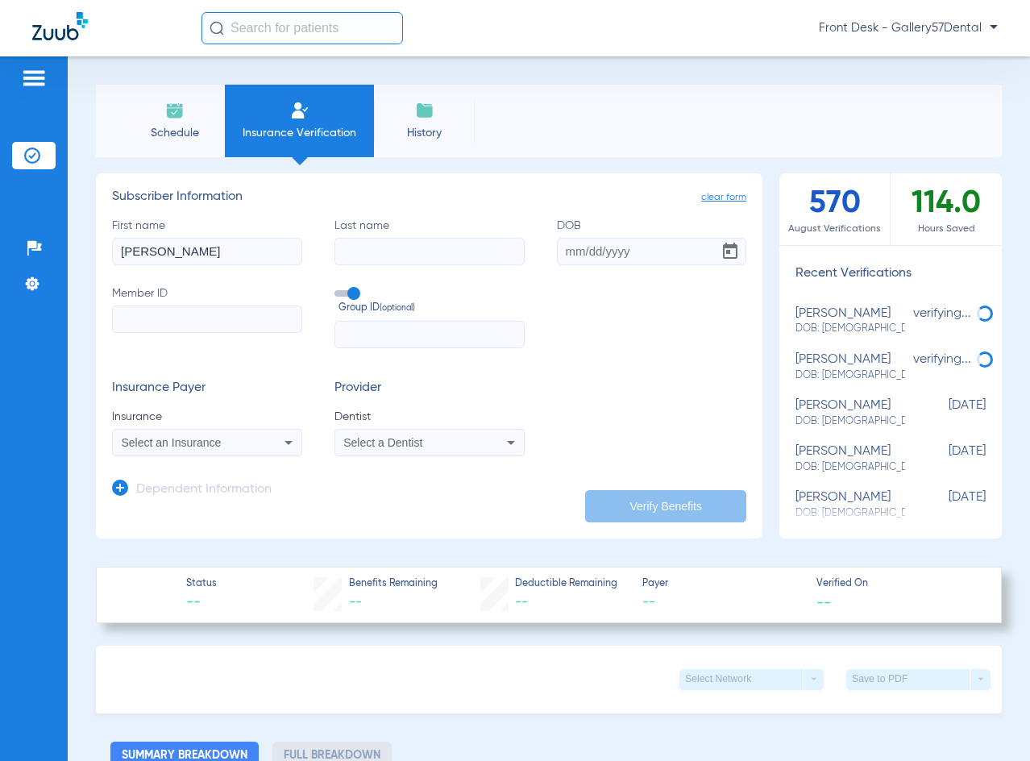
click at [217, 249] on input "Michael Quartararo" at bounding box center [207, 251] width 190 height 27
click at [233, 250] on input "Michael Quartararo" at bounding box center [207, 251] width 190 height 27
drag, startPoint x: 240, startPoint y: 254, endPoint x: 167, endPoint y: 263, distance: 73.8
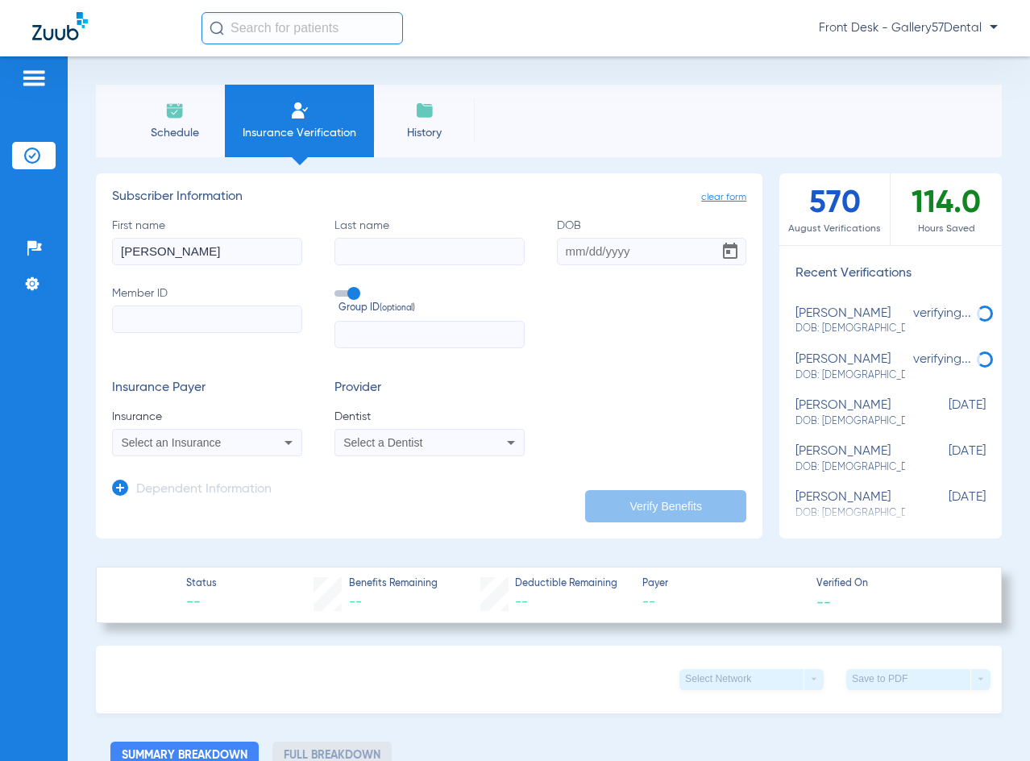
click at [167, 263] on input "Michael Quartararo" at bounding box center [207, 251] width 190 height 27
type input "Michael"
click at [335, 255] on input "Last name" at bounding box center [429, 251] width 190 height 27
paste input "Quartararo"
type input "Quartararo"
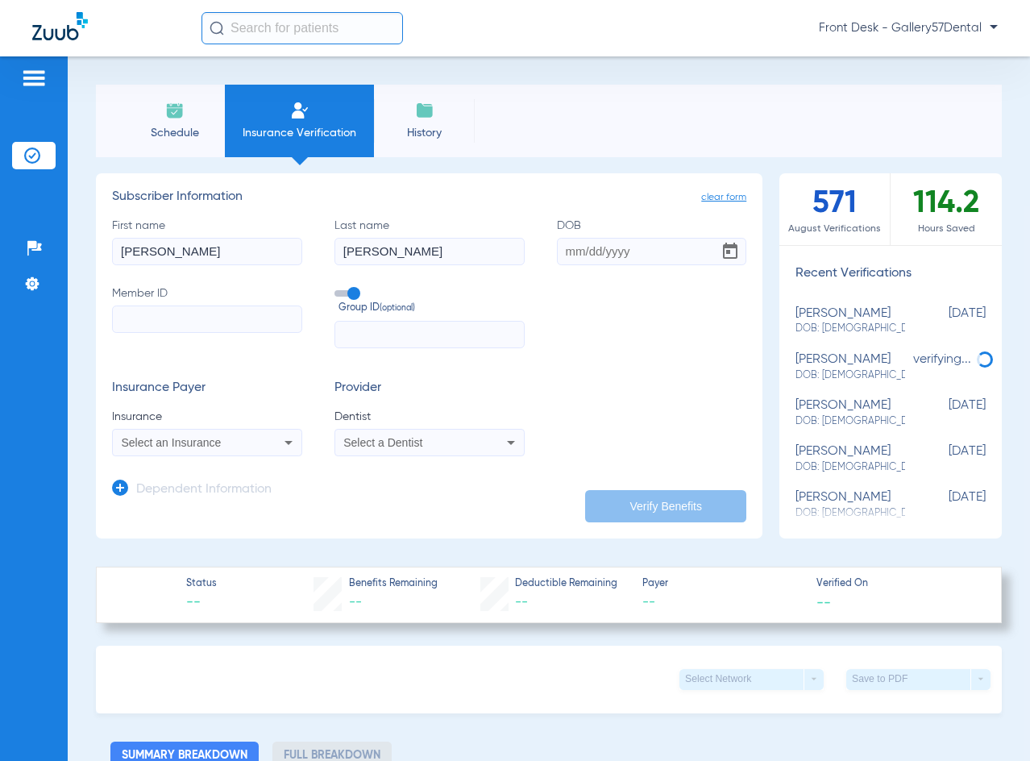
click at [562, 251] on input "DOB" at bounding box center [652, 251] width 190 height 27
paste input "02/11/1999"
type input "02/11/1999"
click at [224, 325] on input "Member ID" at bounding box center [207, 318] width 190 height 27
paste input "W239582251"
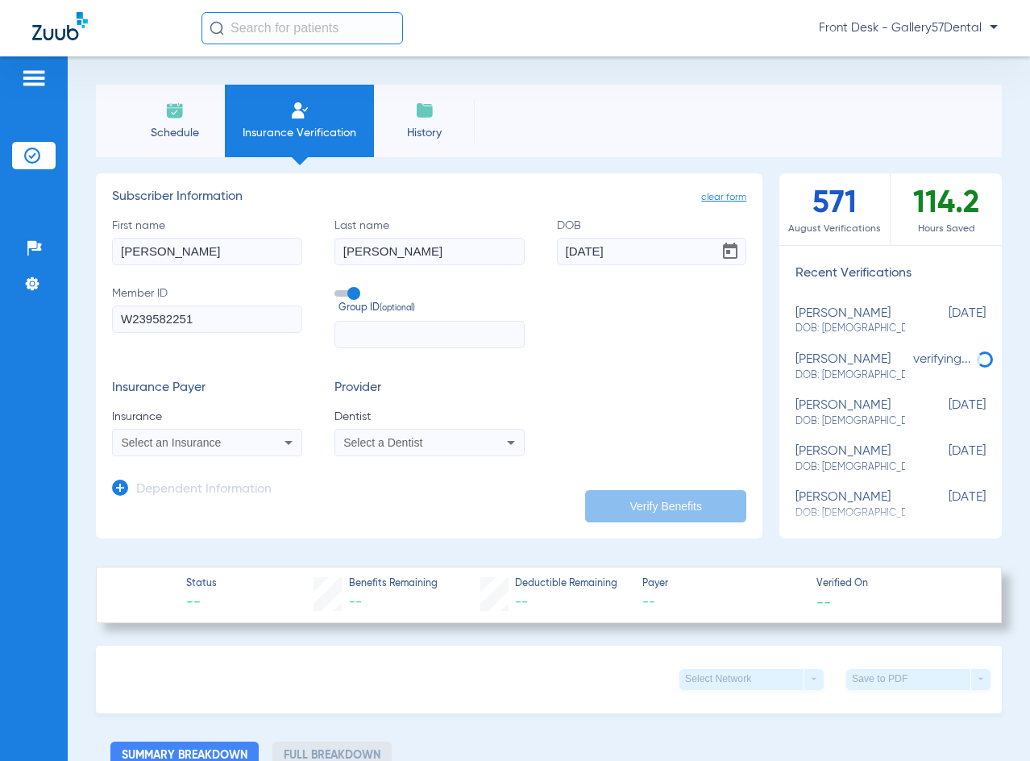
type input "W239582251"
click at [226, 443] on div "Select an Insurance" at bounding box center [190, 442] width 137 height 11
type input "andrew"
click at [408, 434] on div at bounding box center [515, 380] width 1030 height 761
click at [408, 434] on div "Select a Dentist" at bounding box center [429, 442] width 189 height 19
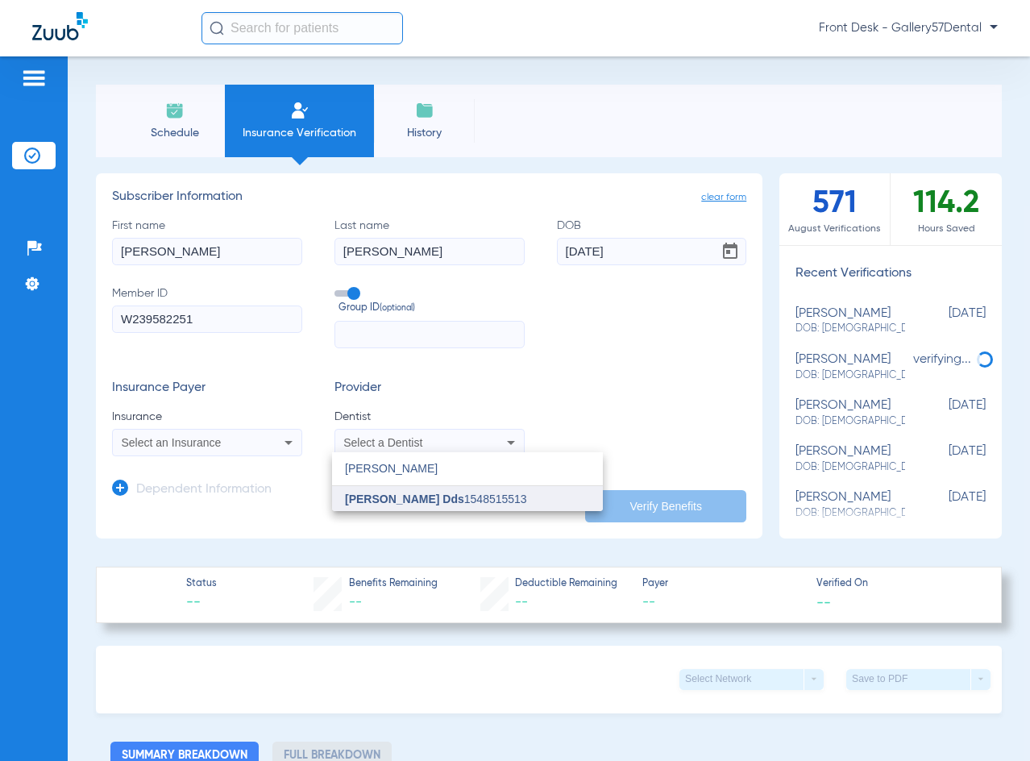
type input "andrew"
click at [392, 490] on mat-option "Andrew Koenigsberg Dds 1548515513" at bounding box center [467, 499] width 271 height 26
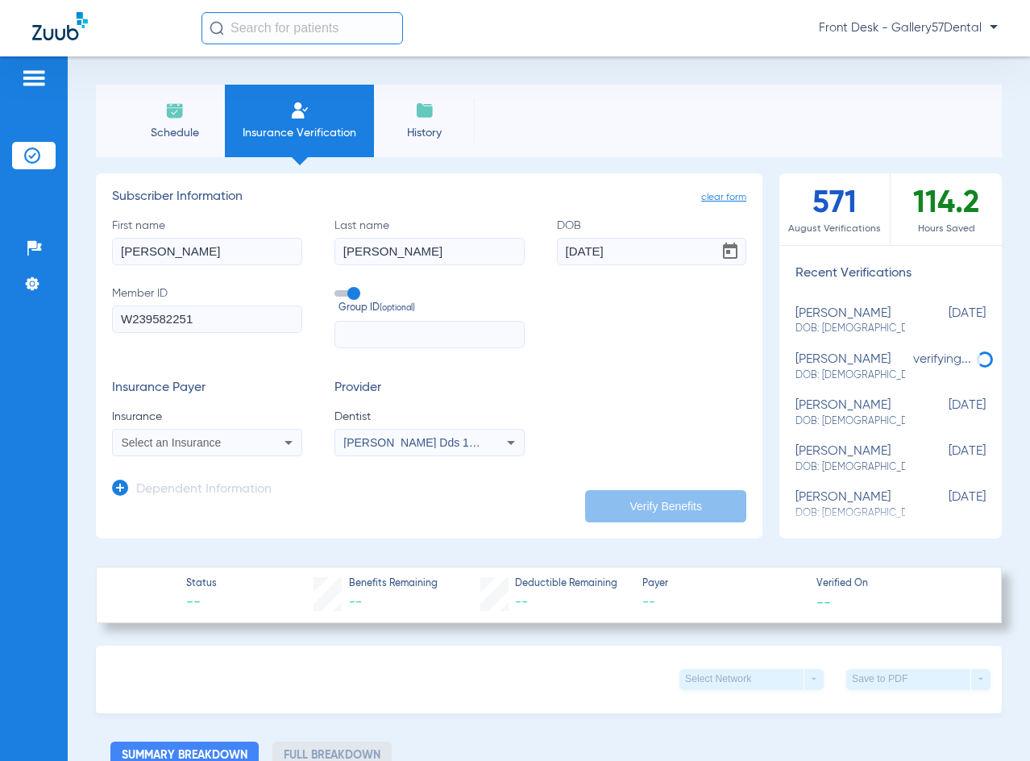
click at [176, 446] on span "Select an Insurance" at bounding box center [172, 442] width 100 height 13
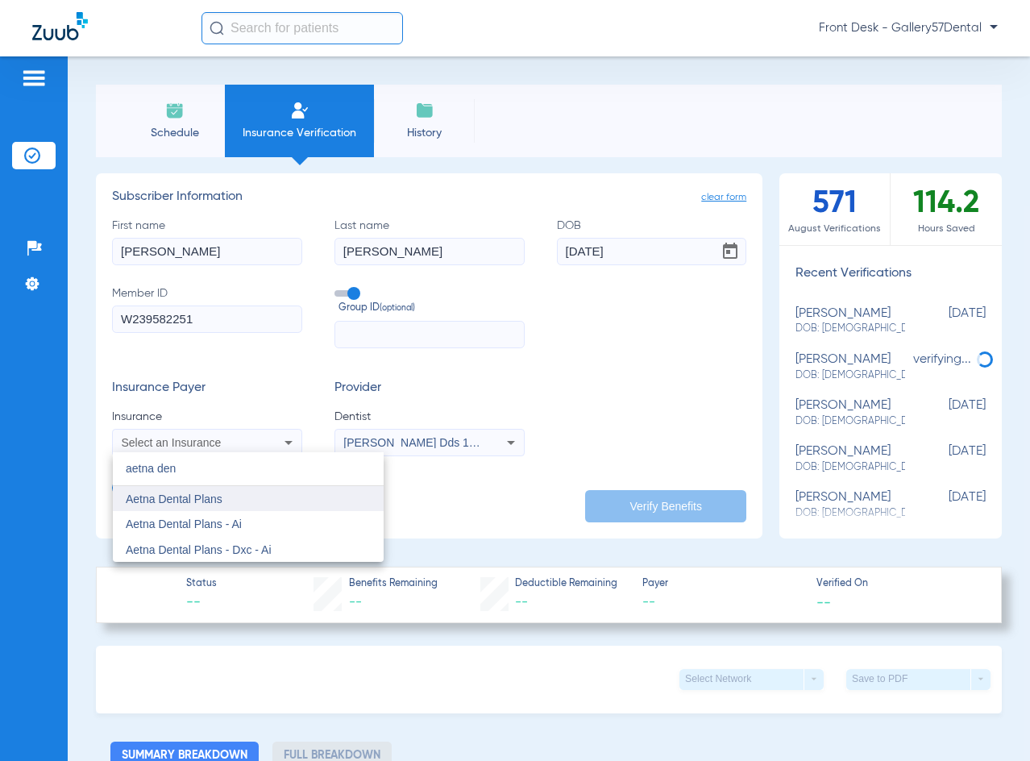
type input "aetna den"
click at [176, 492] on span "Aetna Dental Plans" at bounding box center [174, 498] width 97 height 13
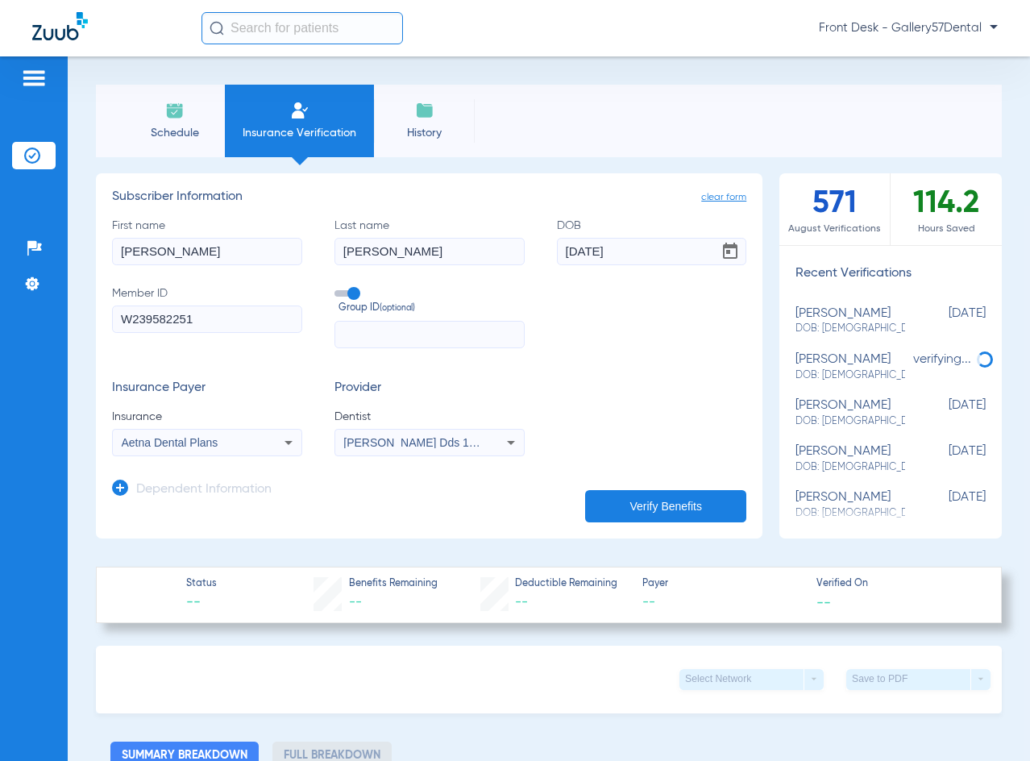
click at [680, 503] on button "Verify Benefits" at bounding box center [665, 506] width 161 height 32
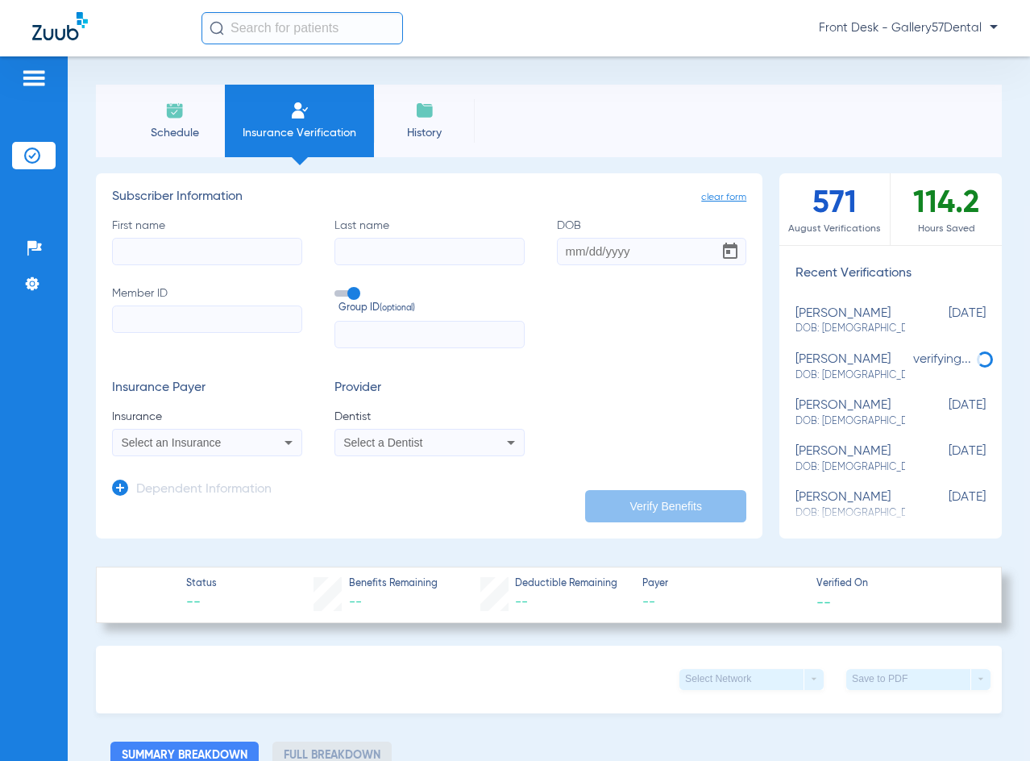
click at [148, 441] on span "Select an Insurance" at bounding box center [172, 442] width 100 height 13
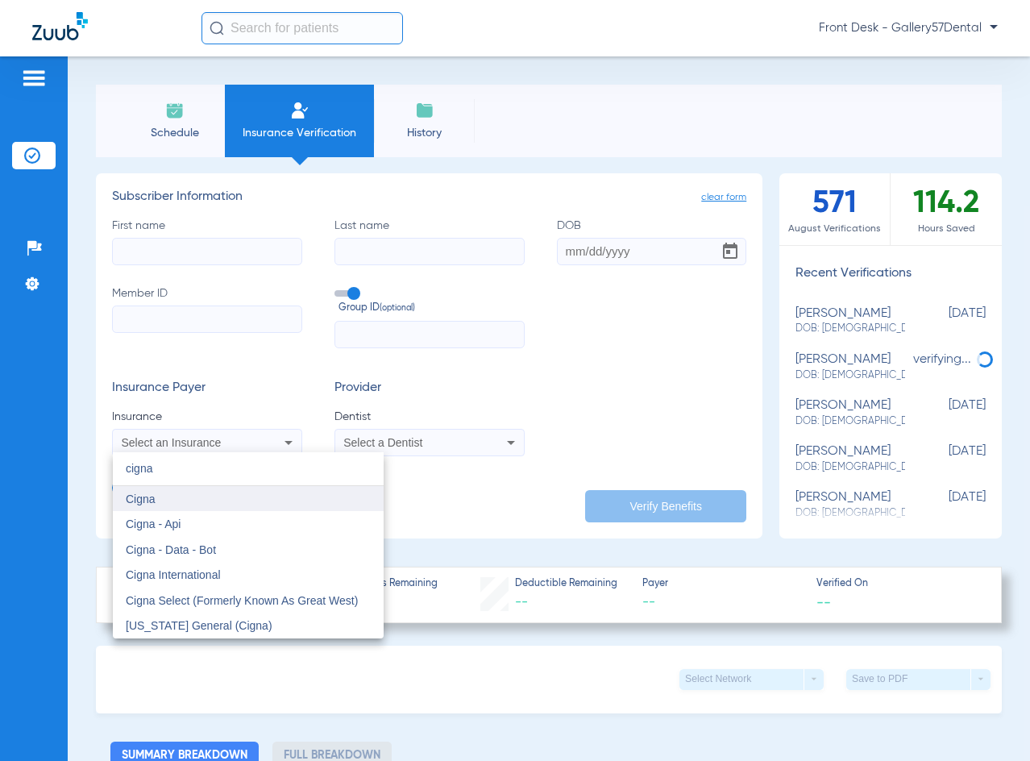
type input "cigna"
click at [151, 503] on span "Cigna" at bounding box center [141, 498] width 30 height 13
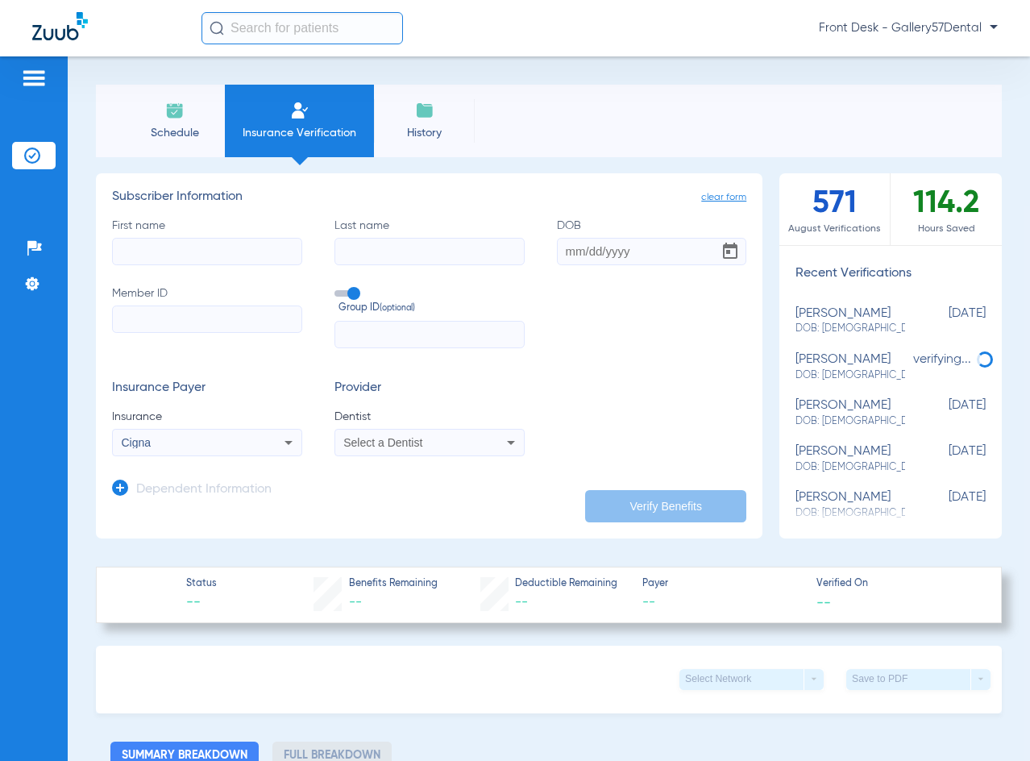
click at [146, 323] on input "Member ID" at bounding box center [207, 318] width 190 height 27
paste input "U9100386302"
type input "U9100386302"
click at [559, 252] on input "DOB" at bounding box center [652, 251] width 190 height 27
paste input "[DATE]"
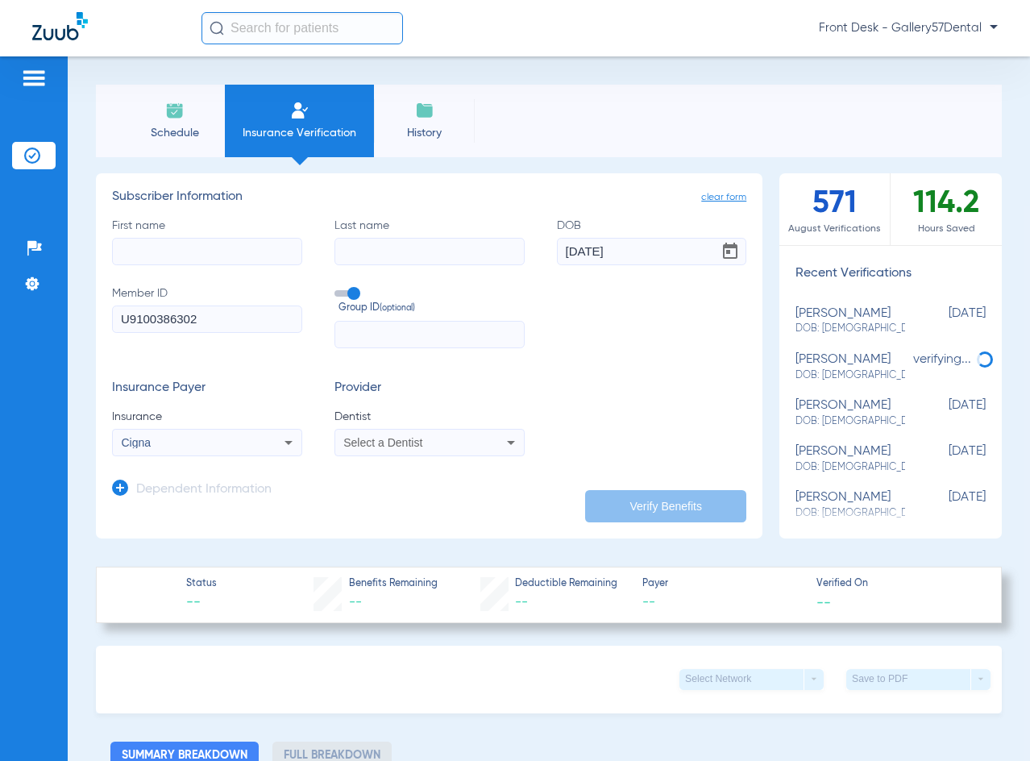
type input "[DATE]"
click at [155, 242] on input "First name" at bounding box center [207, 251] width 190 height 27
paste input "[PERSON_NAME]"
drag, startPoint x: 165, startPoint y: 251, endPoint x: 243, endPoint y: 259, distance: 78.6
click at [243, 259] on input "[PERSON_NAME]" at bounding box center [207, 251] width 190 height 27
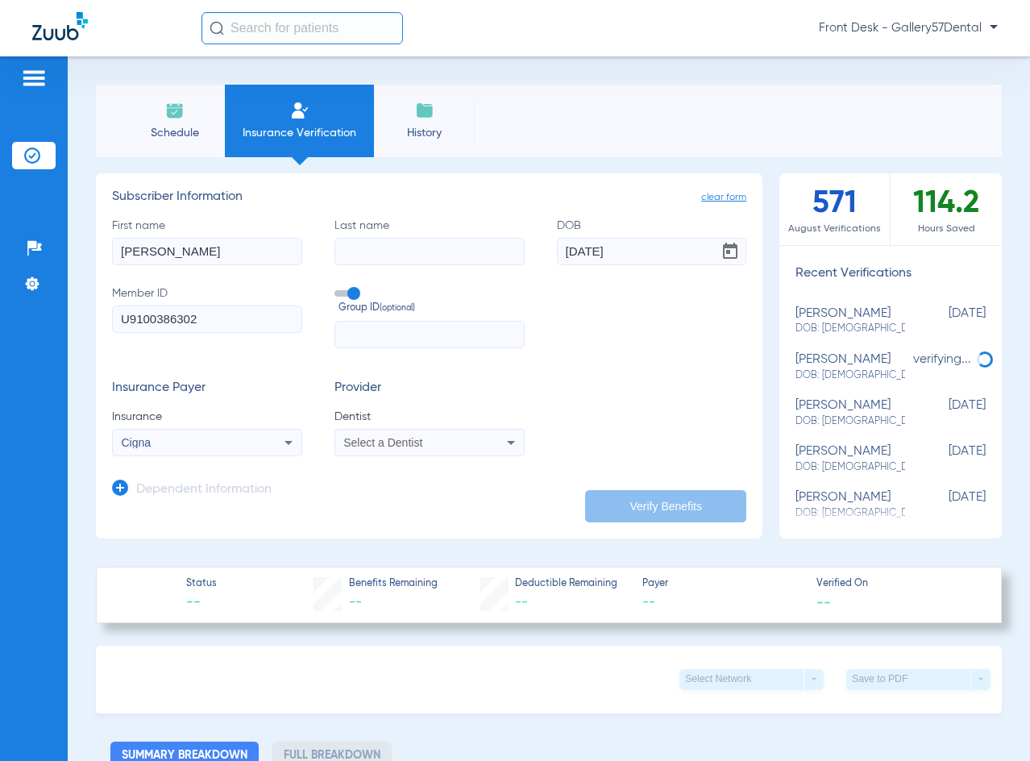
type input "[PERSON_NAME]"
click at [445, 252] on input "Last name" at bounding box center [429, 251] width 190 height 27
paste input "[PERSON_NAME]"
type input "[PERSON_NAME]"
click at [183, 491] on h3 "Dependent Information" at bounding box center [203, 490] width 135 height 16
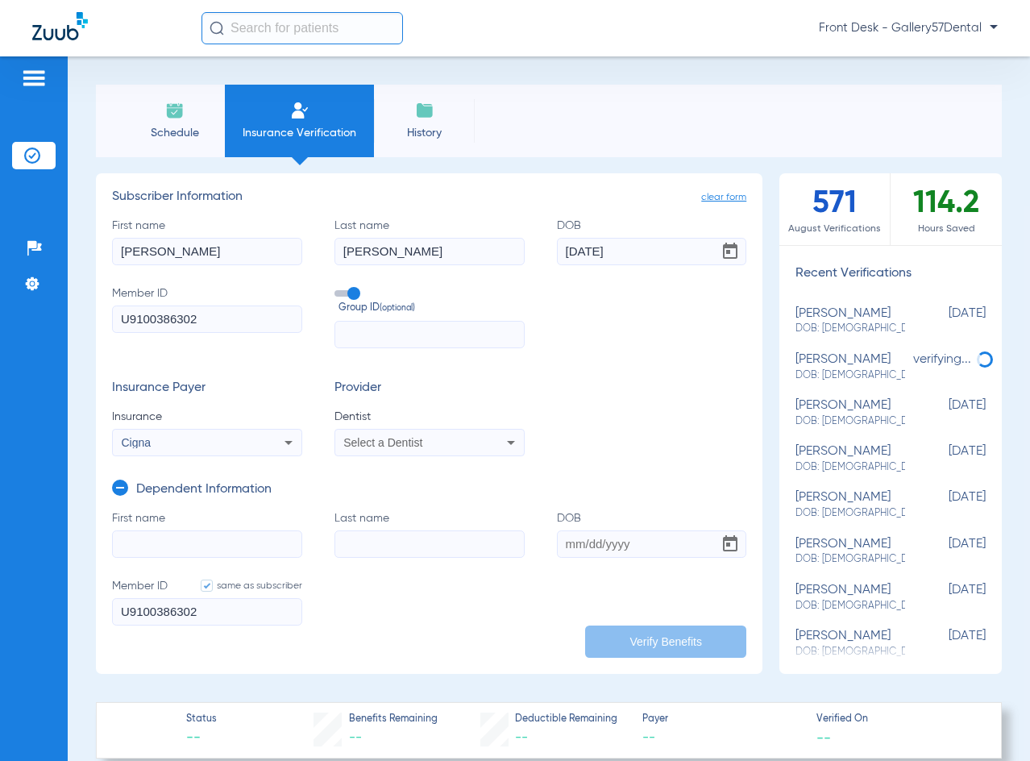
click at [563, 538] on input "DOB" at bounding box center [652, 543] width 190 height 27
paste input "[DATE]"
type input "[DATE]"
click at [143, 530] on input "First name" at bounding box center [207, 543] width 190 height 27
paste input "[PERSON_NAME]"
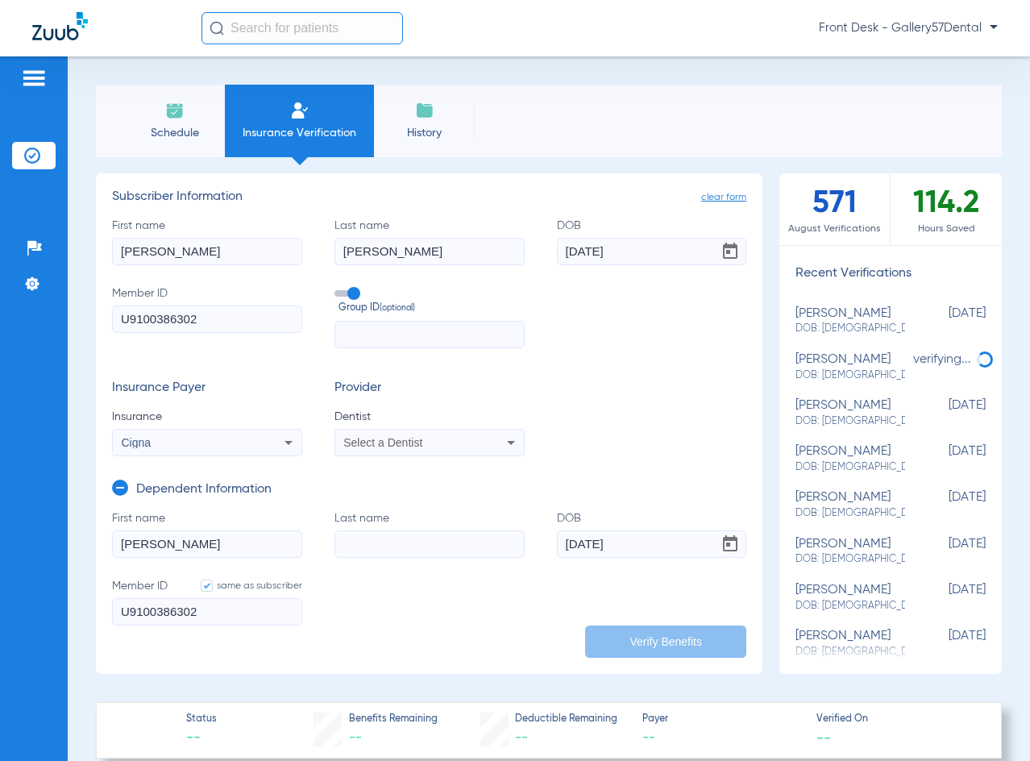
drag, startPoint x: 155, startPoint y: 541, endPoint x: 233, endPoint y: 547, distance: 78.3
click at [233, 547] on input "[PERSON_NAME]" at bounding box center [207, 543] width 190 height 27
type input "[PERSON_NAME]"
click at [367, 552] on input "Last name" at bounding box center [429, 543] width 190 height 27
paste input "[PERSON_NAME]"
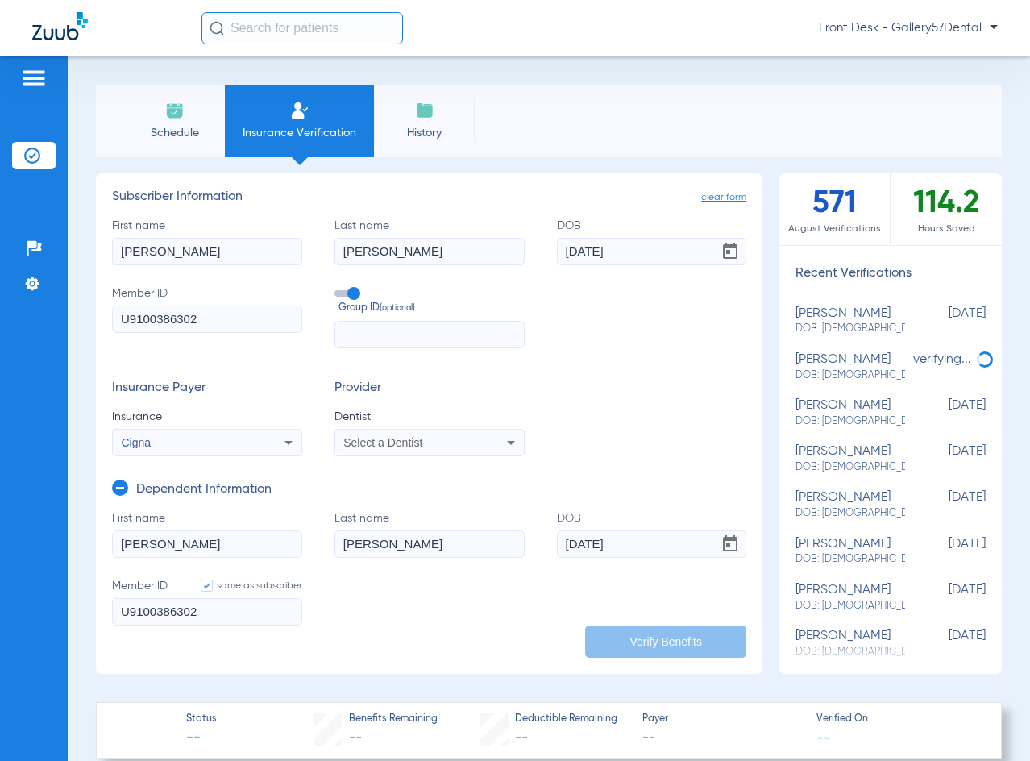
type input "[PERSON_NAME]"
click at [365, 441] on span "Select a Dentist" at bounding box center [382, 442] width 79 height 13
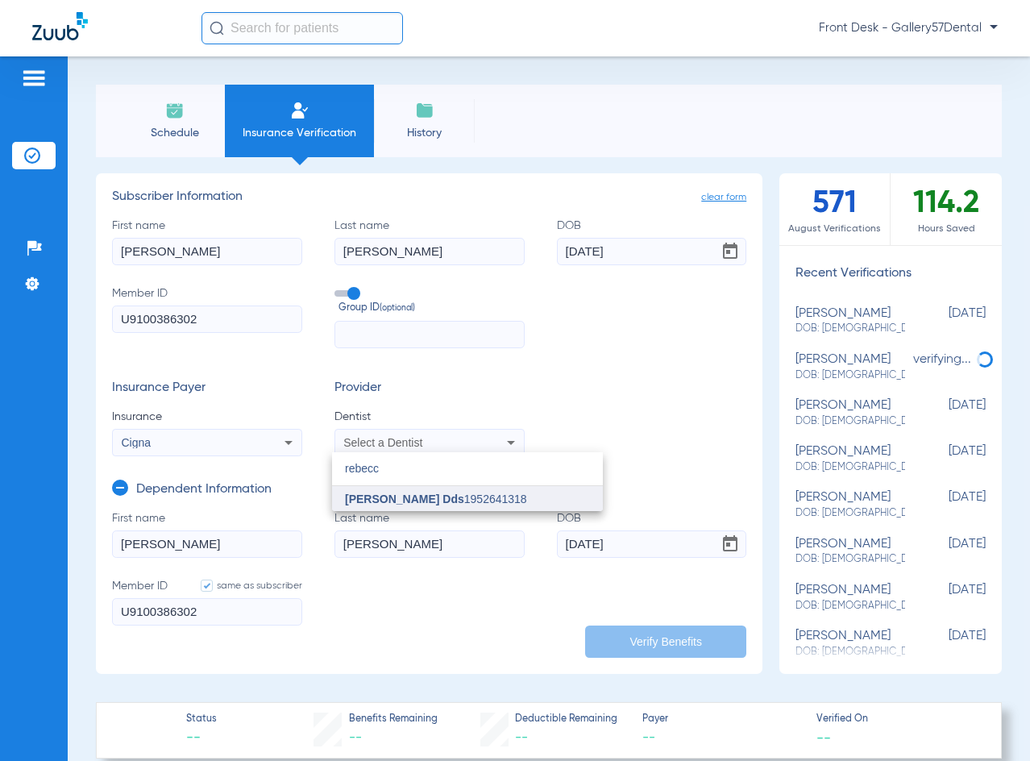
type input "rebecc"
click at [464, 499] on span "[PERSON_NAME] Dds" at bounding box center [404, 498] width 119 height 13
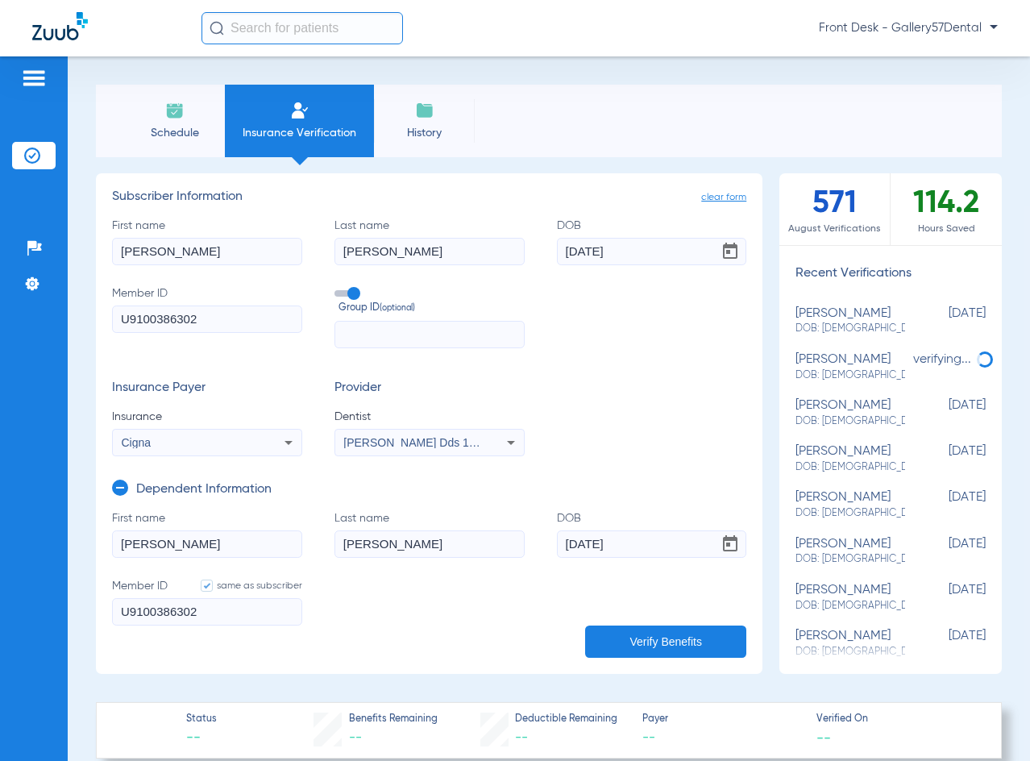
click at [707, 638] on button "Verify Benefits" at bounding box center [665, 641] width 161 height 32
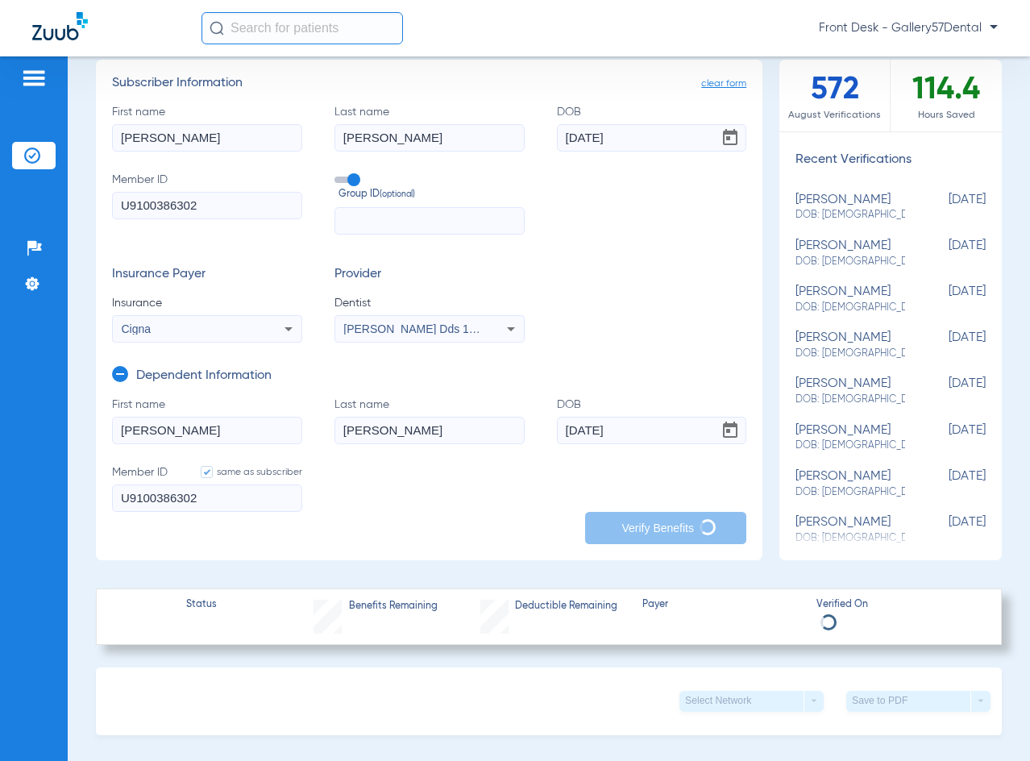
scroll to position [161, 0]
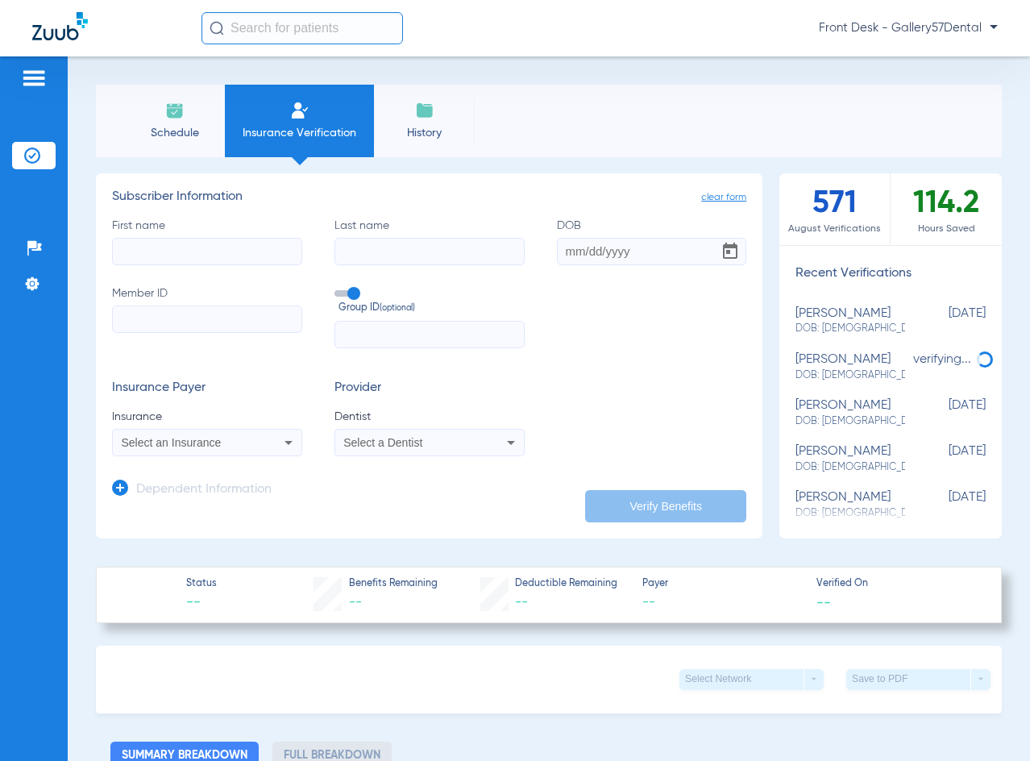
click at [217, 252] on input "First name" at bounding box center [207, 251] width 190 height 27
paste input "Mary Zaslofsky"
drag, startPoint x: 213, startPoint y: 253, endPoint x: 153, endPoint y: 261, distance: 61.0
click at [153, 261] on input "Mary Zaslofsky" at bounding box center [207, 251] width 190 height 27
type input "Mary"
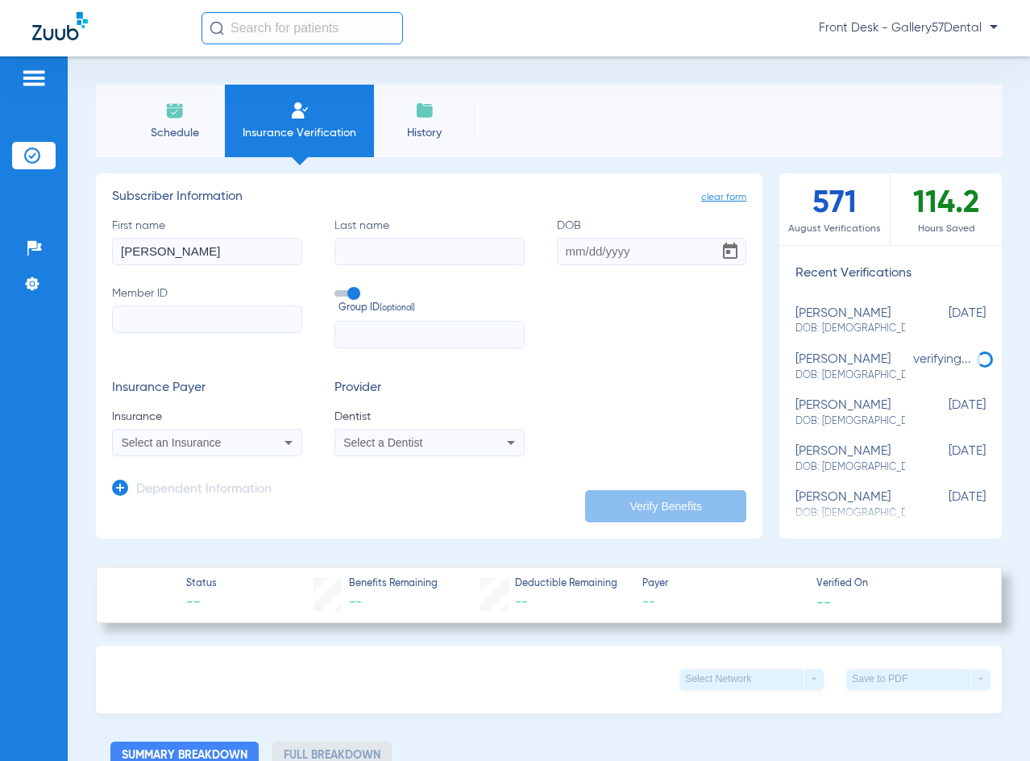
click at [387, 238] on input "Last name" at bounding box center [429, 251] width 190 height 27
paste input "Zaslofsky"
type input "Zaslofsky"
click at [562, 256] on input "DOB" at bounding box center [652, 251] width 190 height 27
paste input "01/14/1995"
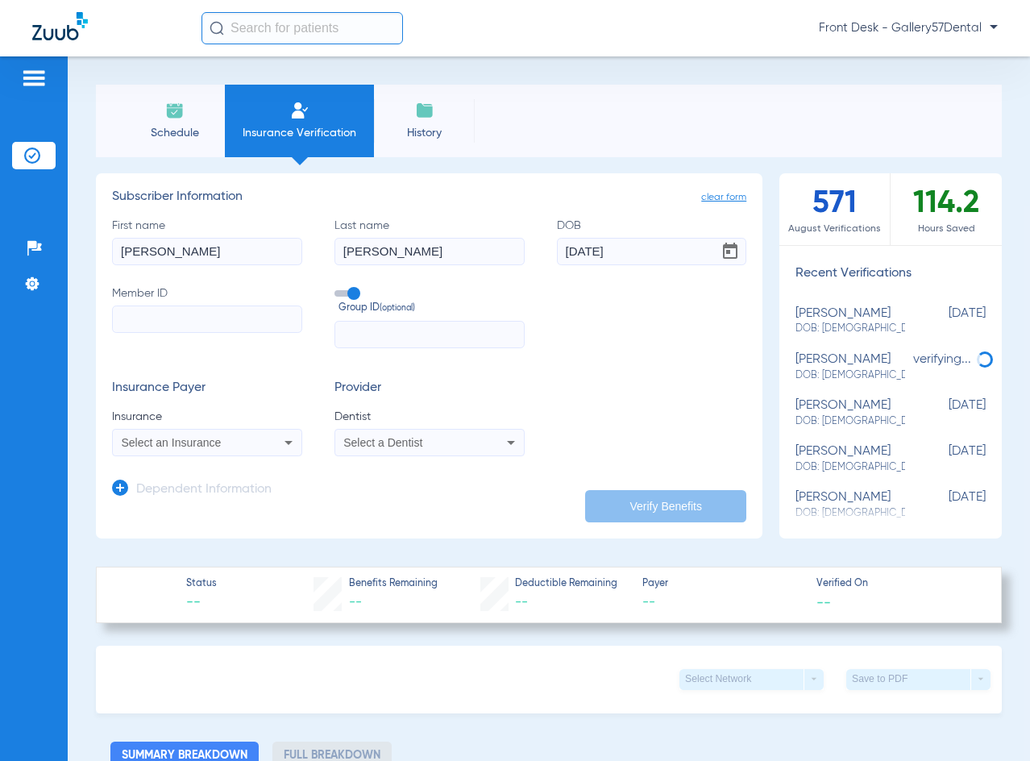
type input "01/14/1995"
click at [172, 446] on span "Select an Insurance" at bounding box center [172, 442] width 100 height 13
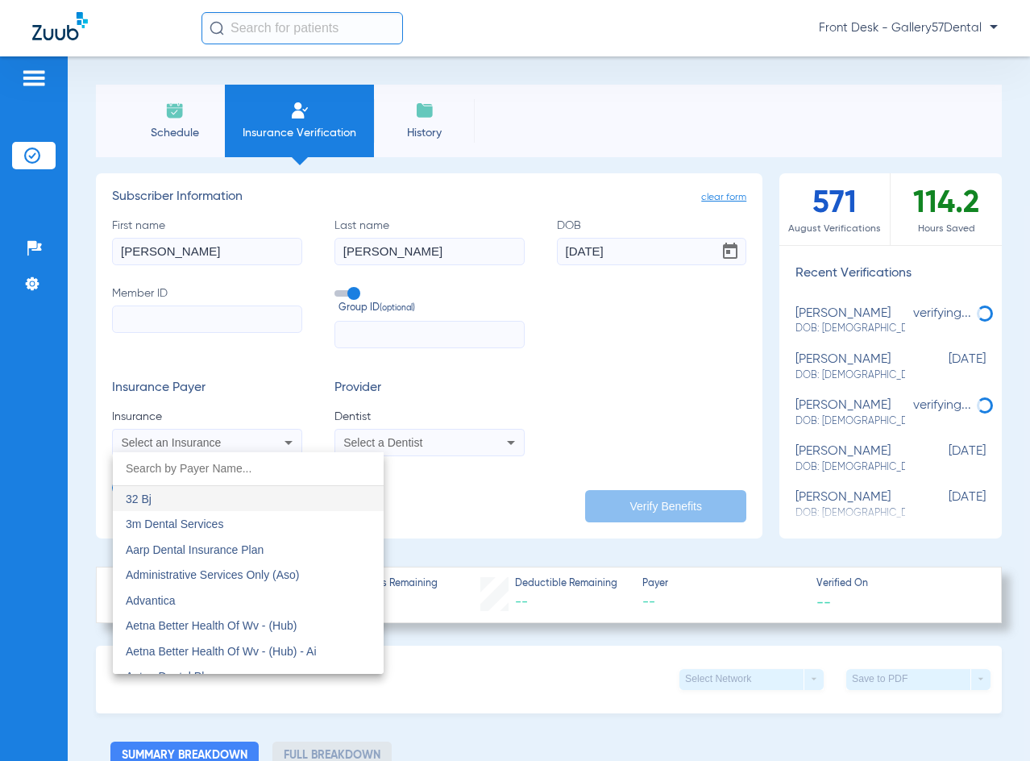
click at [370, 445] on div at bounding box center [515, 380] width 1030 height 761
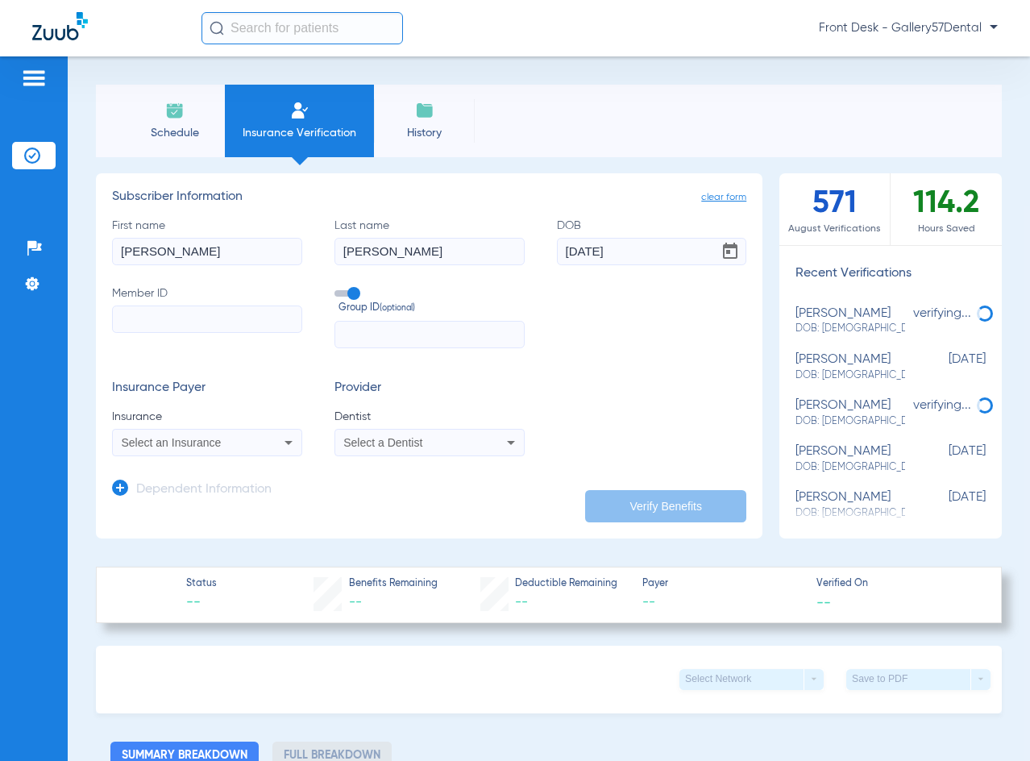
click at [370, 445] on span "Select a Dentist" at bounding box center [382, 442] width 79 height 13
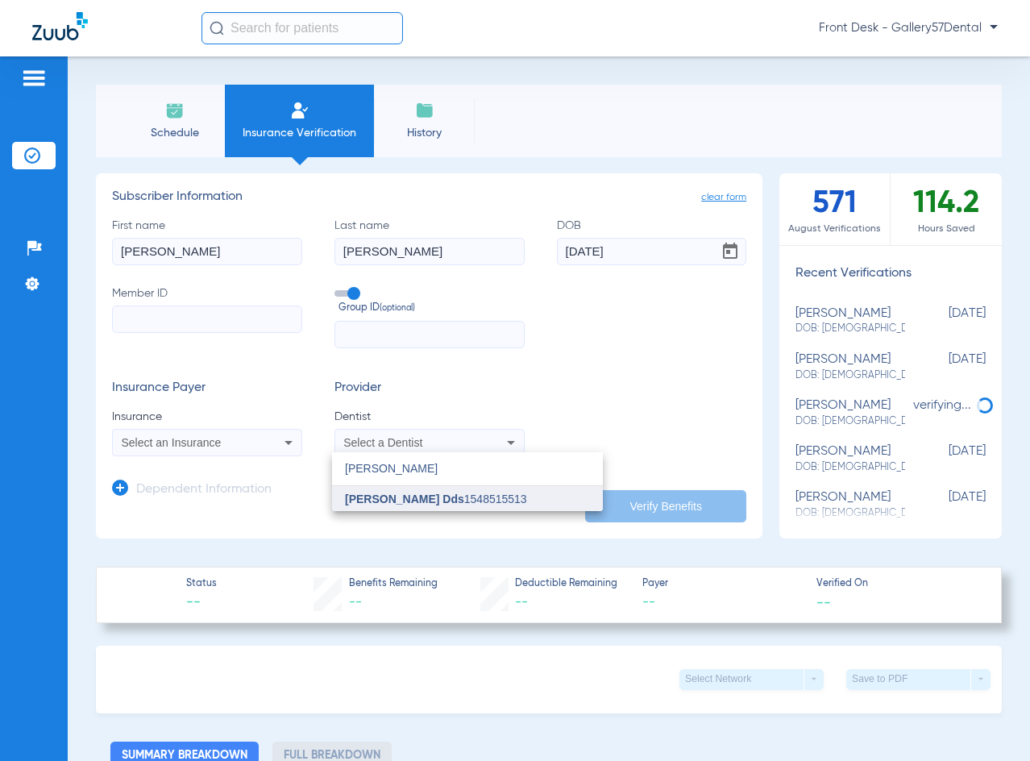
type input "andrew"
click at [386, 508] on mat-option "Andrew Koenigsberg Dds 1548515513" at bounding box center [467, 499] width 271 height 26
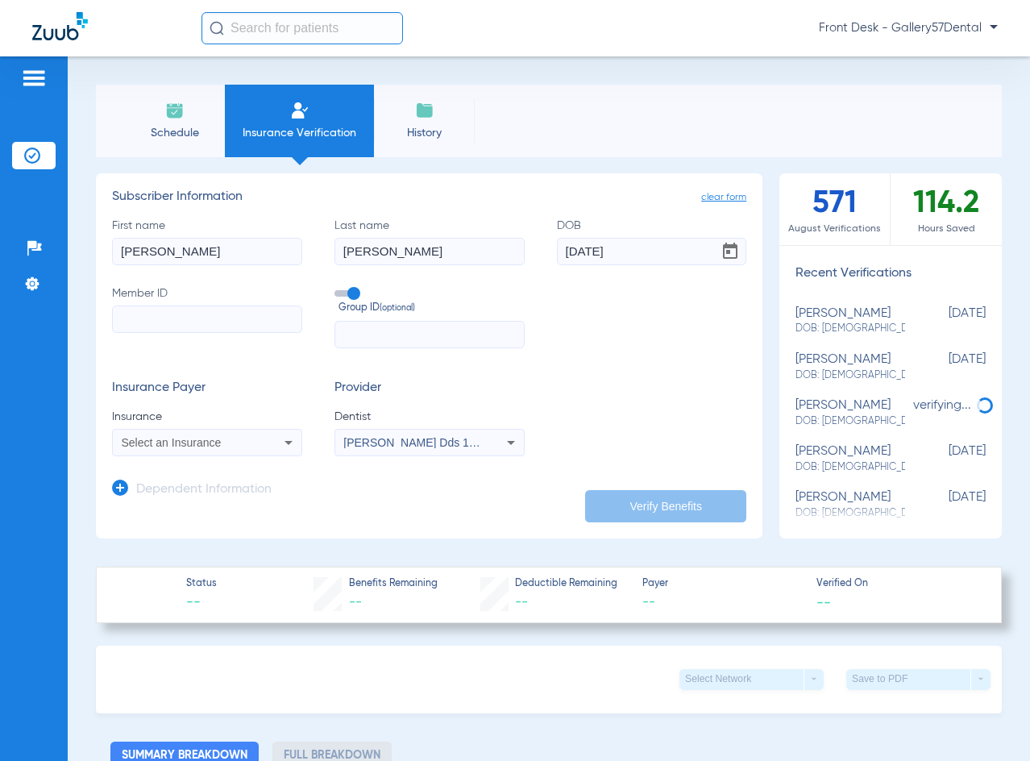
click at [151, 313] on input "Member ID" at bounding box center [207, 318] width 190 height 27
paste input "902803761"
type input "902803761"
click at [170, 451] on div "Select an Insurance" at bounding box center [207, 442] width 189 height 19
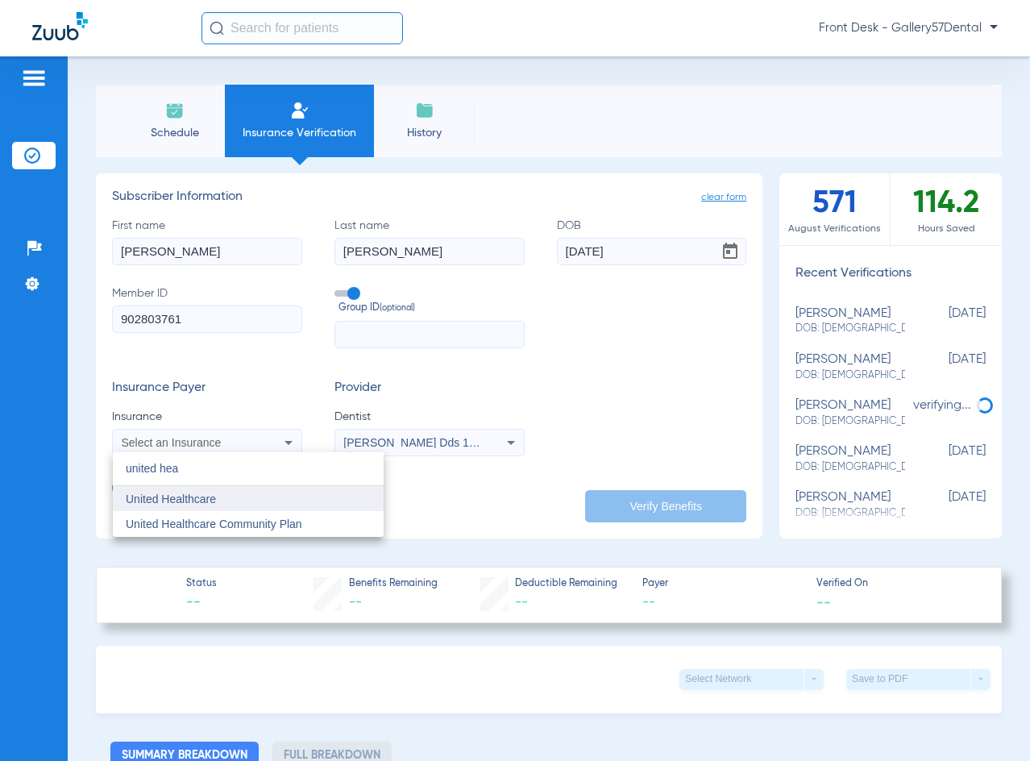
type input "united hea"
click at [162, 491] on mat-option "United Healthcare" at bounding box center [248, 499] width 271 height 26
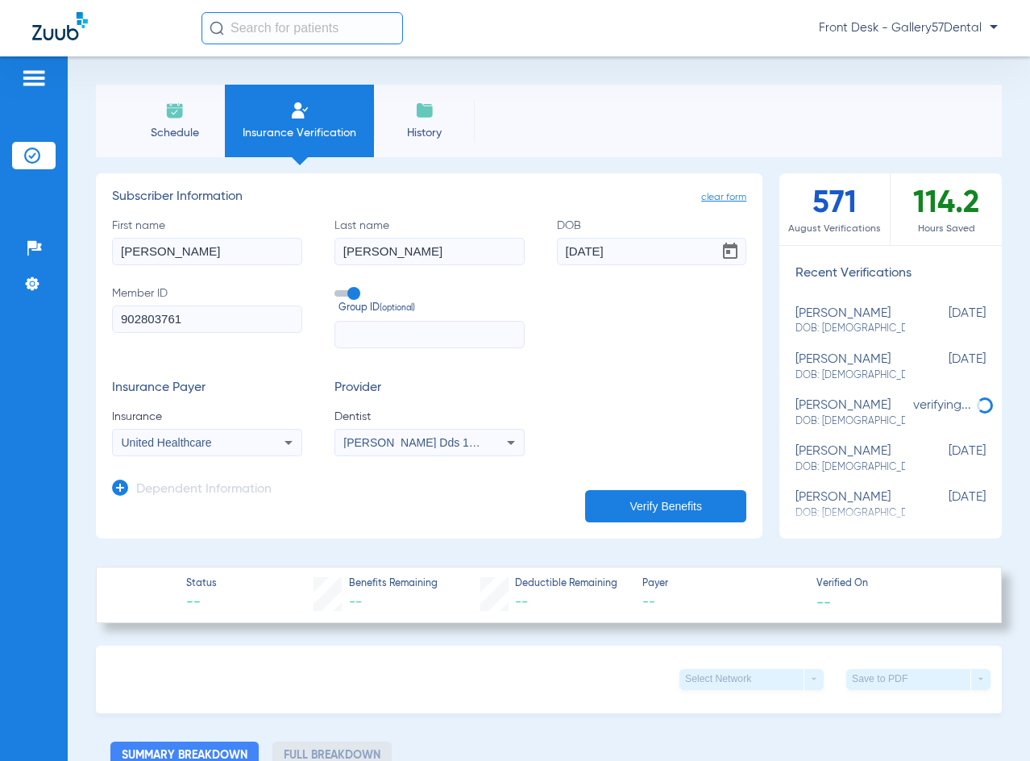
click at [627, 492] on button "Verify Benefits" at bounding box center [665, 506] width 161 height 32
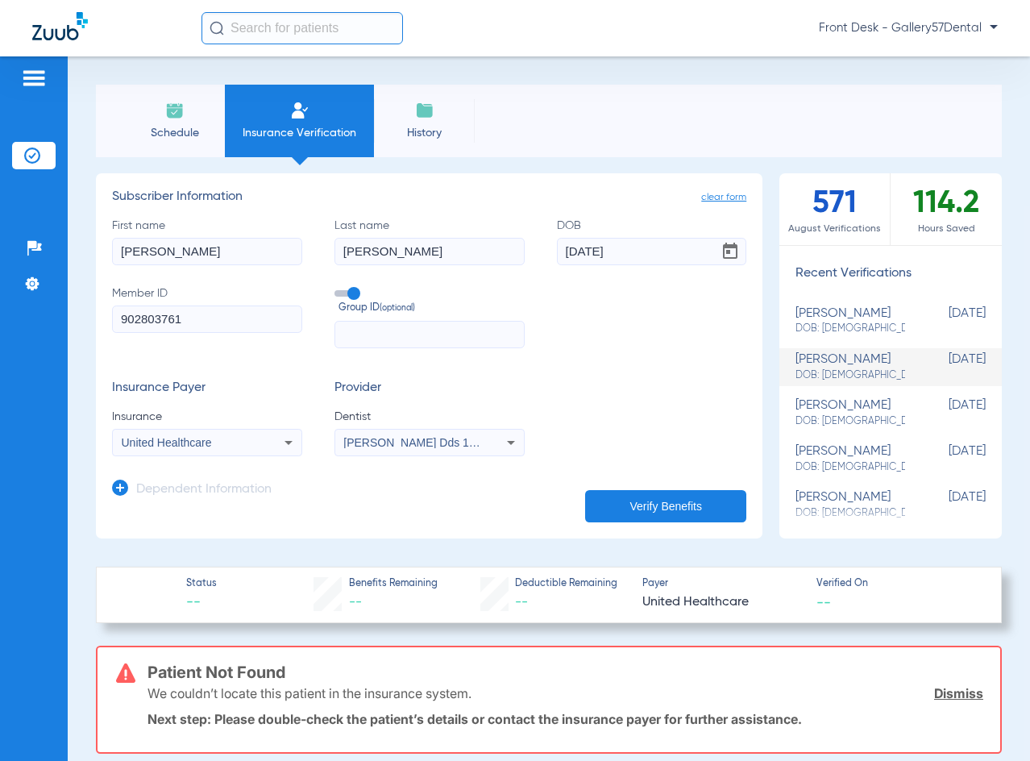
click at [148, 101] on li "Schedule" at bounding box center [174, 121] width 101 height 73
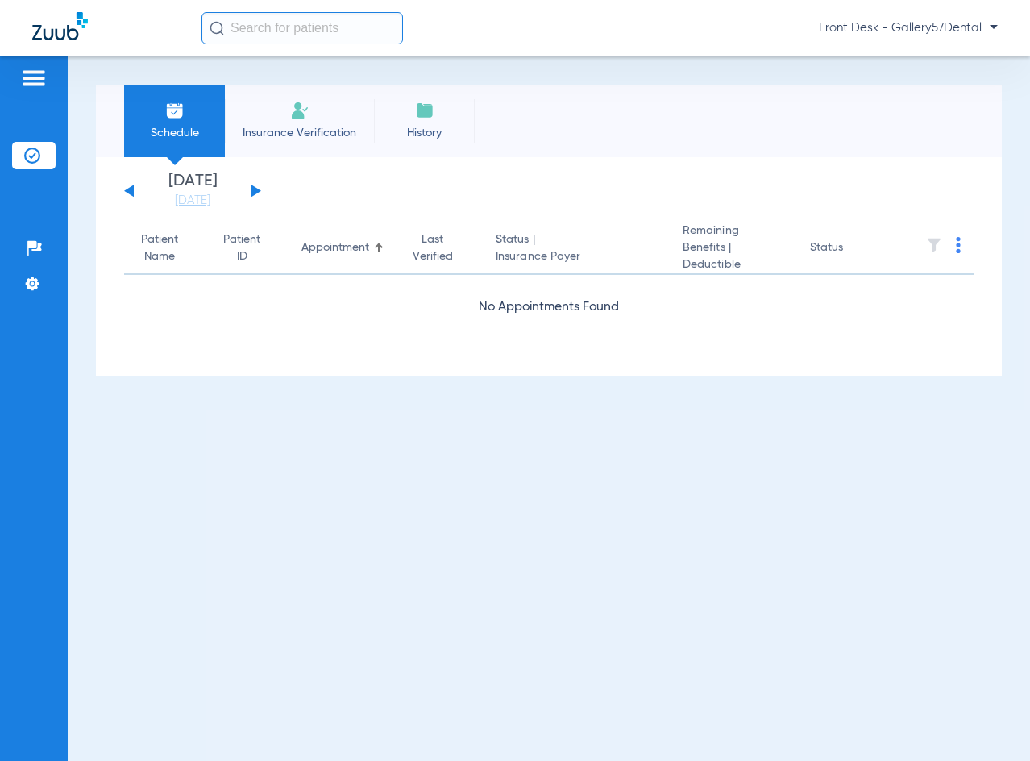
click at [297, 141] on li "Insurance Verification" at bounding box center [299, 121] width 149 height 73
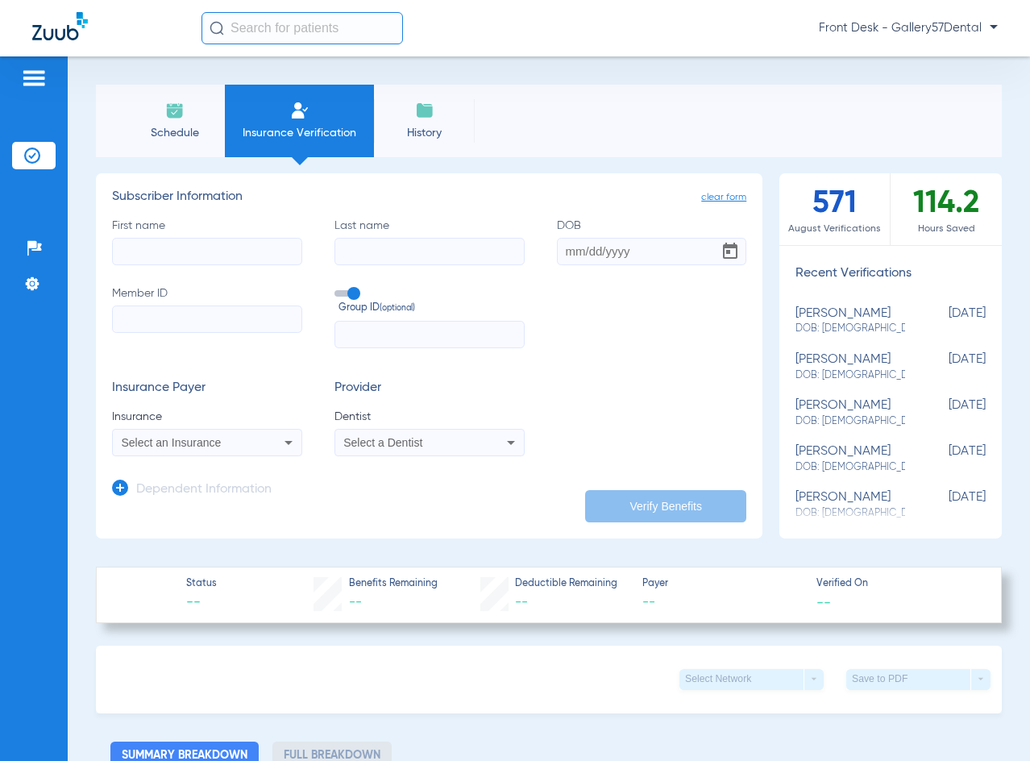
click at [160, 247] on input "First name" at bounding box center [207, 251] width 190 height 27
paste input "Alec Baldwin"
click at [168, 252] on input "Alec Baldwin" at bounding box center [207, 251] width 190 height 27
type input "Alec"
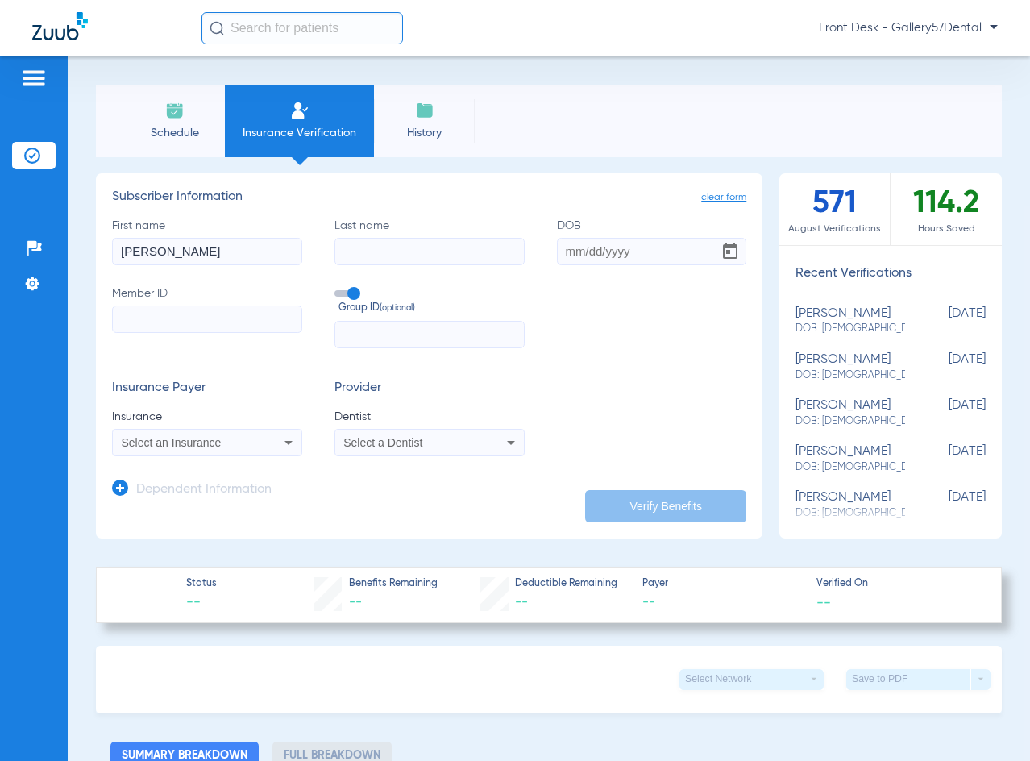
click at [395, 238] on input "Last name" at bounding box center [429, 251] width 190 height 27
paste input "Baldwin"
type input "Baldwin"
click at [567, 256] on input "DOB" at bounding box center [652, 251] width 190 height 27
type input "04/03/1958"
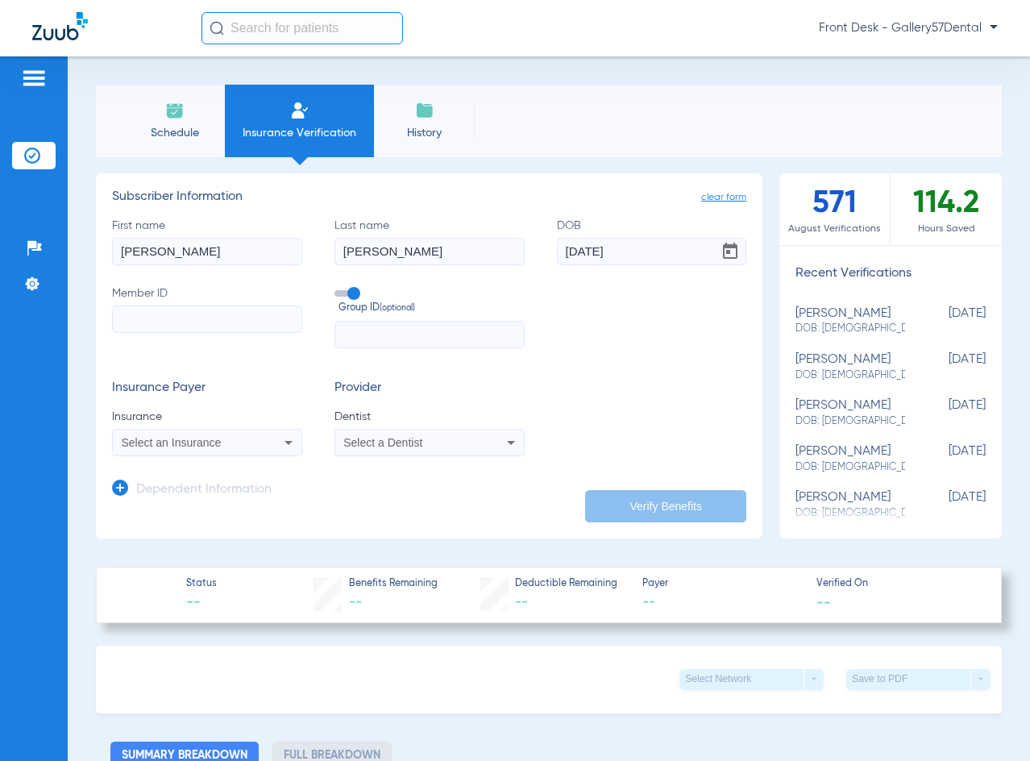
drag, startPoint x: 173, startPoint y: 337, endPoint x: 173, endPoint y: 325, distance: 12.1
click at [173, 337] on label "Member ID" at bounding box center [207, 316] width 190 height 63
click at [173, 333] on input "Member ID" at bounding box center [207, 318] width 190 height 27
click at [173, 325] on input "Member ID" at bounding box center [207, 318] width 190 height 27
paste input "NSA00053375H"
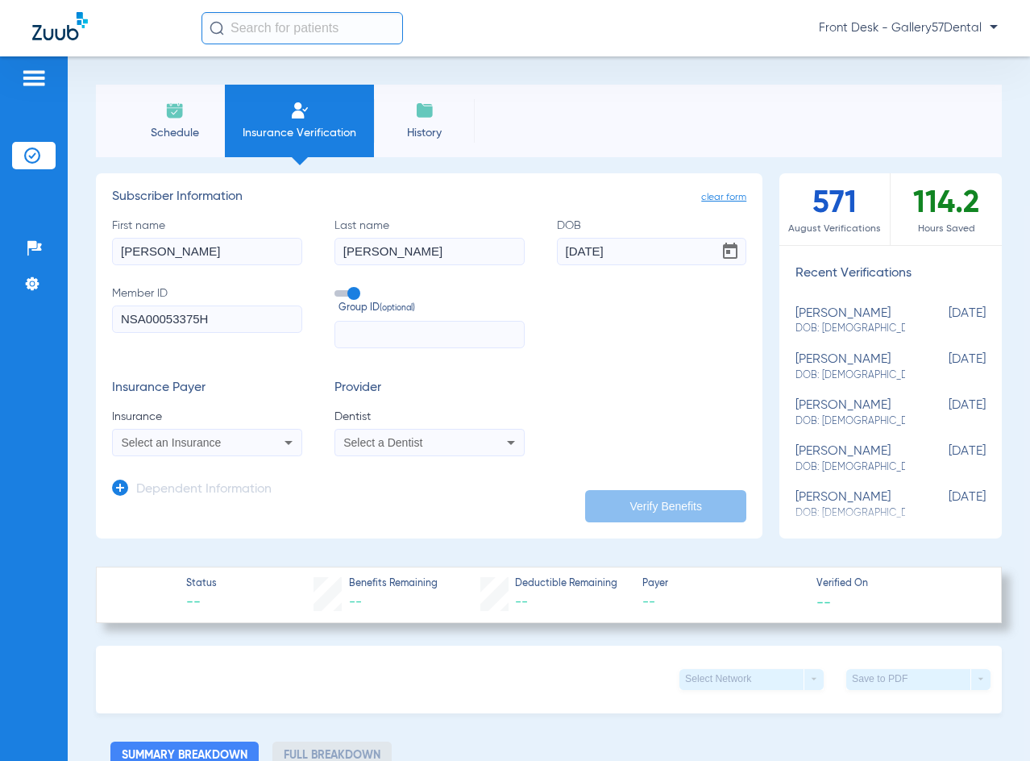
type input "NSA00053375H"
click at [249, 444] on div "Select an Insurance" at bounding box center [190, 442] width 137 height 11
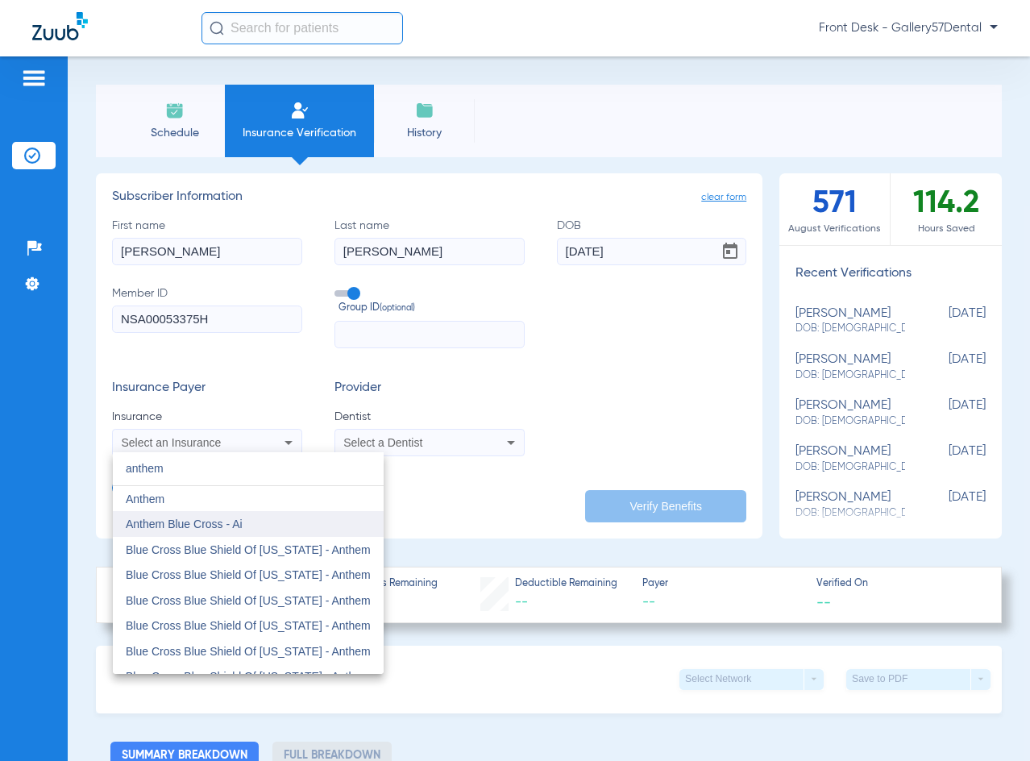
type input "anthem"
click at [212, 517] on span "Anthem Blue Cross - Ai" at bounding box center [184, 523] width 117 height 13
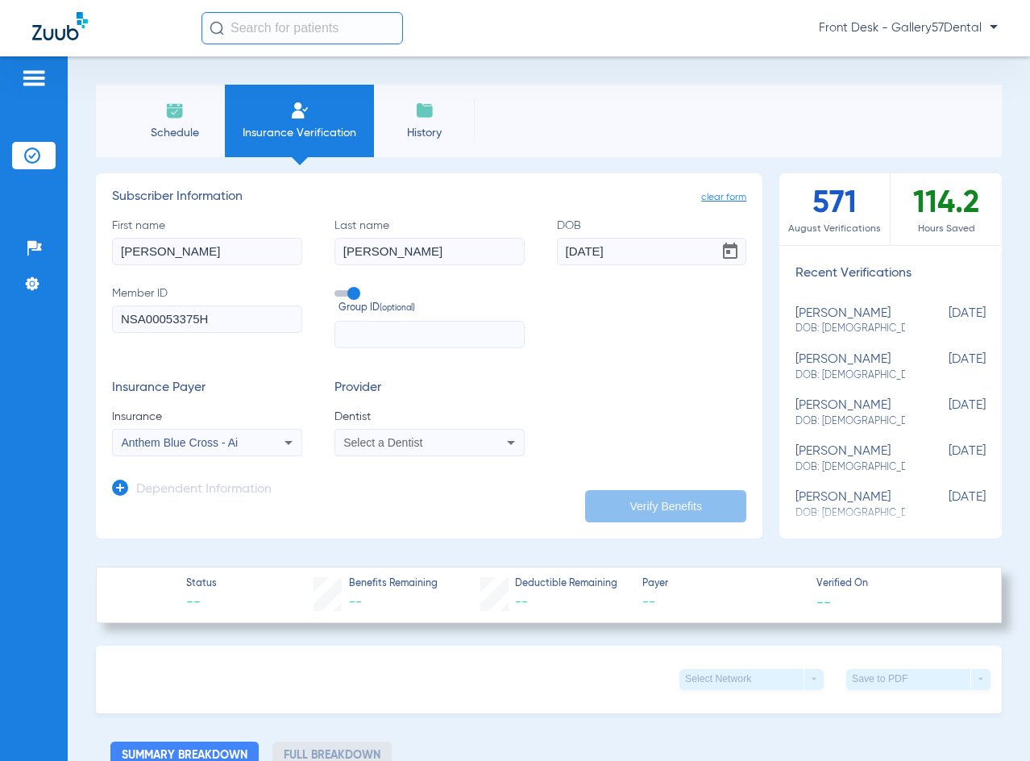
click at [449, 456] on app-dependent-form "Dependent Information" at bounding box center [429, 483] width 634 height 54
click at [421, 442] on div "Select a Dentist" at bounding box center [411, 442] width 137 height 11
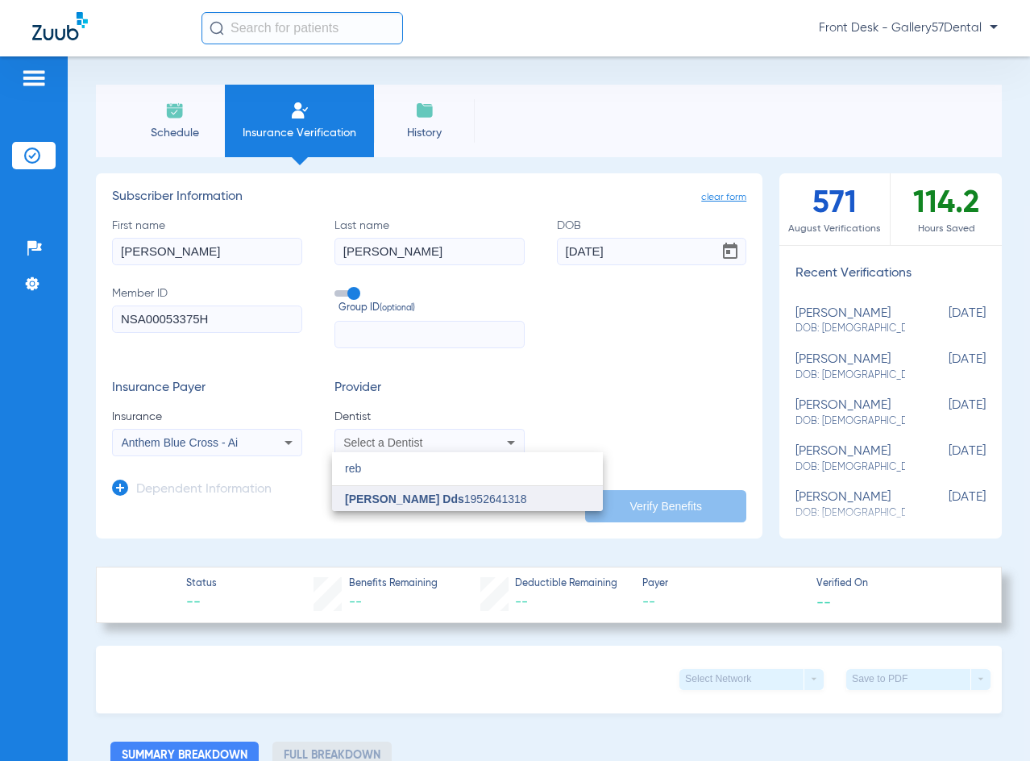
type input "reb"
click at [404, 501] on span "Rebecca Koenigsberg Dds" at bounding box center [404, 498] width 119 height 13
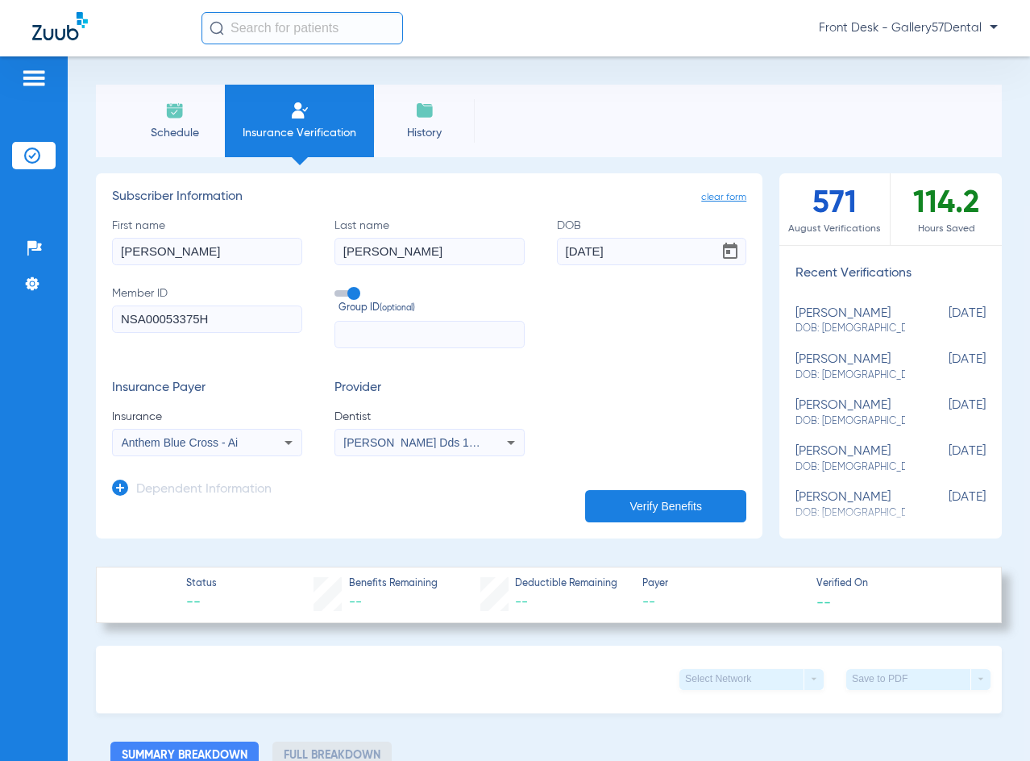
click at [212, 491] on h3 "Dependent Information" at bounding box center [203, 490] width 135 height 16
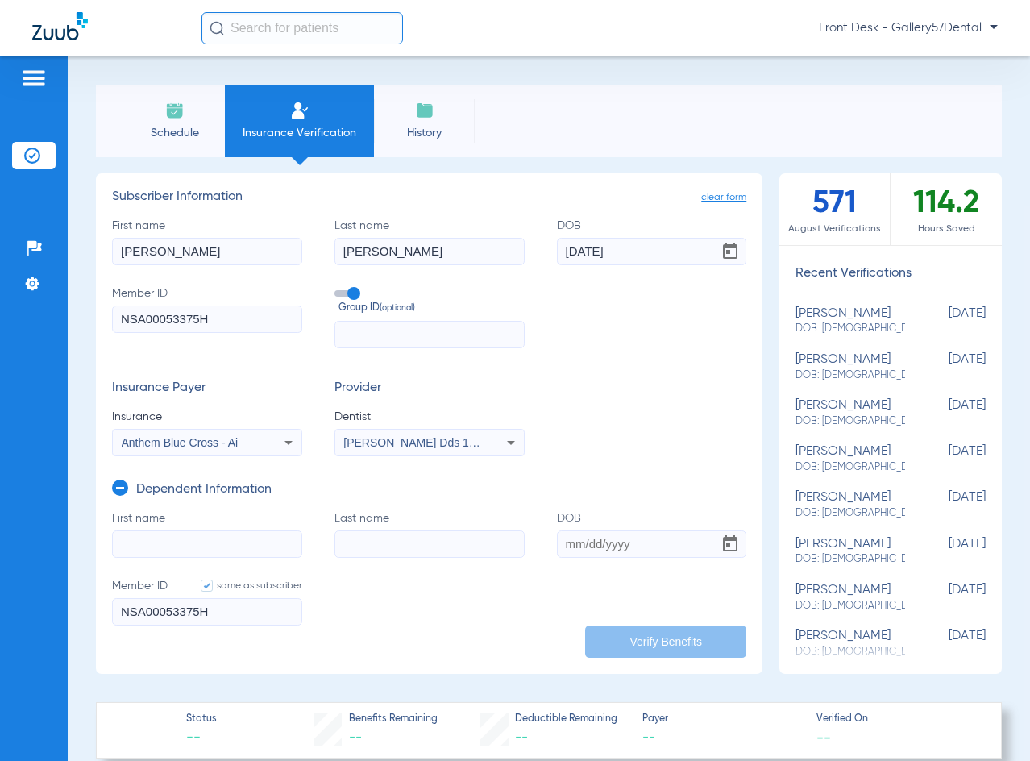
click at [126, 549] on input "First name" at bounding box center [207, 543] width 190 height 27
paste input "Hilaria Baldwin"
drag, startPoint x: 237, startPoint y: 544, endPoint x: 162, endPoint y: 547, distance: 75.0
click at [162, 547] on input "Hilaria Baldwin" at bounding box center [207, 543] width 190 height 27
type input "Hilaria Baldwin"
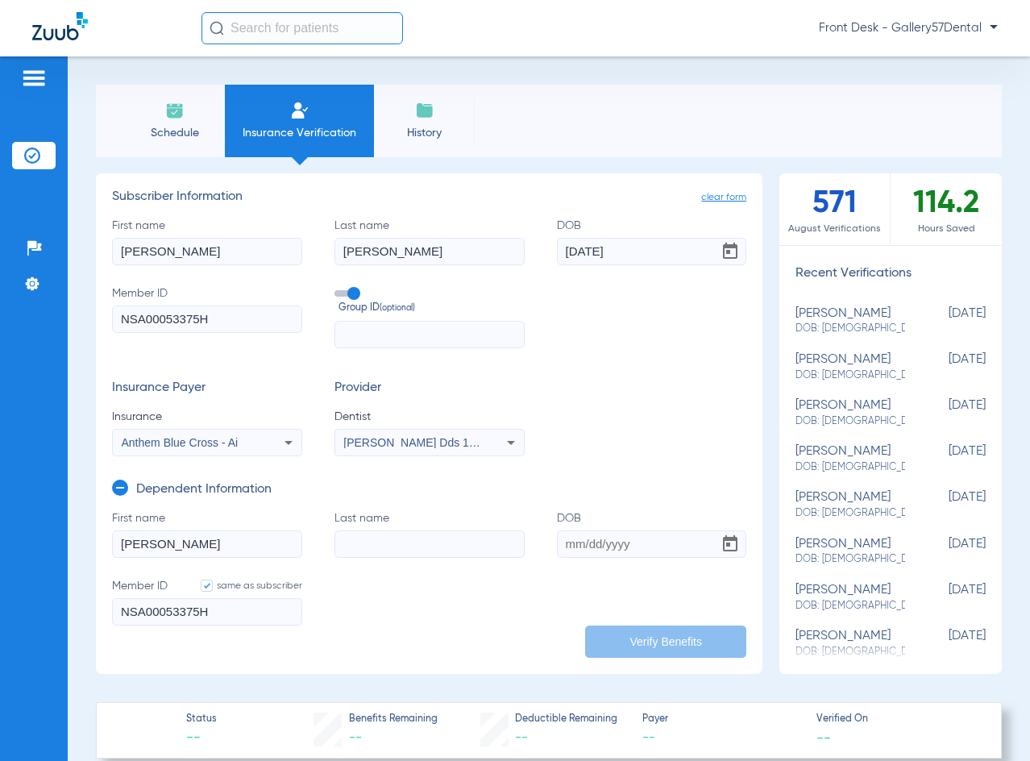
click at [350, 533] on input "Last name" at bounding box center [429, 543] width 190 height 27
paste input "Baldwin"
type input "Baldwin"
click at [561, 551] on input "DOB" at bounding box center [652, 543] width 190 height 27
type input "01/06/1984"
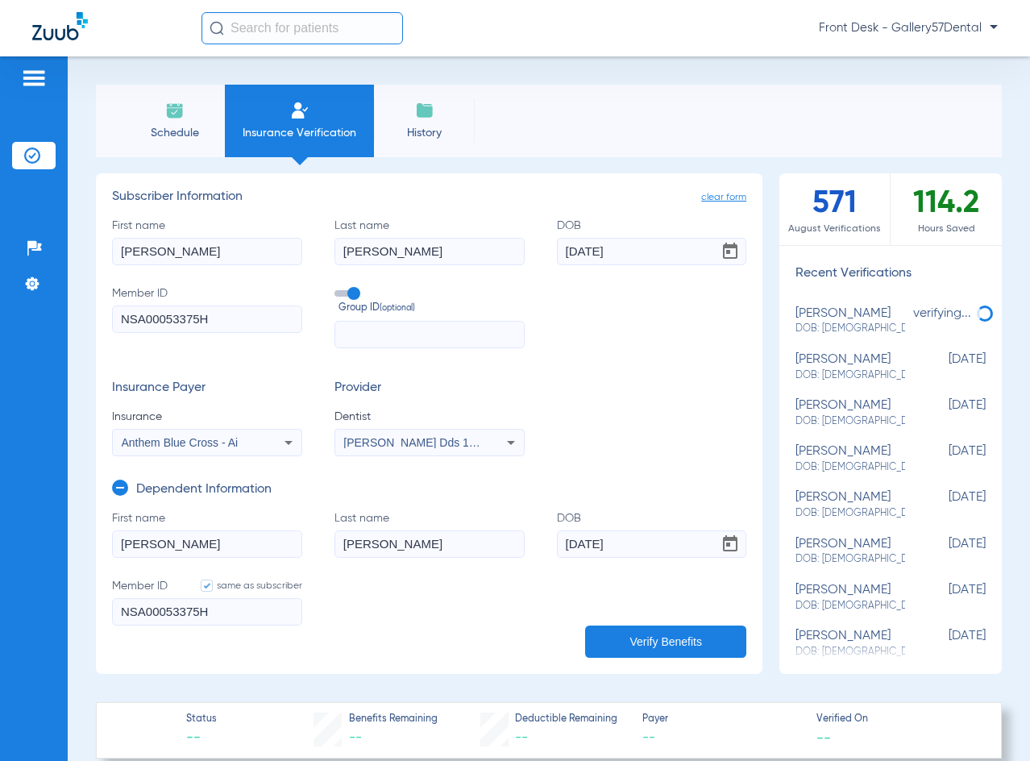
click at [441, 591] on form "First name Hilaria Baldwin Last name Baldwin DOB 01/06/1984 Member ID same as s…" at bounding box center [429, 577] width 634 height 135
click at [664, 657] on app-manual-verification-form "clear form Subscriber Information First name Alec Last name Baldwin DOB 04/03/1…" at bounding box center [429, 423] width 666 height 500
click at [660, 645] on button "Verify Benefits" at bounding box center [665, 641] width 161 height 32
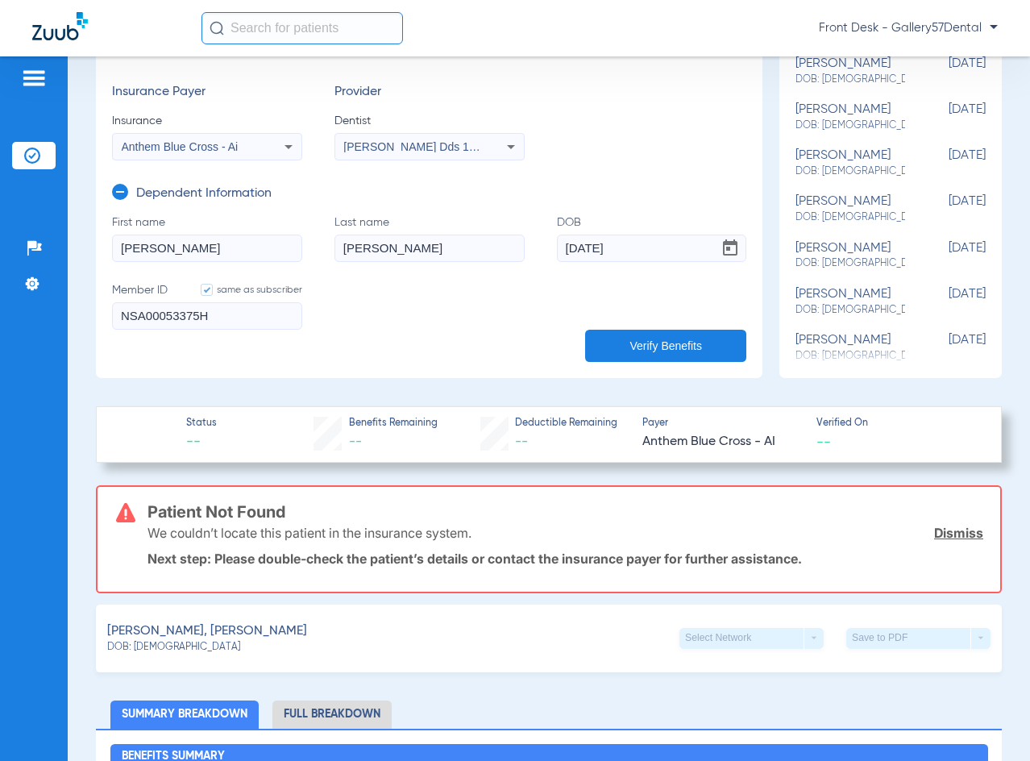
scroll to position [322, 0]
